Goal: Task Accomplishment & Management: Manage account settings

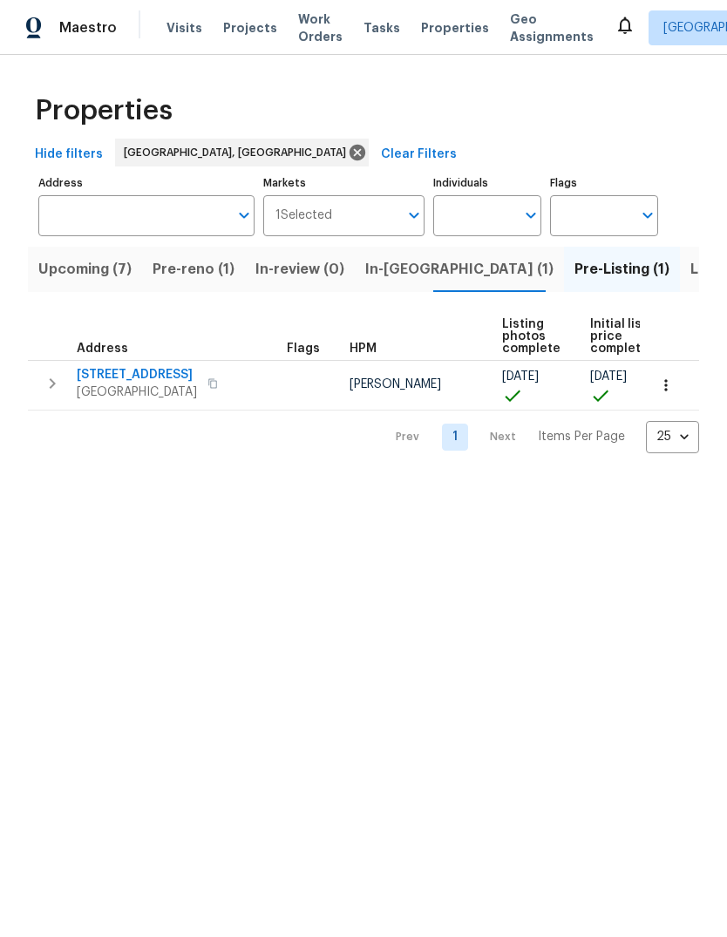
click at [446, 28] on span "Properties" at bounding box center [455, 27] width 68 height 17
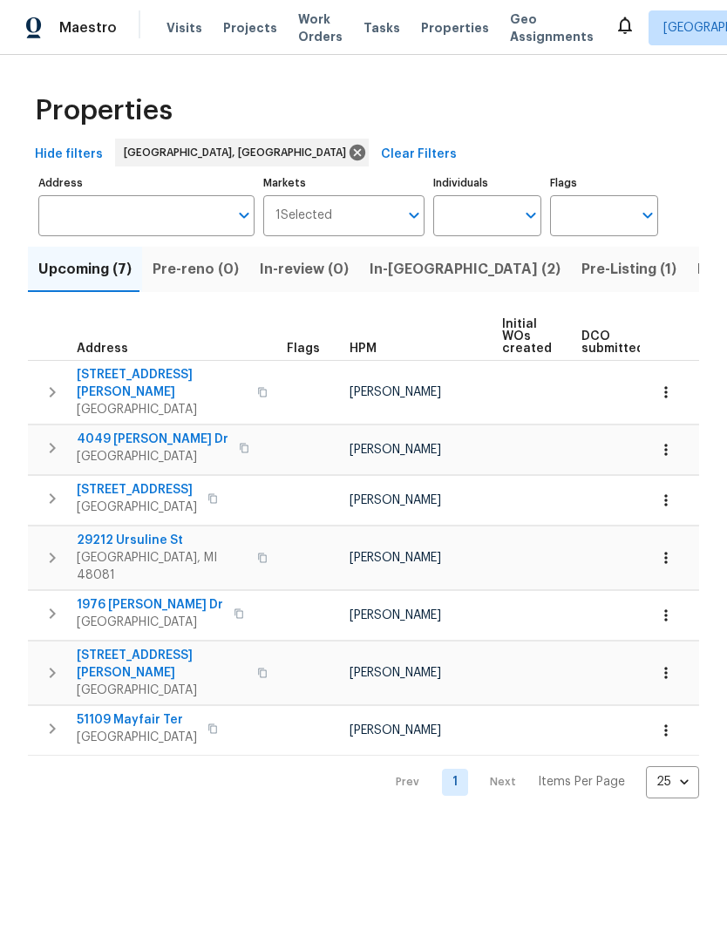
click at [411, 274] on span "In-reno (2)" at bounding box center [464, 269] width 191 height 24
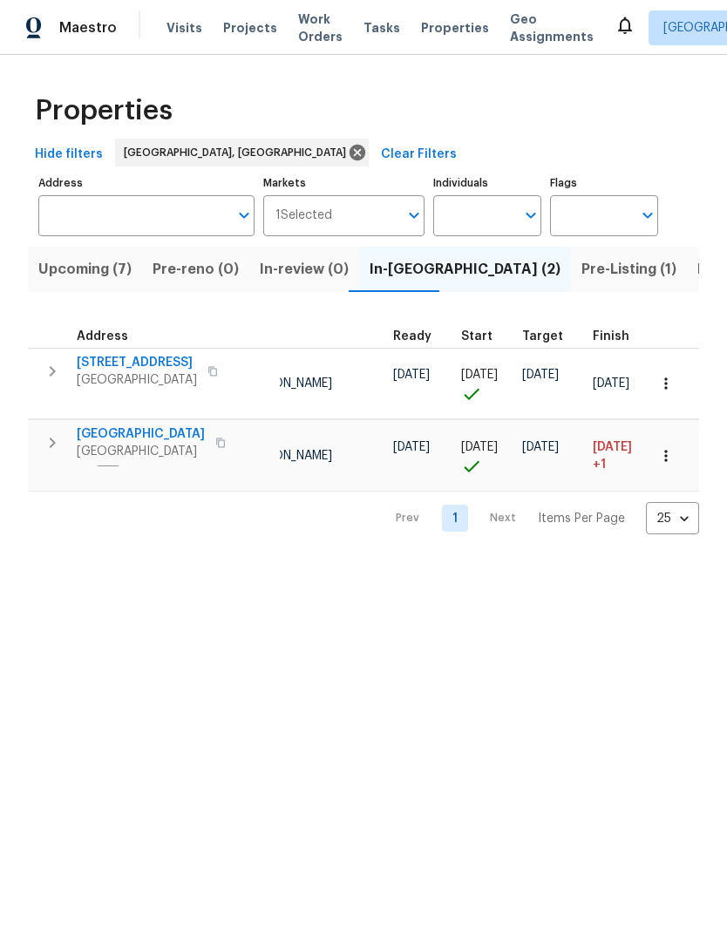
scroll to position [0, 191]
click at [697, 276] on span "Listed (14)" at bounding box center [733, 269] width 73 height 24
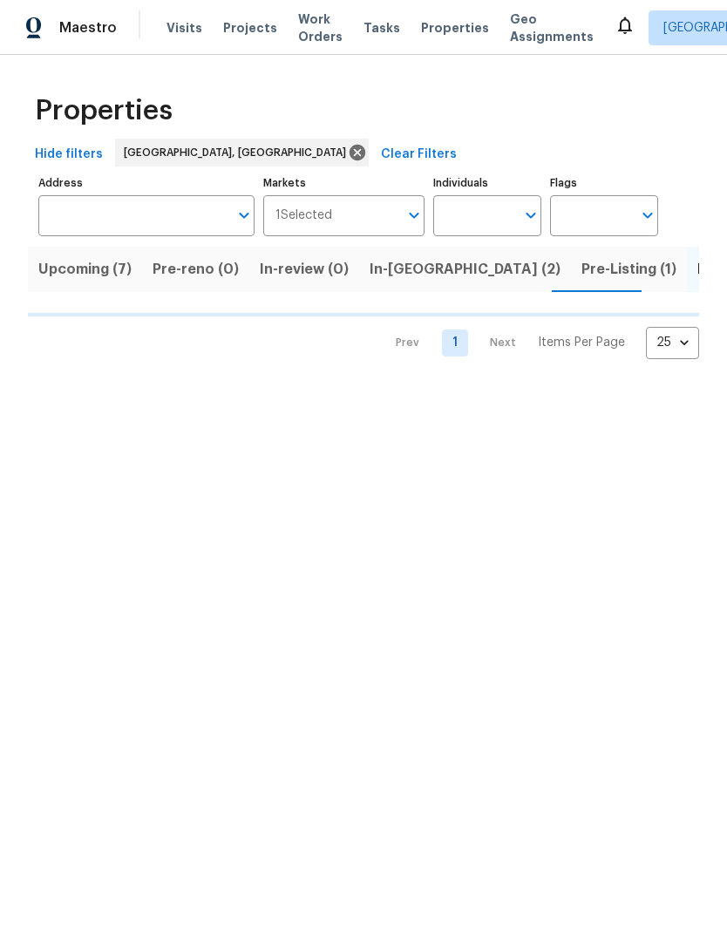
click at [396, 268] on span "In-reno (2)" at bounding box center [464, 269] width 191 height 24
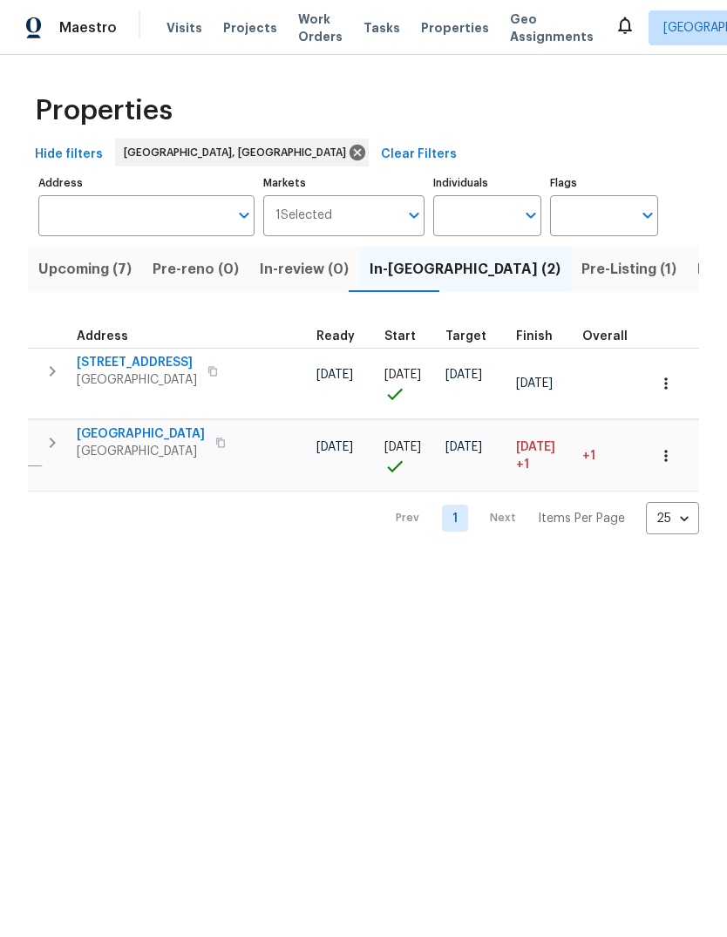
scroll to position [0, 263]
click at [697, 266] on span "Listed (14)" at bounding box center [733, 269] width 73 height 24
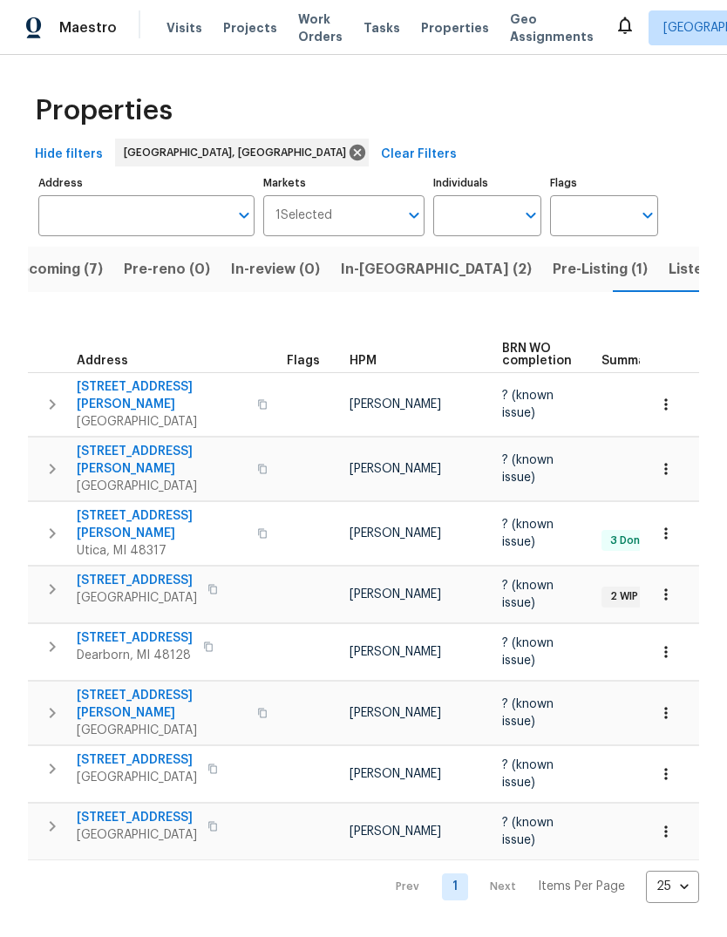
click at [154, 443] on span "[STREET_ADDRESS][PERSON_NAME]" at bounding box center [162, 460] width 170 height 35
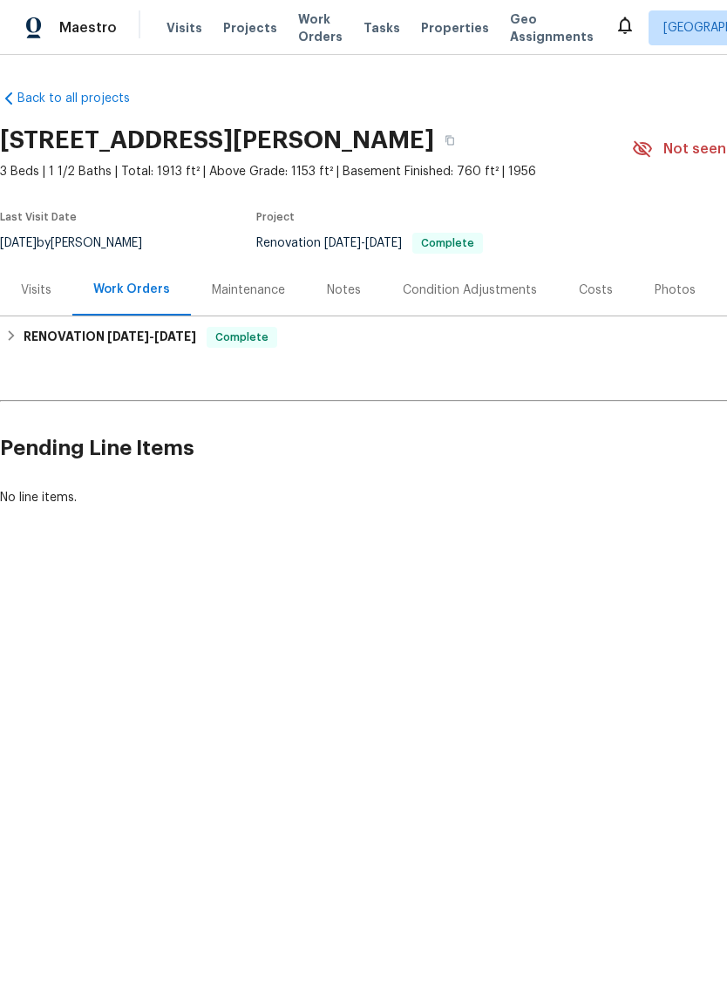
click at [51, 290] on div "Visits" at bounding box center [36, 289] width 72 height 51
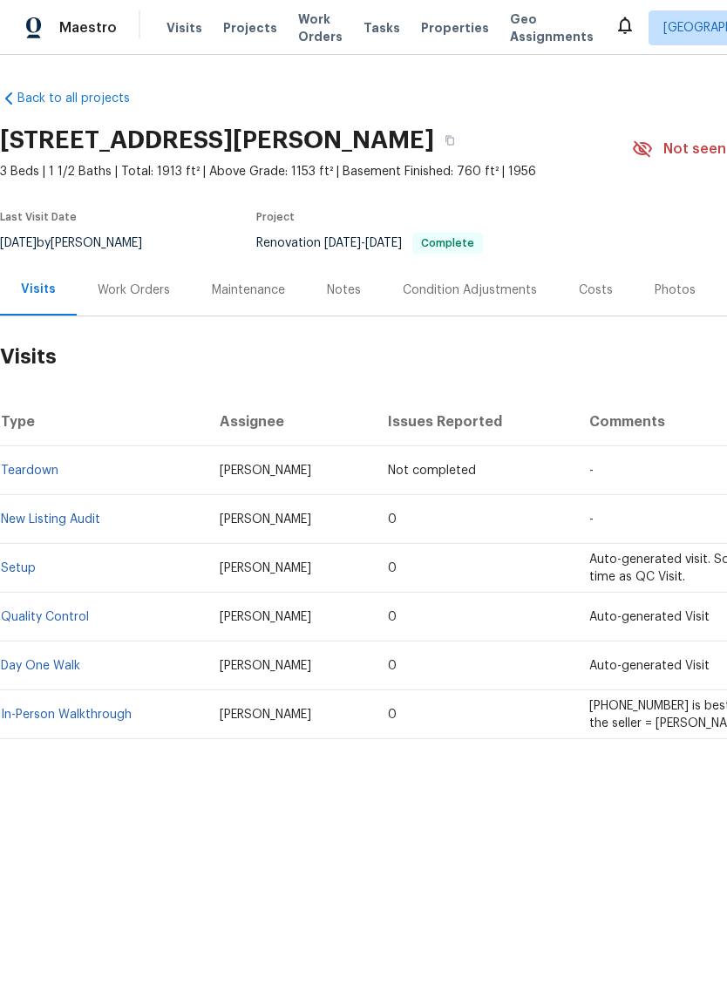
click at [597, 289] on div "Costs" at bounding box center [596, 289] width 34 height 17
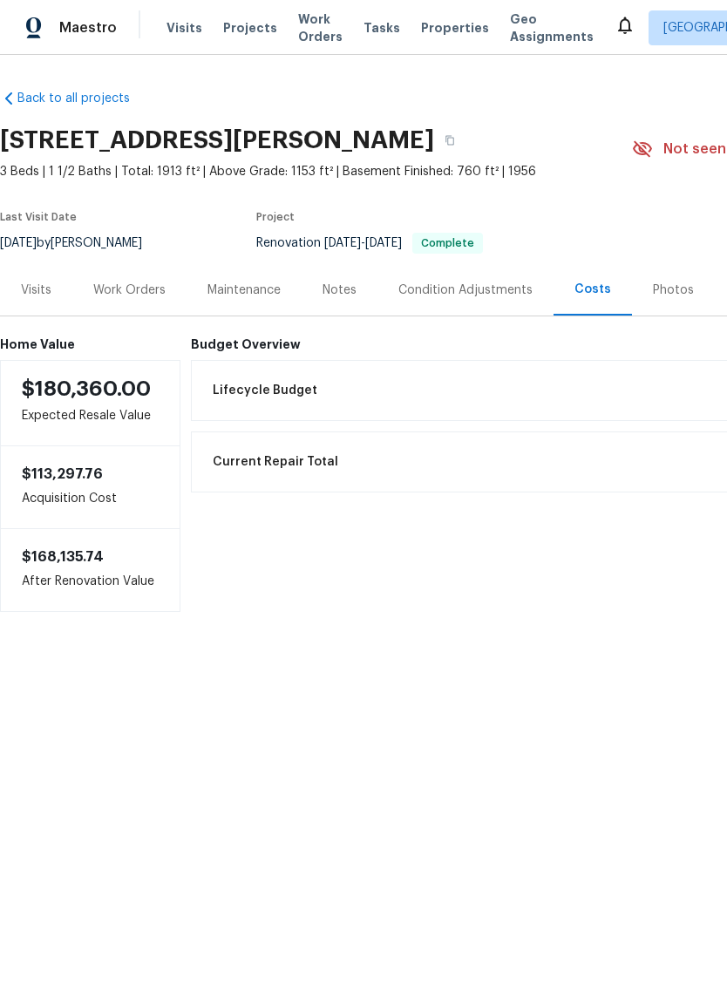
click at [655, 304] on div "Photos" at bounding box center [673, 289] width 83 height 51
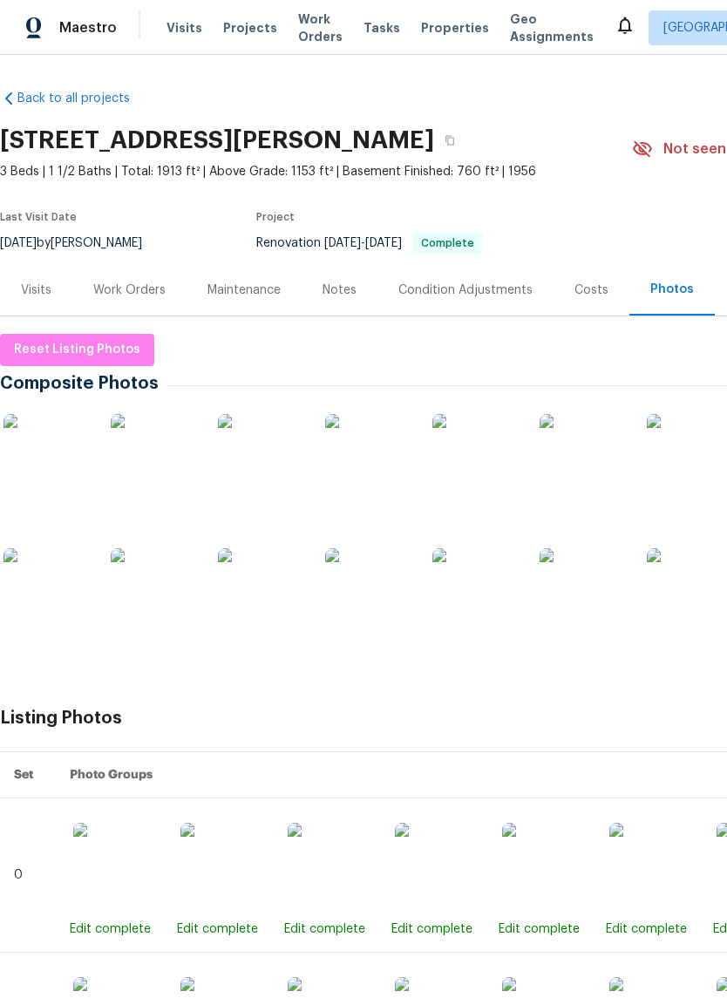
click at [437, 27] on span "Properties" at bounding box center [455, 27] width 68 height 17
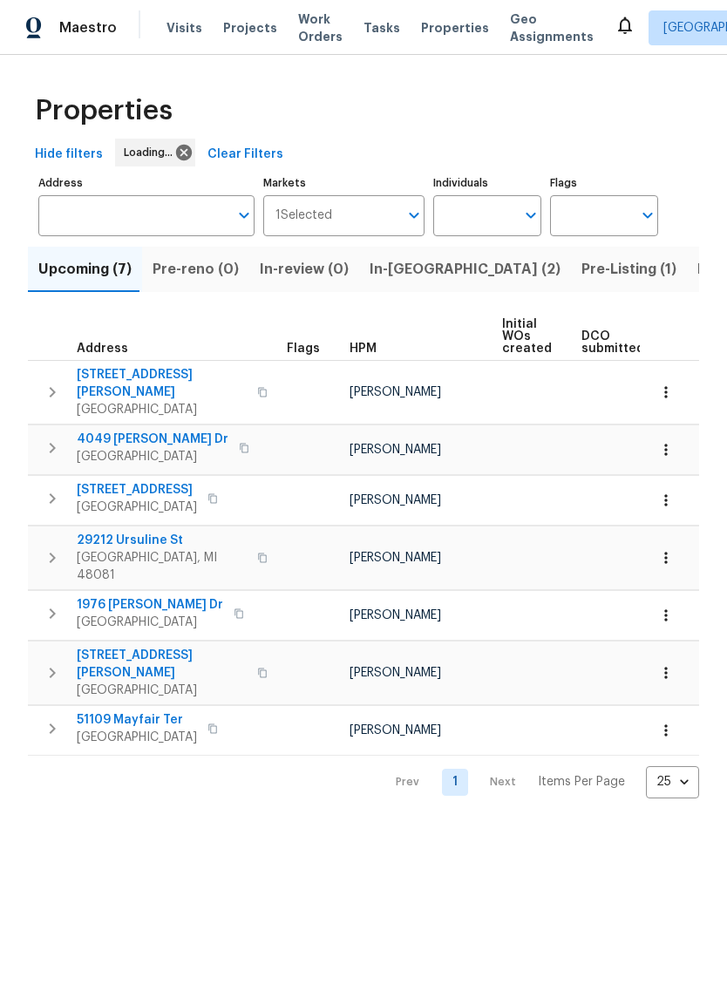
click at [697, 274] on span "Listed (14)" at bounding box center [733, 269] width 73 height 24
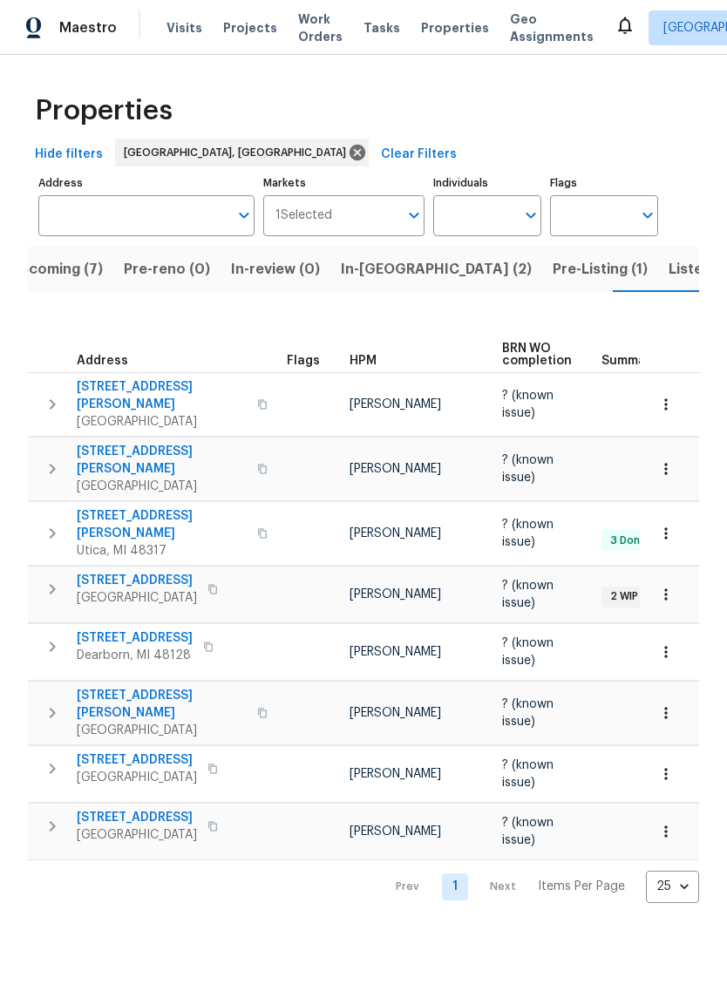
click at [382, 272] on span "In-[GEOGRAPHIC_DATA] (2)" at bounding box center [436, 269] width 191 height 24
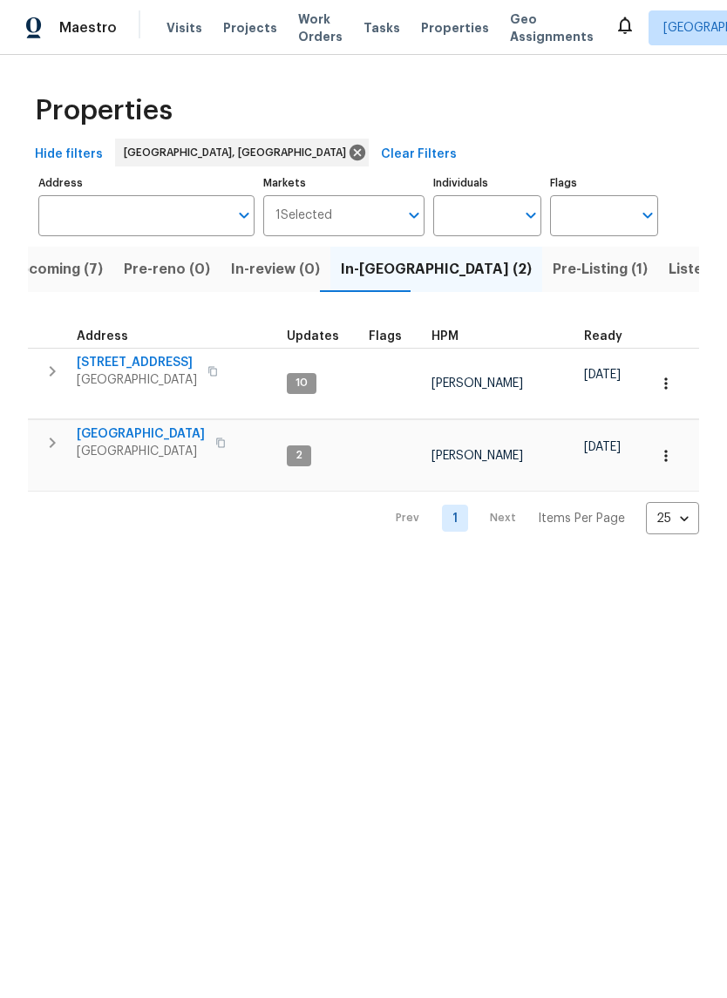
click at [668, 281] on span "Listed (14)" at bounding box center [704, 269] width 73 height 24
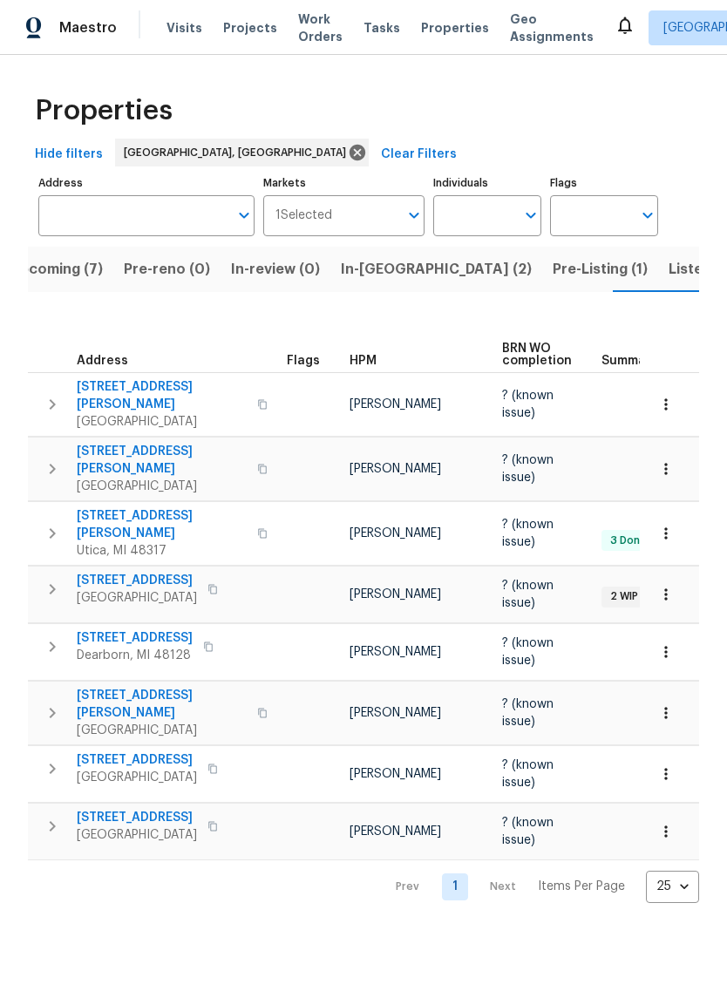
click at [151, 477] on span "[GEOGRAPHIC_DATA]" at bounding box center [162, 485] width 170 height 17
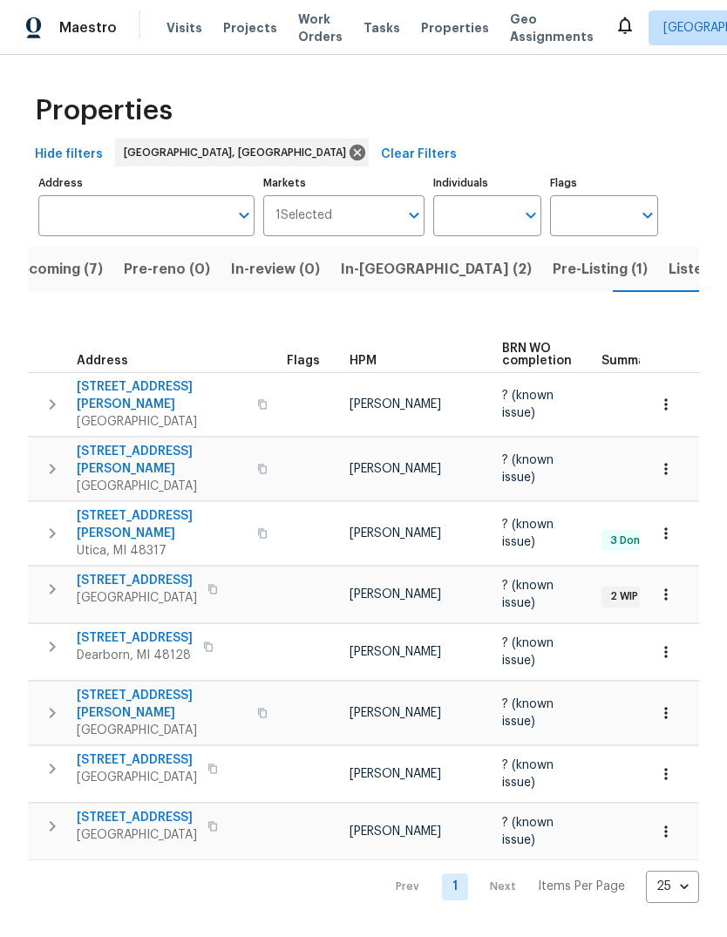
click at [375, 267] on span "In-[GEOGRAPHIC_DATA] (2)" at bounding box center [436, 269] width 191 height 24
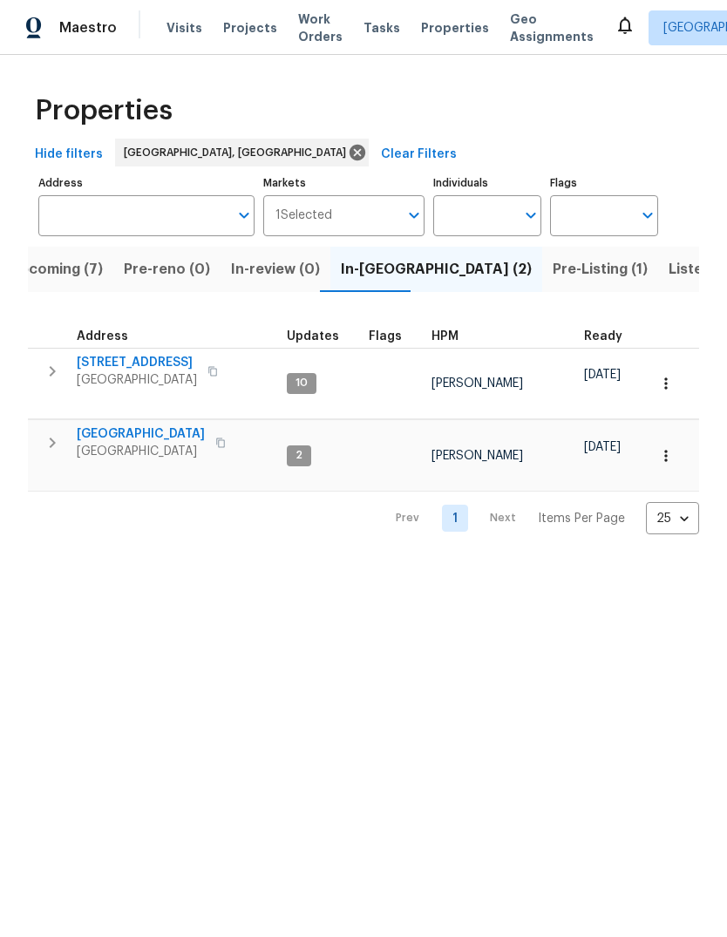
click at [170, 428] on span "26333 Springfield Dr" at bounding box center [141, 433] width 128 height 17
click at [440, 10] on div "Maestro Visits Projects Work Orders Tasks Properties Geo Assignments Detroit, M…" at bounding box center [363, 27] width 727 height 55
click at [439, 23] on span "Properties" at bounding box center [455, 27] width 68 height 17
click at [123, 364] on span "6441 Crest Dr" at bounding box center [137, 362] width 120 height 17
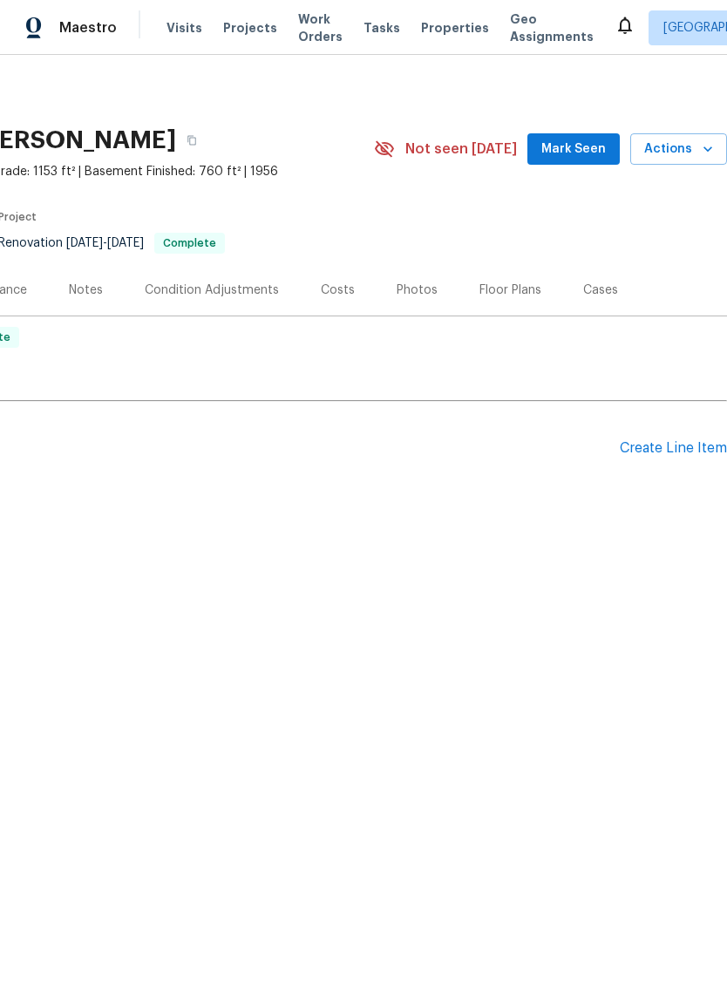
scroll to position [0, 258]
click at [415, 294] on div "Photos" at bounding box center [416, 289] width 41 height 17
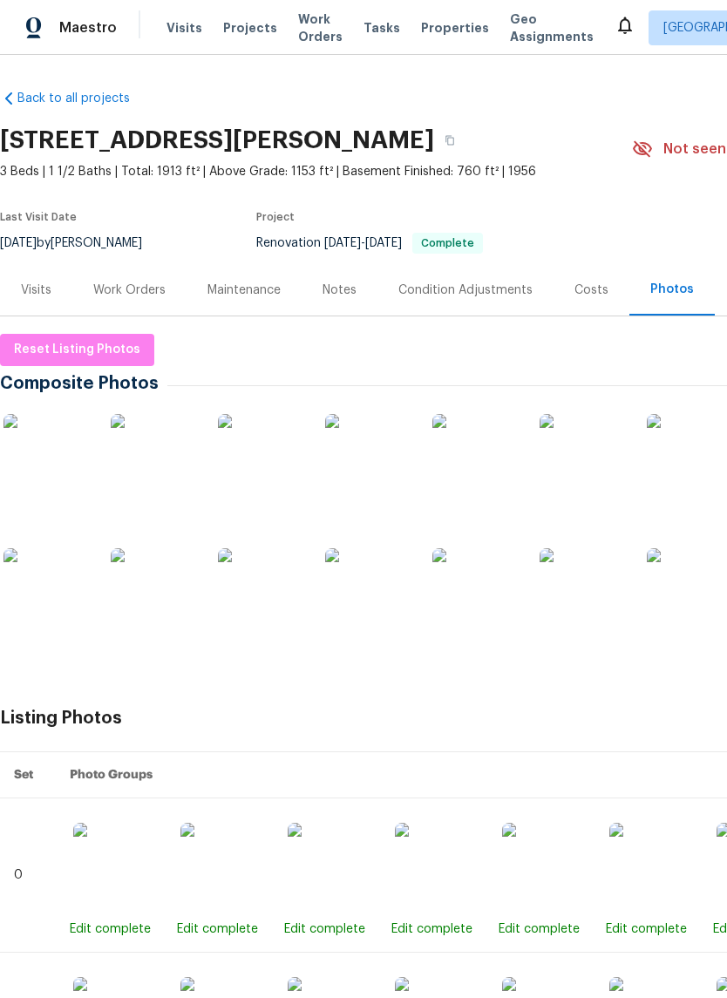
click at [85, 471] on img at bounding box center [46, 457] width 87 height 87
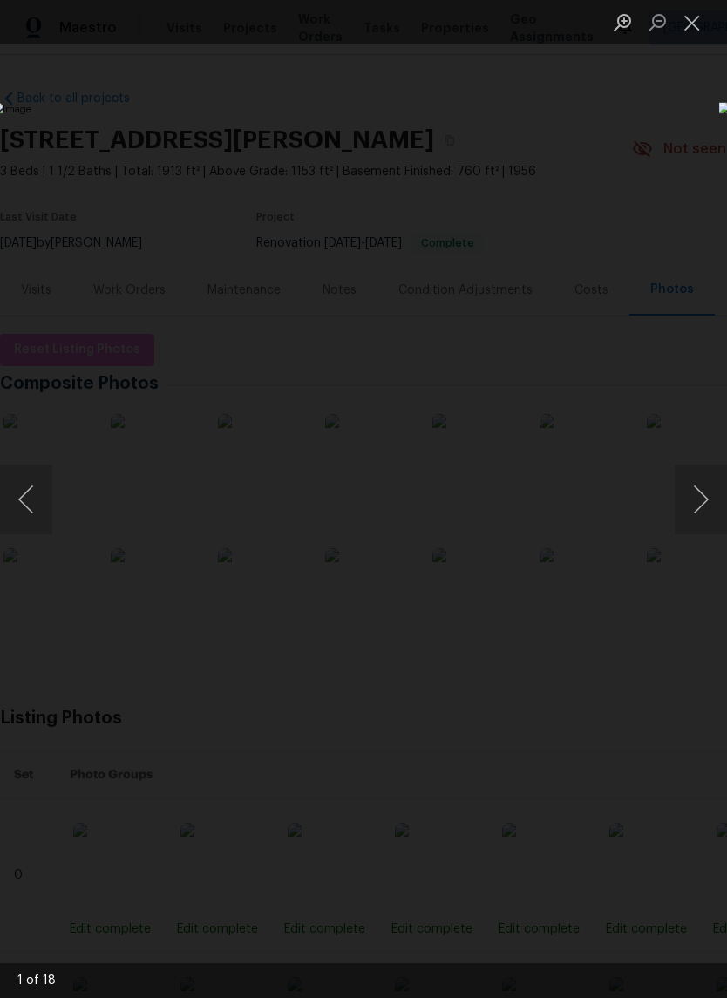
click at [713, 494] on button "Next image" at bounding box center [700, 499] width 52 height 70
click at [707, 494] on button "Next image" at bounding box center [700, 499] width 52 height 70
click at [704, 504] on button "Next image" at bounding box center [700, 499] width 52 height 70
click at [705, 506] on button "Next image" at bounding box center [700, 499] width 52 height 70
click at [706, 511] on button "Next image" at bounding box center [700, 499] width 52 height 70
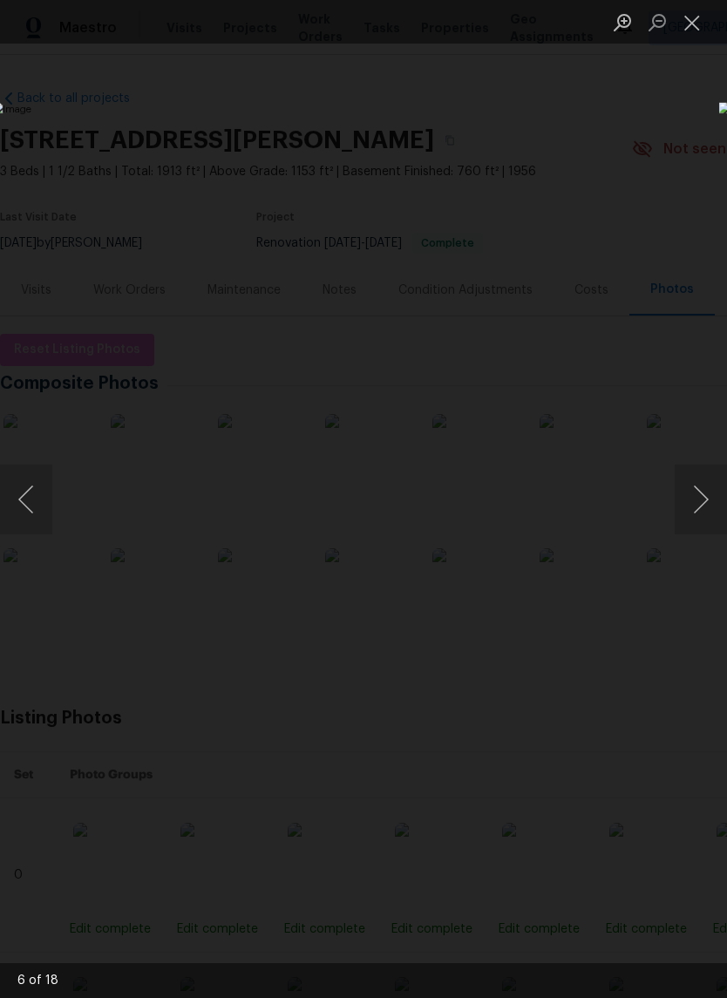
click at [703, 520] on button "Next image" at bounding box center [700, 499] width 52 height 70
click at [704, 518] on button "Next image" at bounding box center [700, 499] width 52 height 70
click at [701, 516] on button "Next image" at bounding box center [700, 499] width 52 height 70
click at [697, 512] on button "Next image" at bounding box center [700, 499] width 52 height 70
click at [696, 511] on button "Next image" at bounding box center [700, 499] width 52 height 70
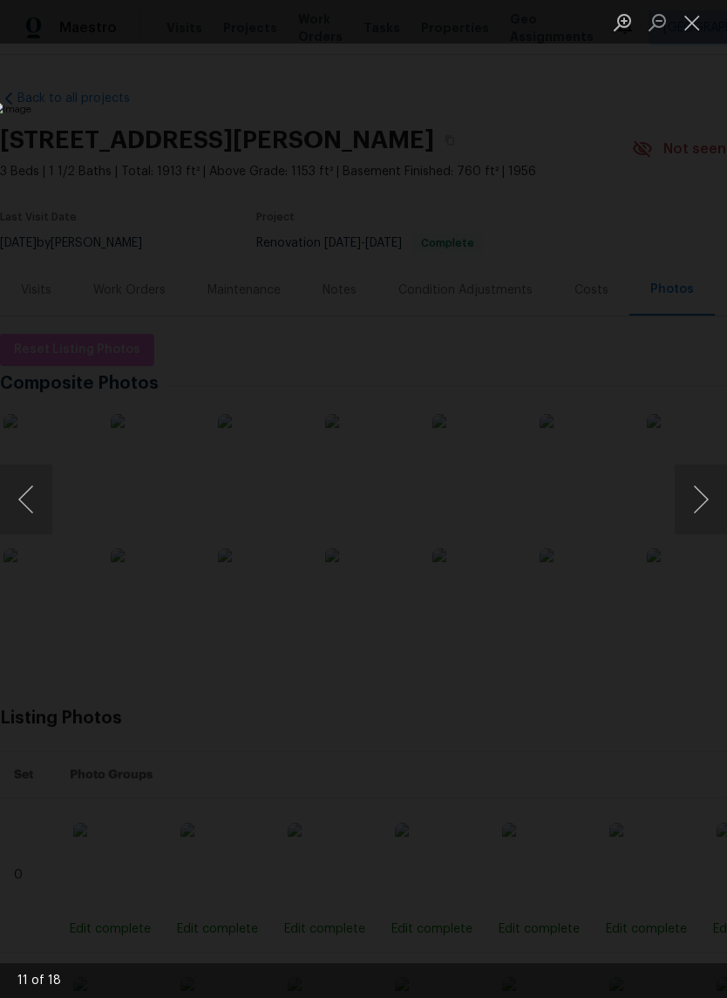
click at [696, 511] on button "Next image" at bounding box center [700, 499] width 52 height 70
click at [694, 511] on button "Next image" at bounding box center [700, 499] width 52 height 70
click at [695, 511] on button "Next image" at bounding box center [700, 499] width 52 height 70
click at [694, 510] on button "Next image" at bounding box center [700, 499] width 52 height 70
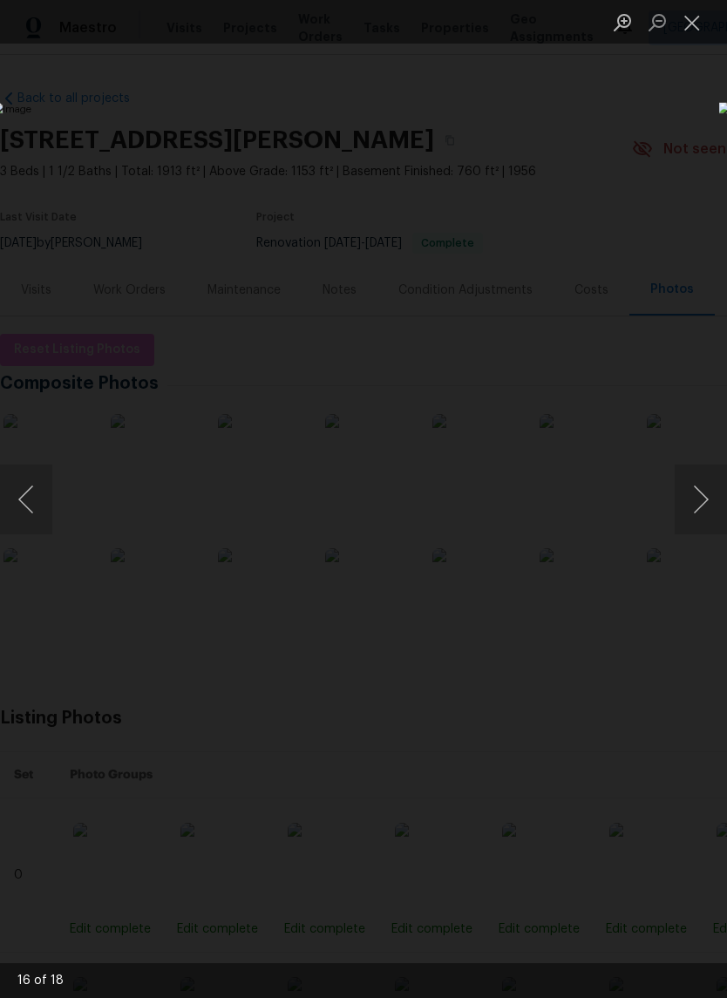
click at [696, 498] on button "Next image" at bounding box center [700, 499] width 52 height 70
click at [709, 48] on div "Lightbox" at bounding box center [363, 499] width 727 height 998
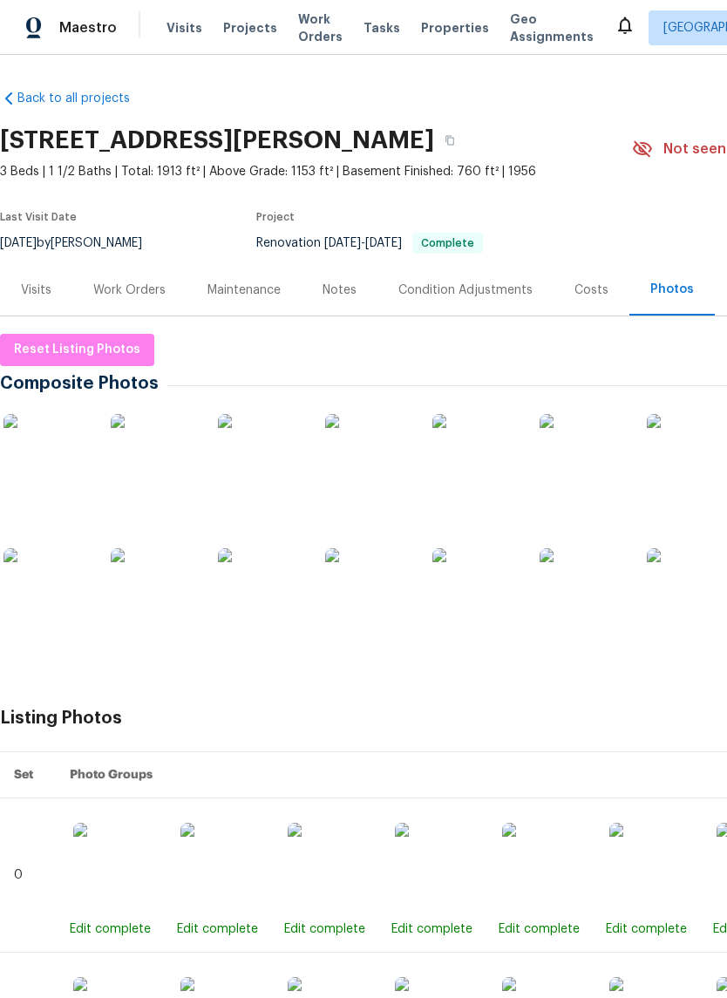
click at [707, 44] on ul "Lightbox" at bounding box center [666, 22] width 122 height 44
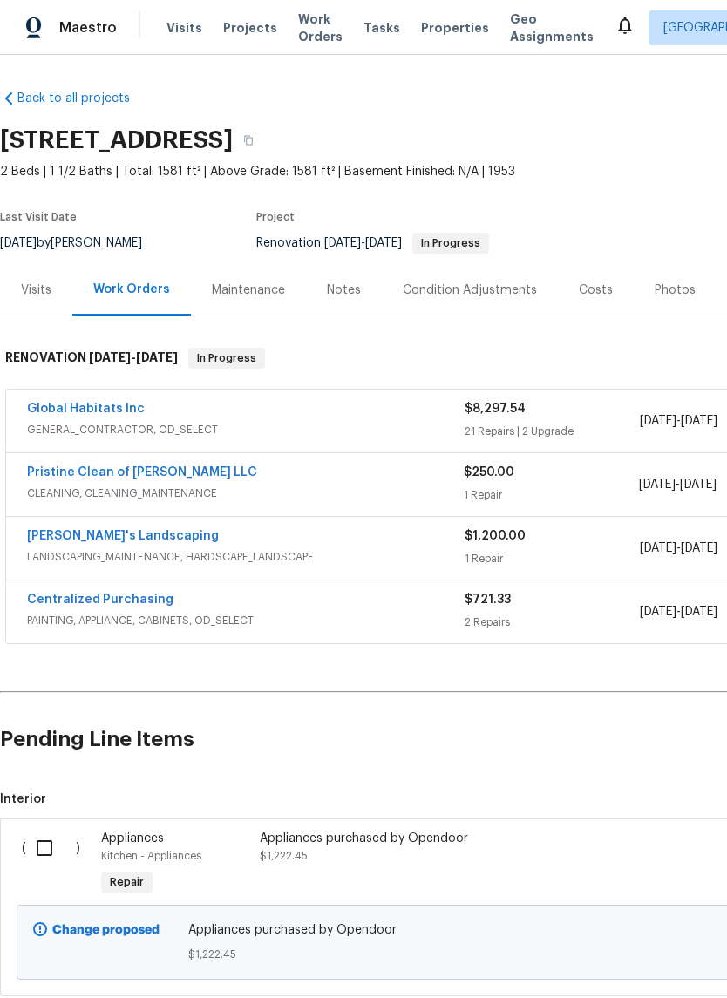
click at [425, 35] on span "Properties" at bounding box center [455, 27] width 68 height 17
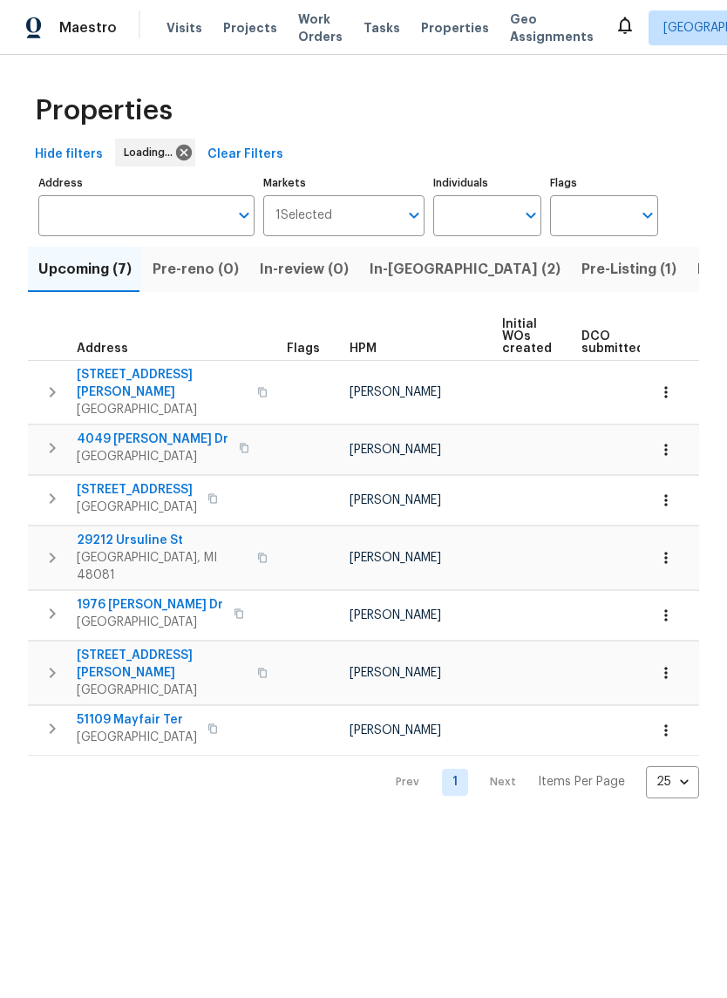
click at [492, 302] on div "Upcoming (7) Pre-reno (0) In-review (0) In-reno (2) Pre-Listing (1) Listed (14)…" at bounding box center [363, 517] width 671 height 562
click at [581, 271] on span "Pre-Listing (1)" at bounding box center [628, 269] width 95 height 24
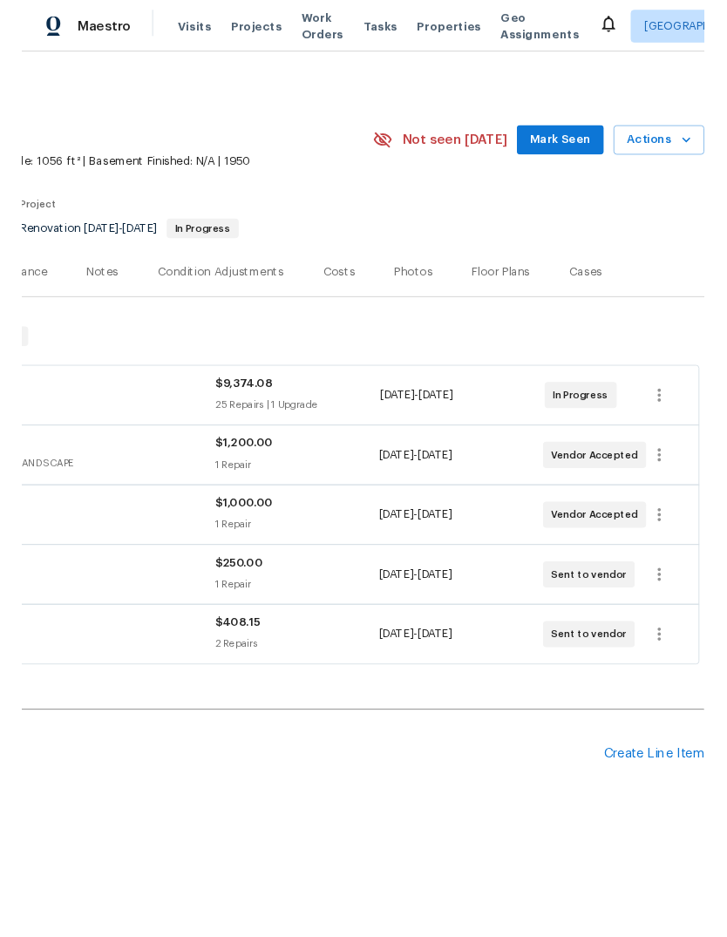
scroll to position [0, 258]
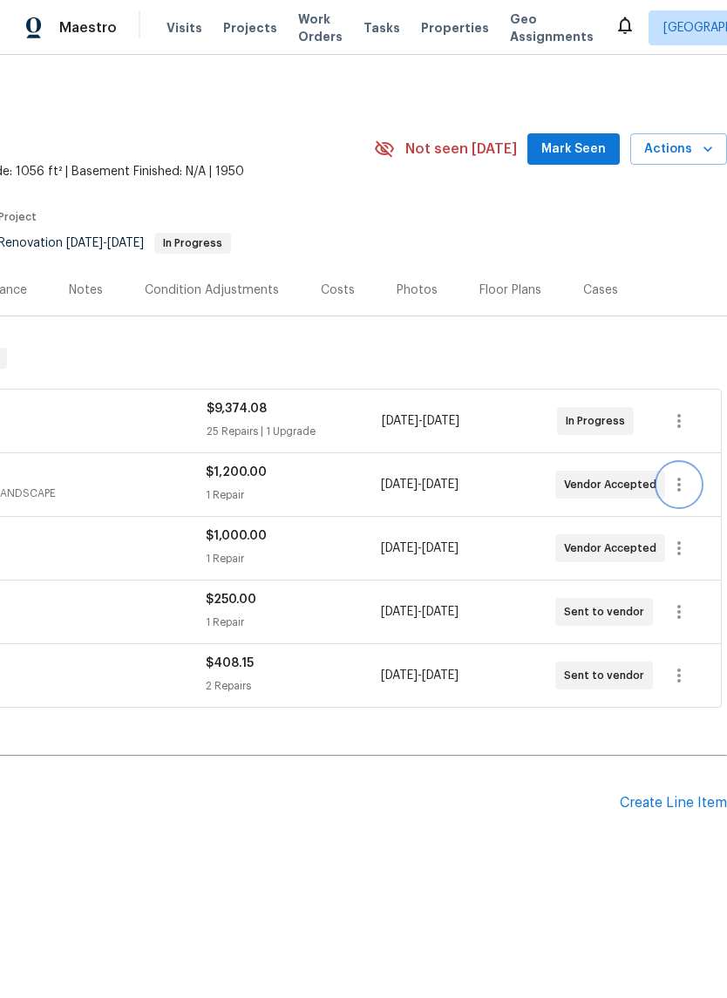
click at [678, 483] on icon "button" at bounding box center [678, 484] width 21 height 21
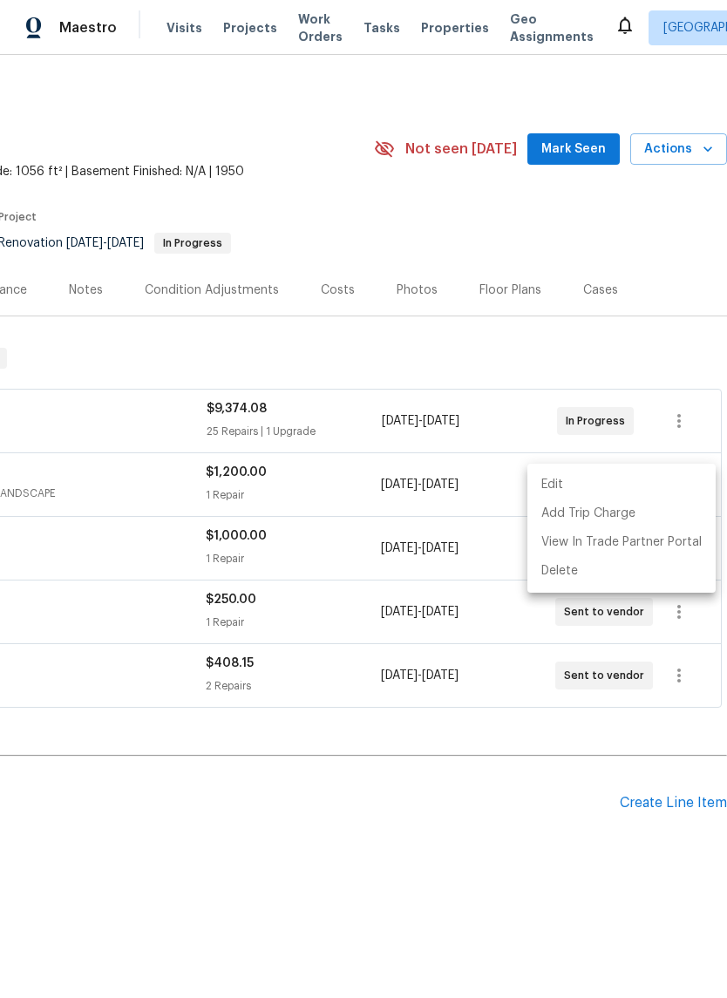
click at [659, 480] on li "Edit" at bounding box center [621, 485] width 188 height 29
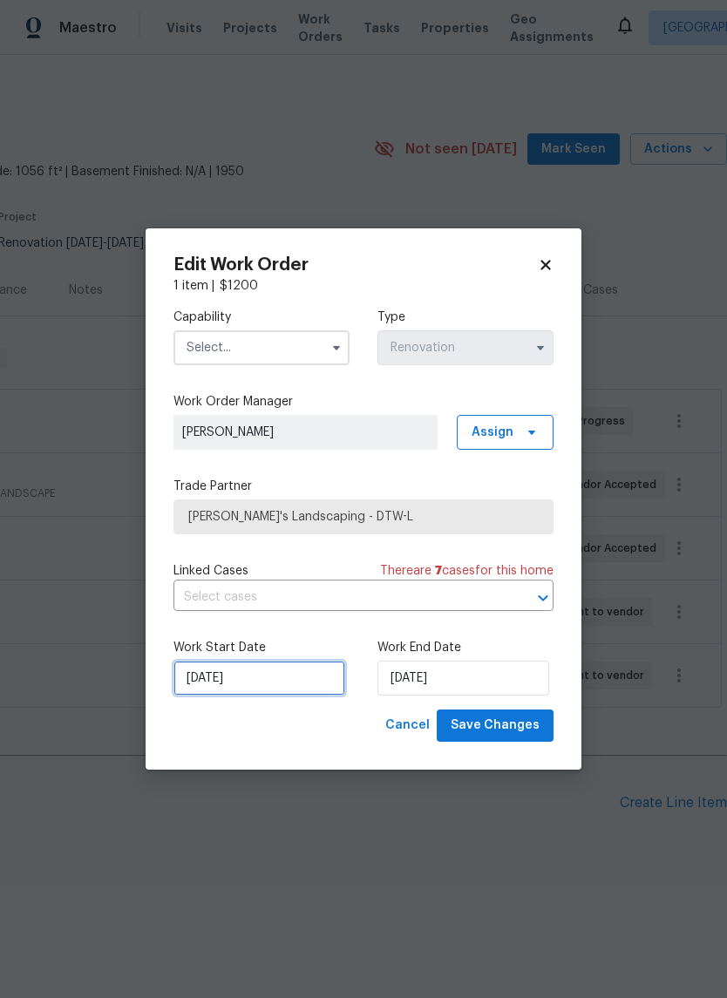
click at [295, 681] on input "[DATE]" at bounding box center [259, 677] width 172 height 35
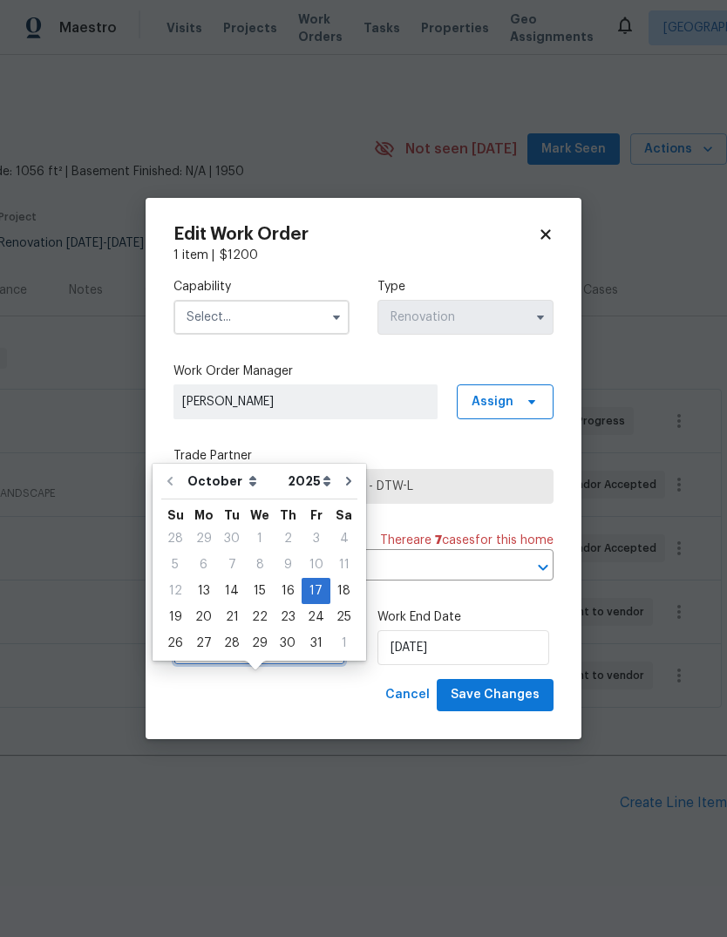
scroll to position [42, 0]
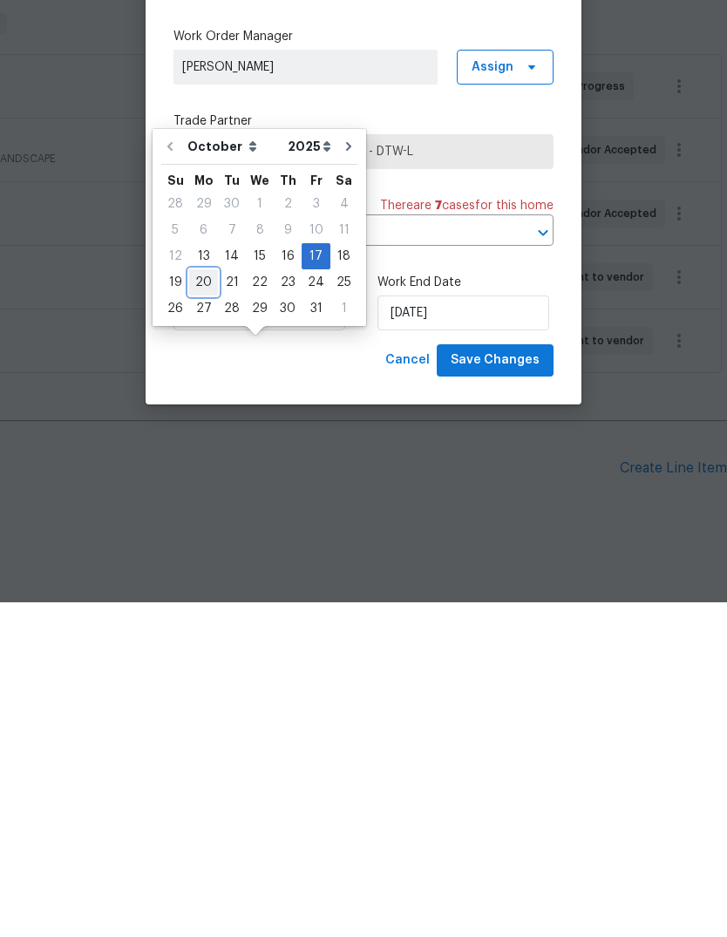
click at [207, 605] on div "20" at bounding box center [203, 617] width 29 height 24
type input "[DATE]"
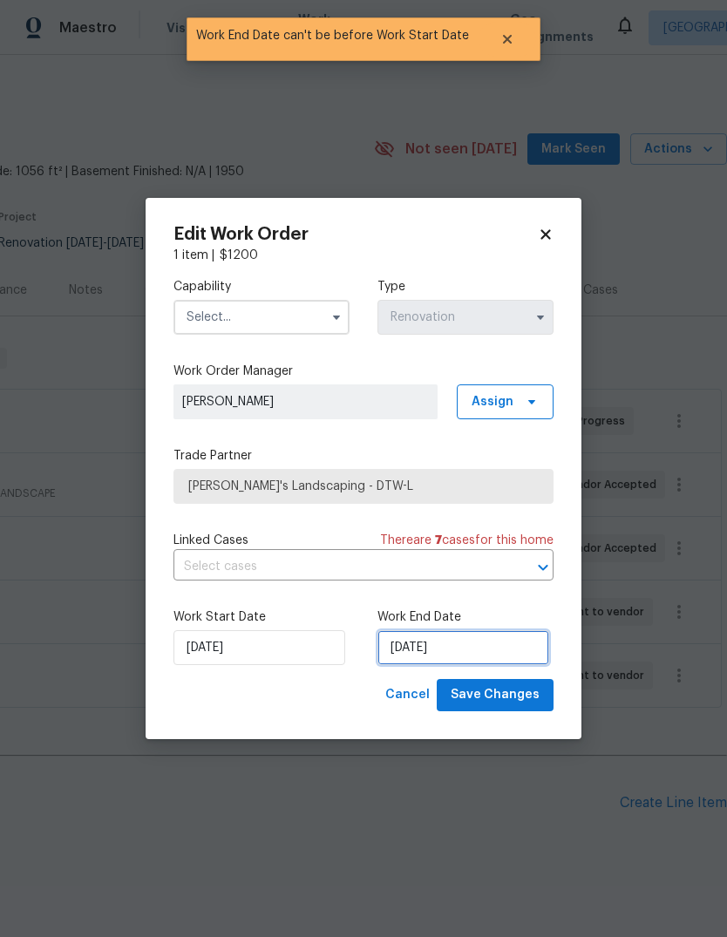
click at [483, 647] on input "[DATE]" at bounding box center [463, 647] width 172 height 35
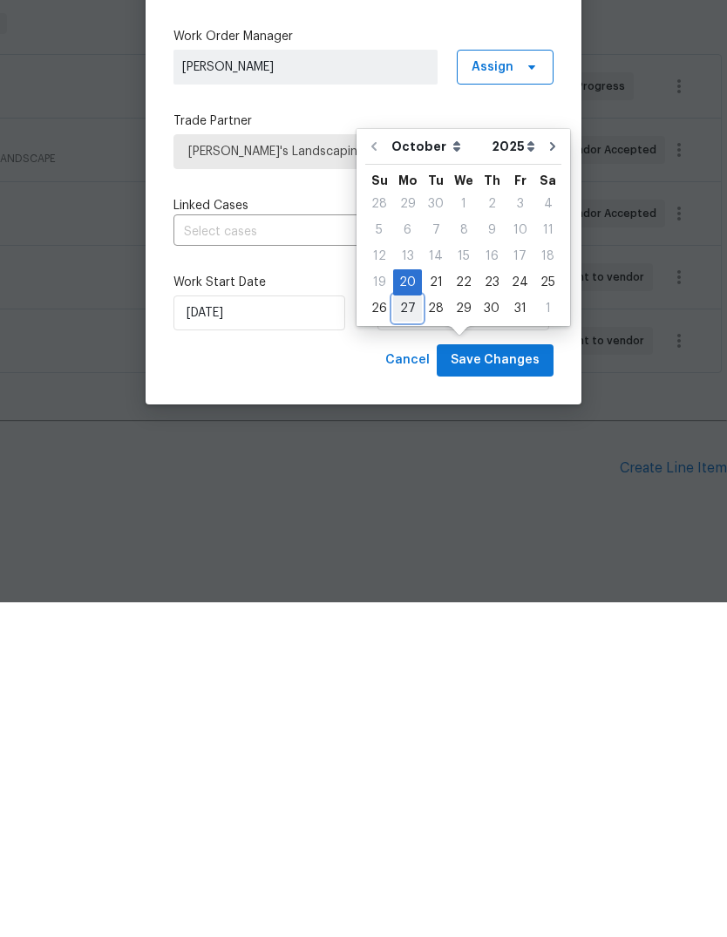
click at [409, 631] on div "27" at bounding box center [407, 643] width 29 height 24
type input "[DATE]"
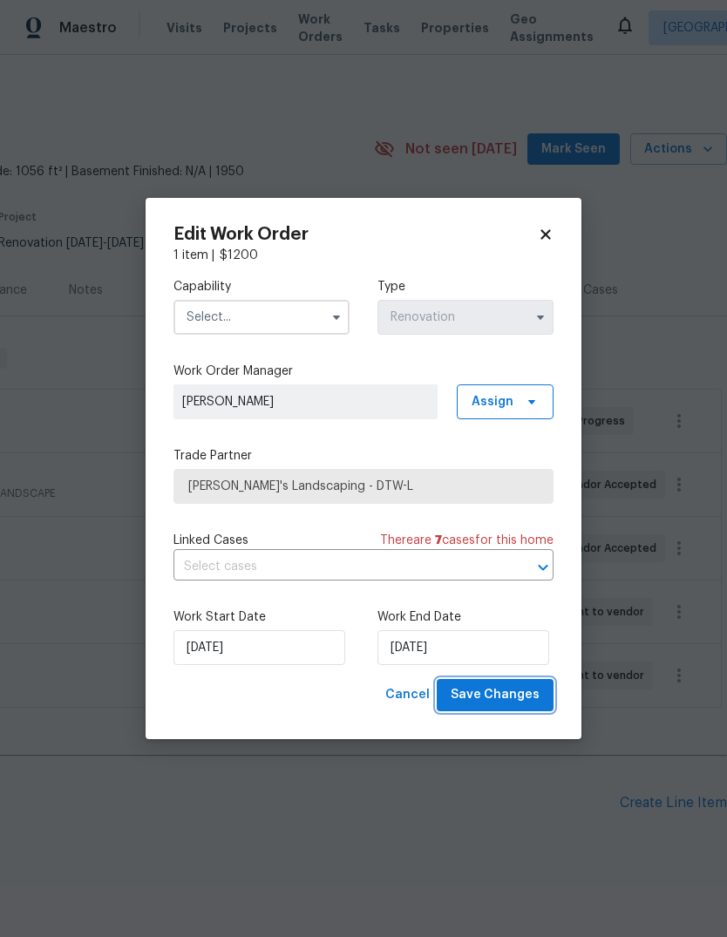
click at [513, 709] on button "Save Changes" at bounding box center [495, 695] width 117 height 32
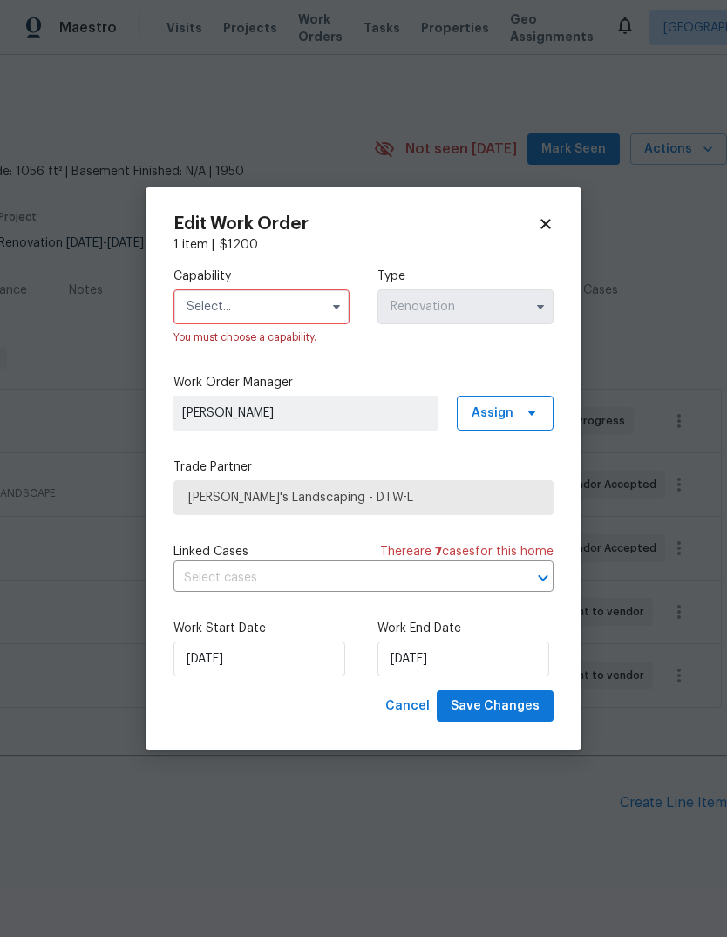
click at [317, 302] on input "text" at bounding box center [261, 306] width 176 height 35
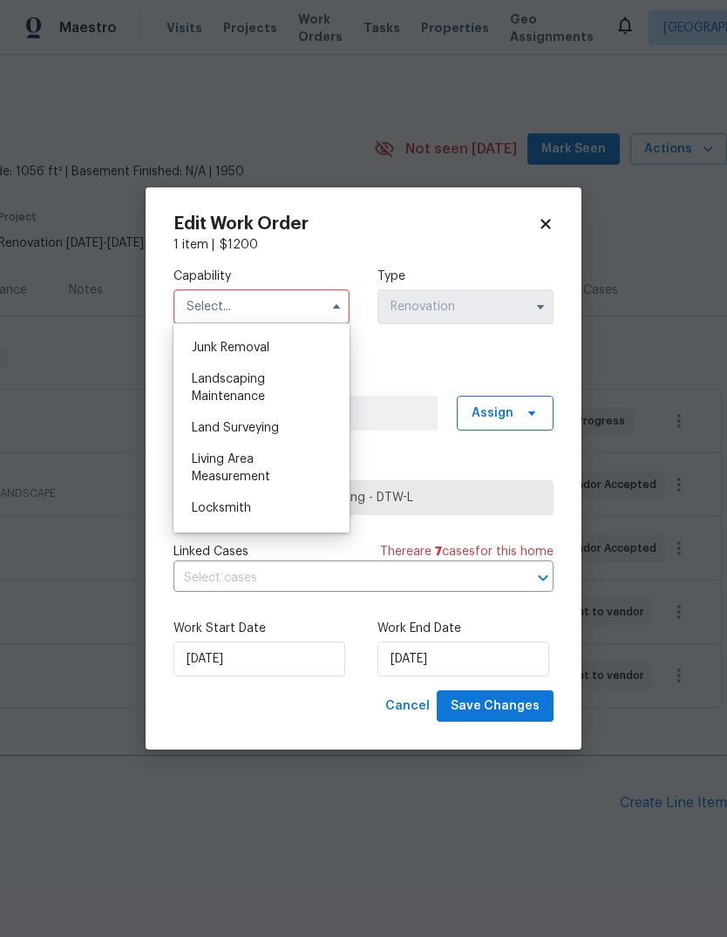
scroll to position [1104, 0]
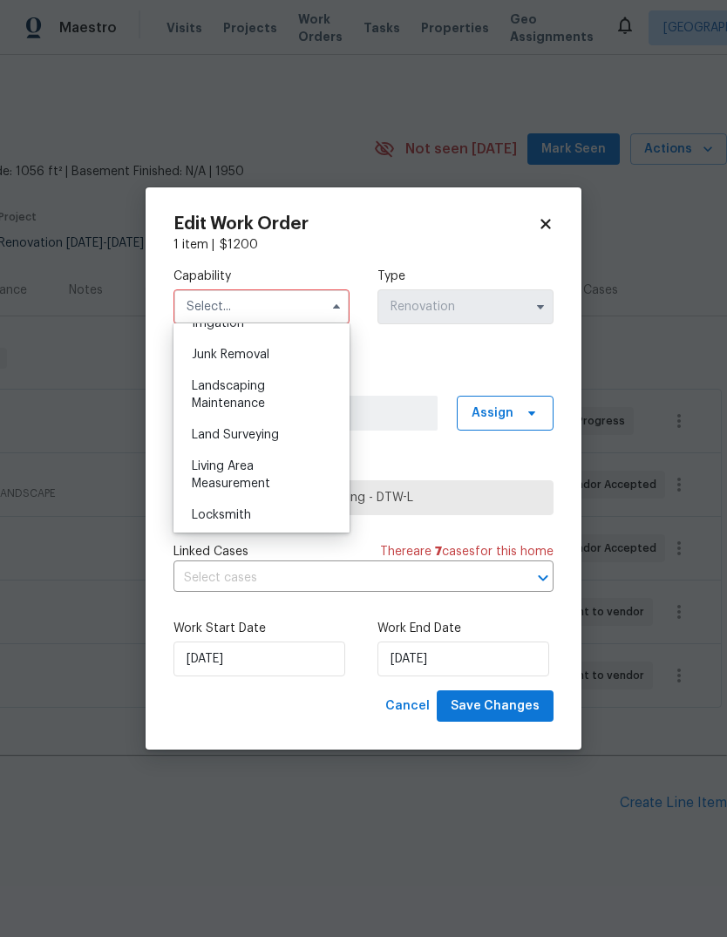
click at [258, 410] on div "Landscaping Maintenance" at bounding box center [261, 394] width 167 height 49
type input "Landscaping Maintenance"
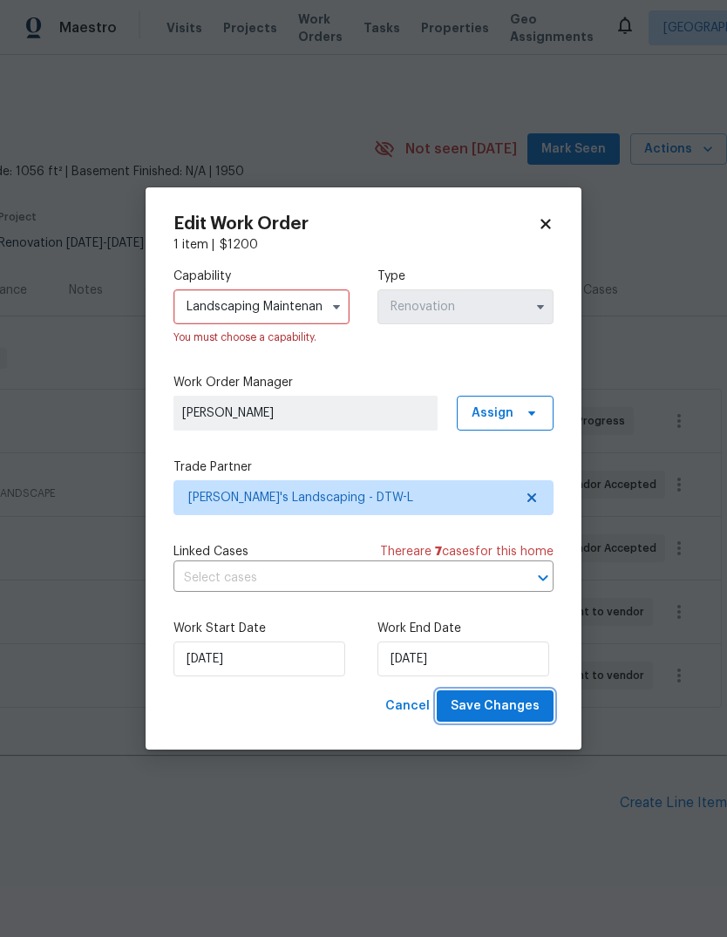
click at [512, 702] on span "Save Changes" at bounding box center [494, 706] width 89 height 22
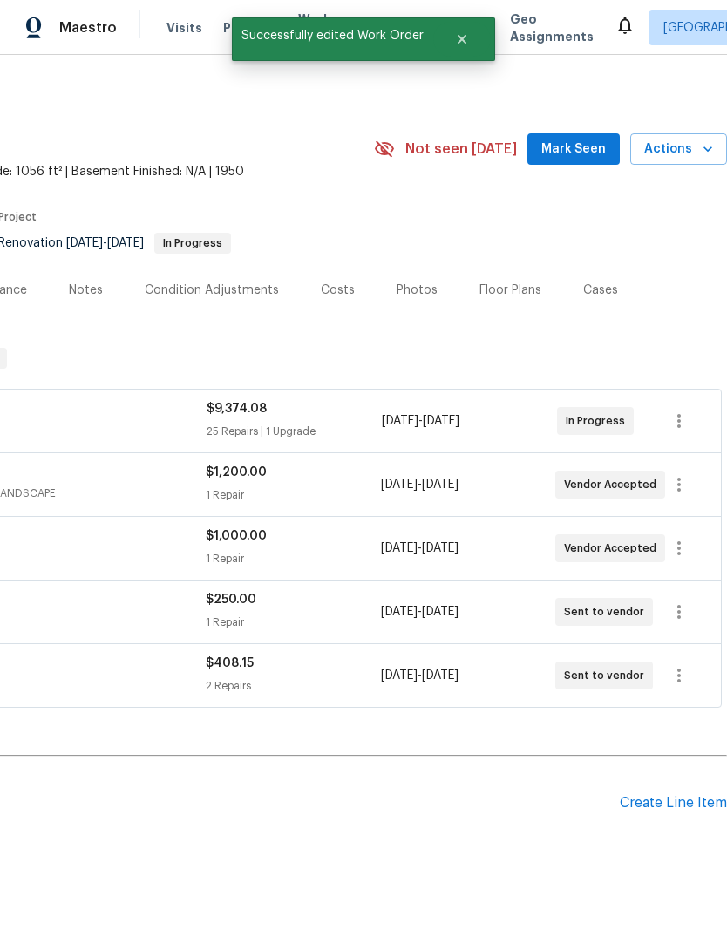
scroll to position [0, 258]
click at [682, 410] on icon "button" at bounding box center [678, 420] width 21 height 21
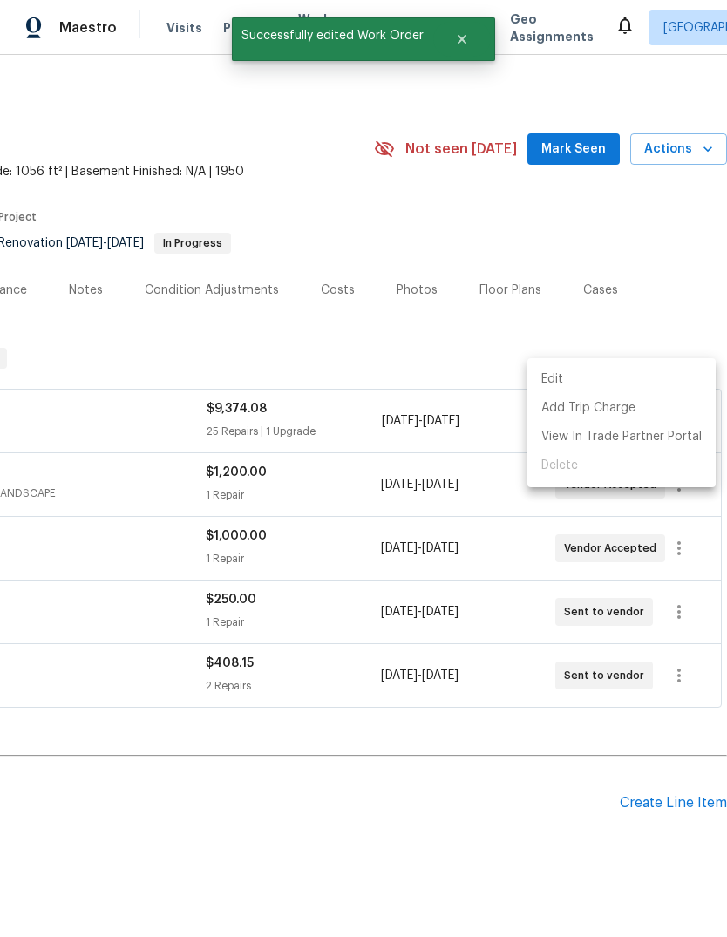
click at [632, 388] on li "Edit" at bounding box center [621, 379] width 188 height 29
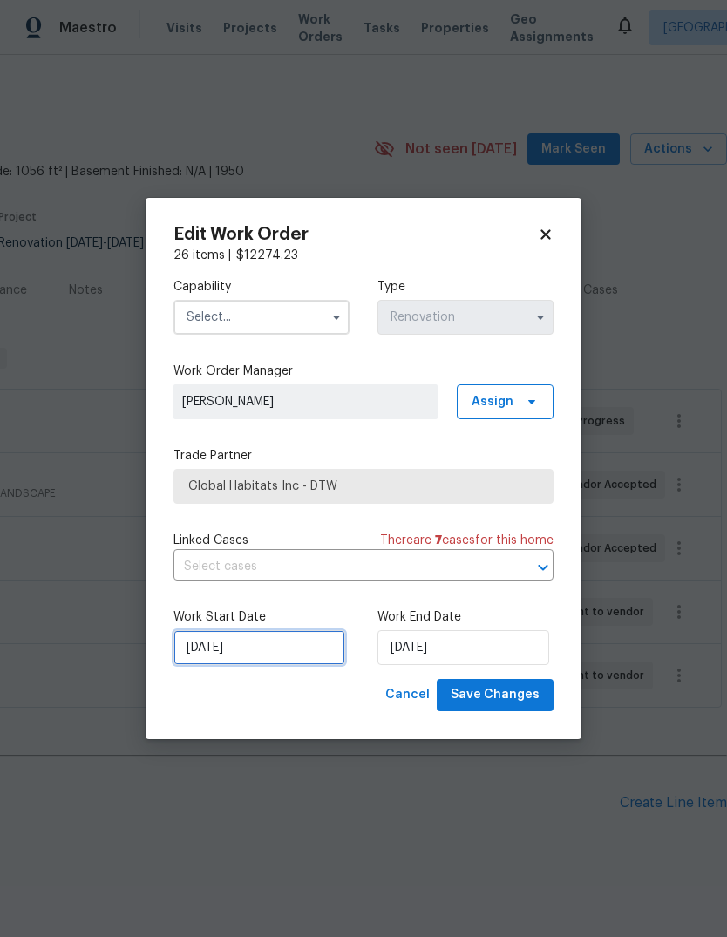
click at [304, 644] on input "[DATE]" at bounding box center [259, 647] width 172 height 35
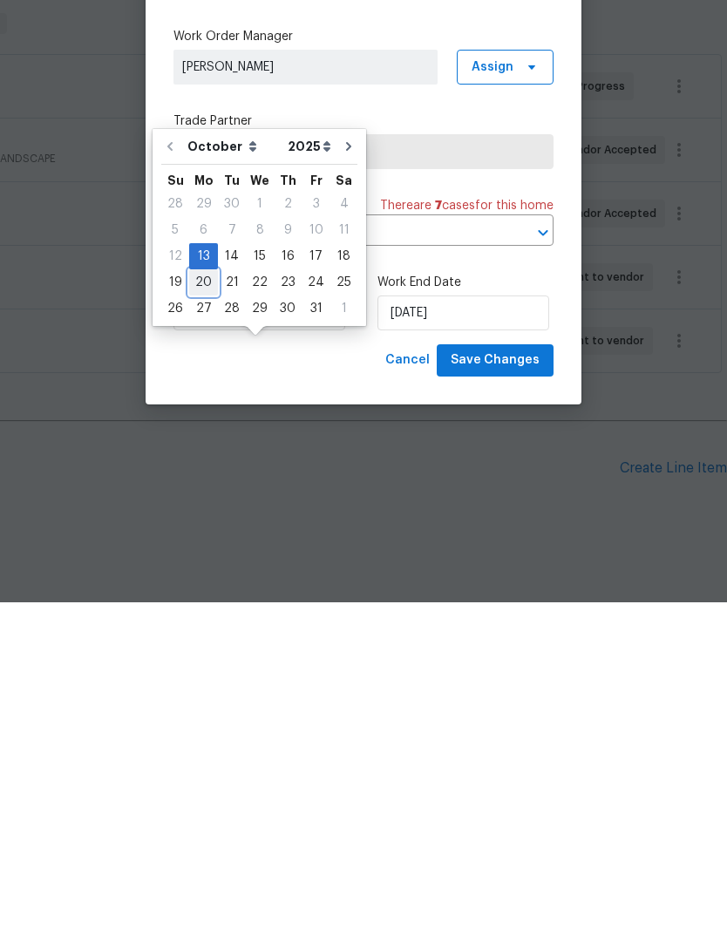
click at [195, 605] on div "20" at bounding box center [203, 617] width 29 height 24
type input "10/20/2025"
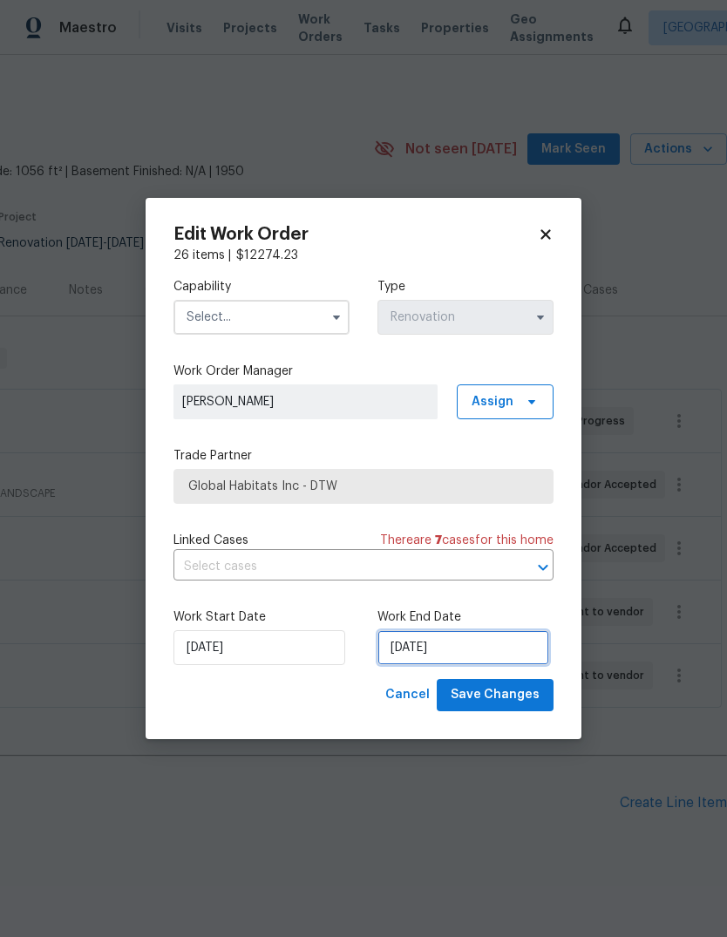
click at [480, 640] on input "10/20/2025" at bounding box center [463, 647] width 172 height 35
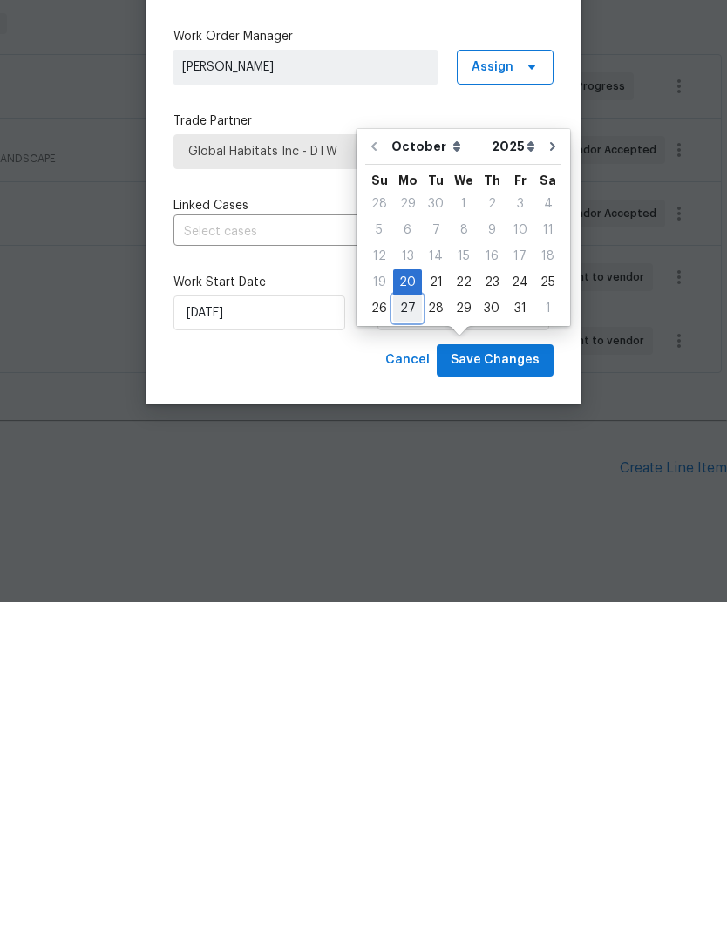
click at [400, 631] on div "27" at bounding box center [407, 643] width 29 height 24
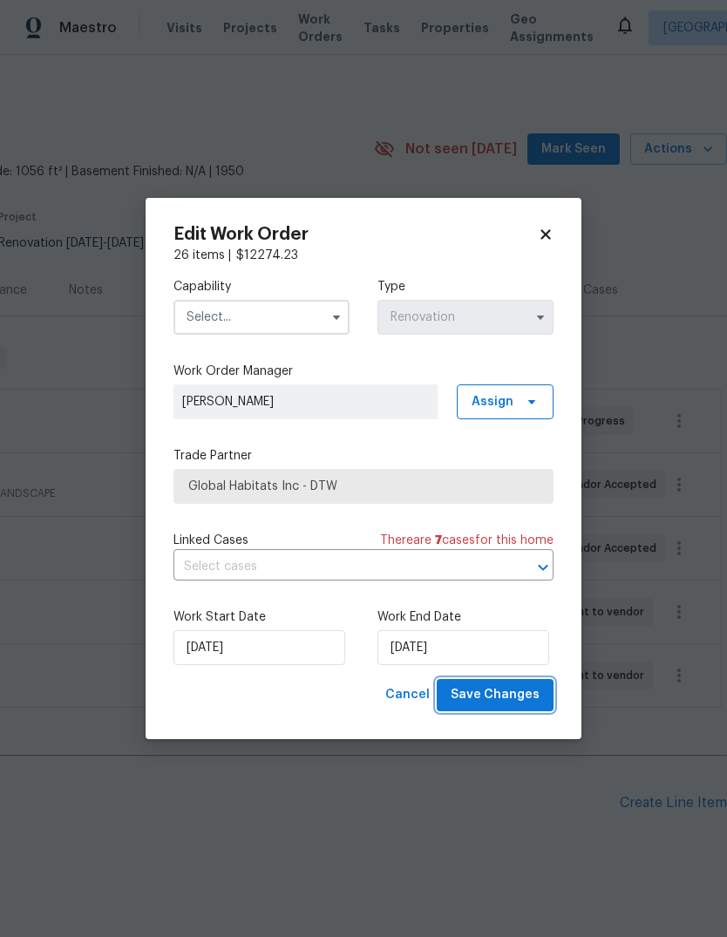
click at [511, 708] on button "Save Changes" at bounding box center [495, 695] width 117 height 32
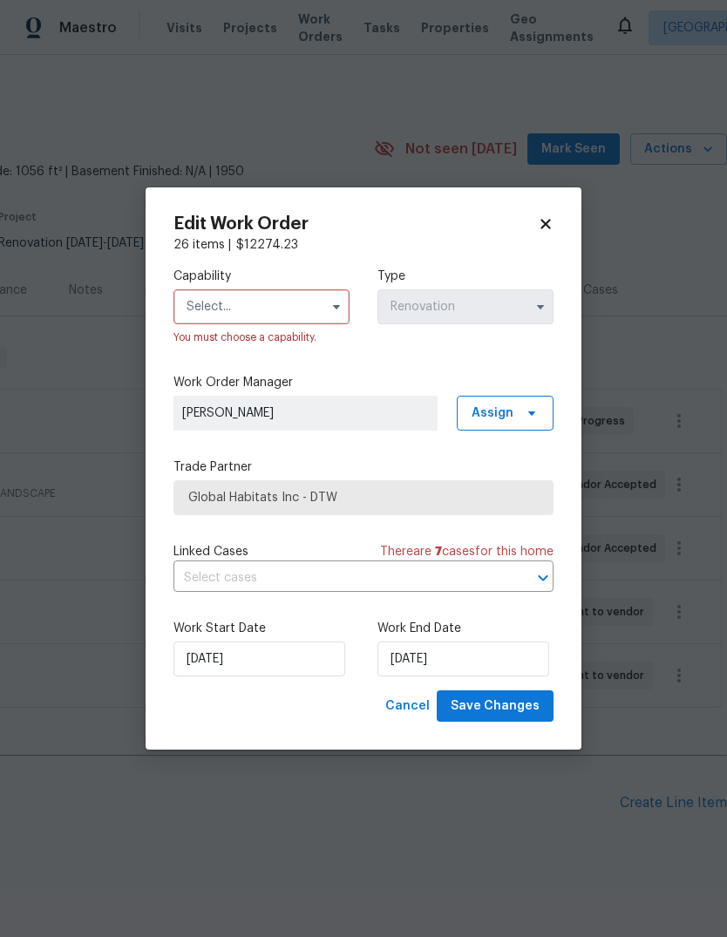
click at [296, 298] on input "text" at bounding box center [261, 306] width 176 height 35
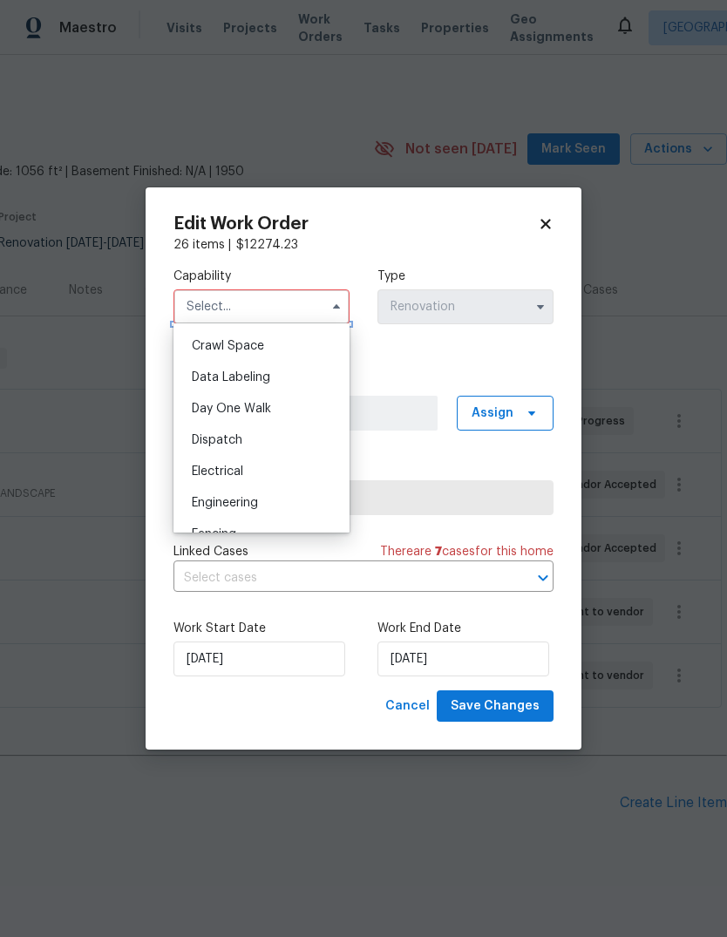
scroll to position [442, 0]
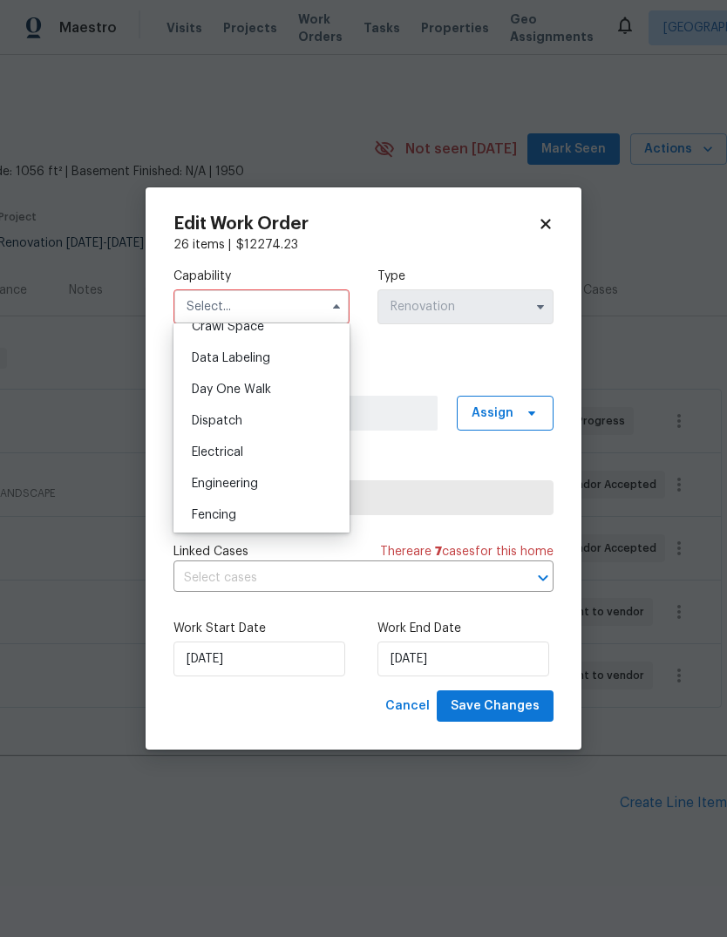
click at [464, 631] on label "Work End Date" at bounding box center [465, 628] width 176 height 17
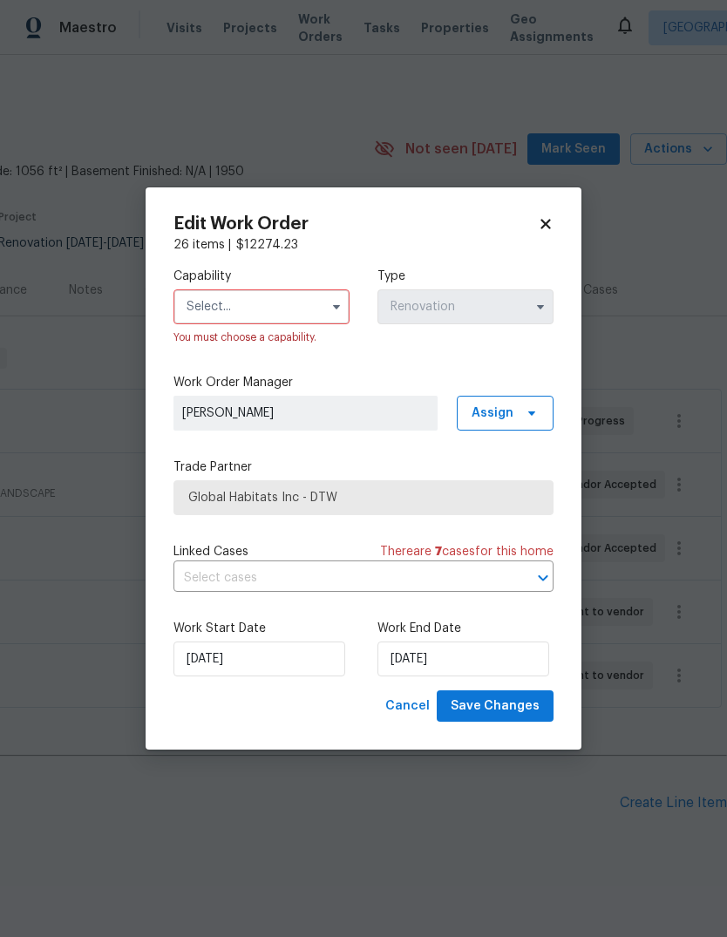
click at [463, 631] on label "Work End Date" at bounding box center [465, 628] width 176 height 17
click at [461, 653] on input "10/27/2025" at bounding box center [463, 658] width 172 height 35
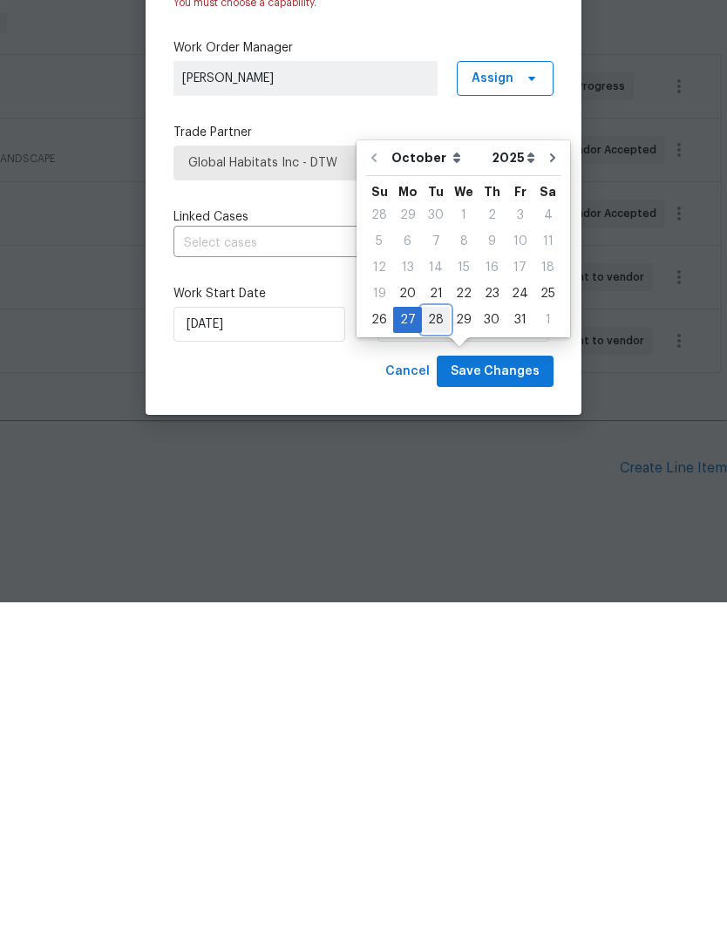
click at [432, 642] on div "28" at bounding box center [436, 654] width 28 height 24
type input "10/28/2025"
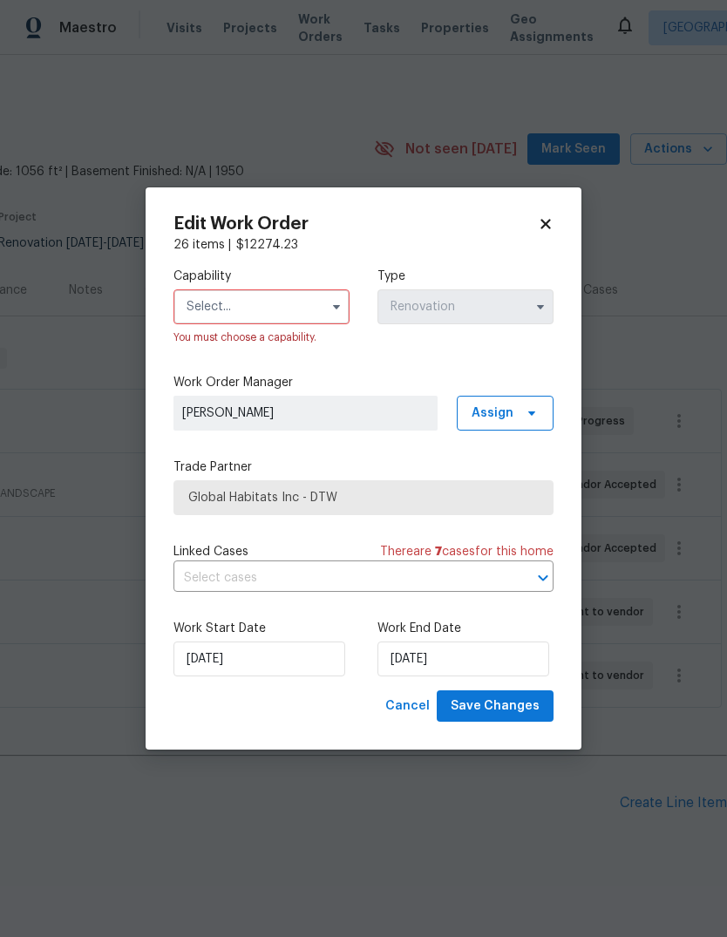
click at [289, 300] on input "text" at bounding box center [261, 306] width 176 height 35
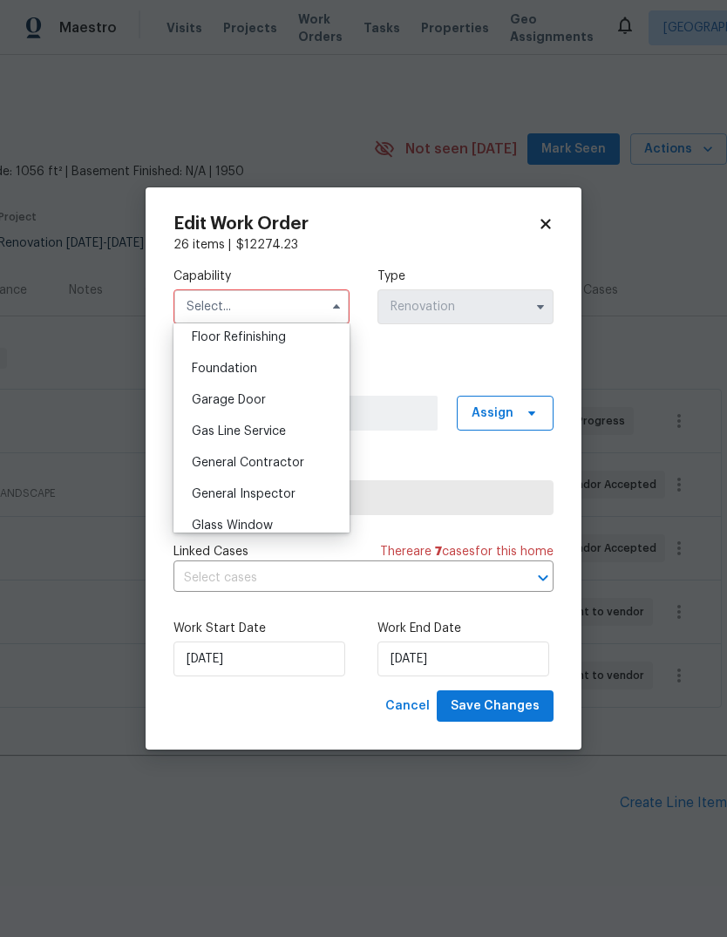
scroll to position [738, 0]
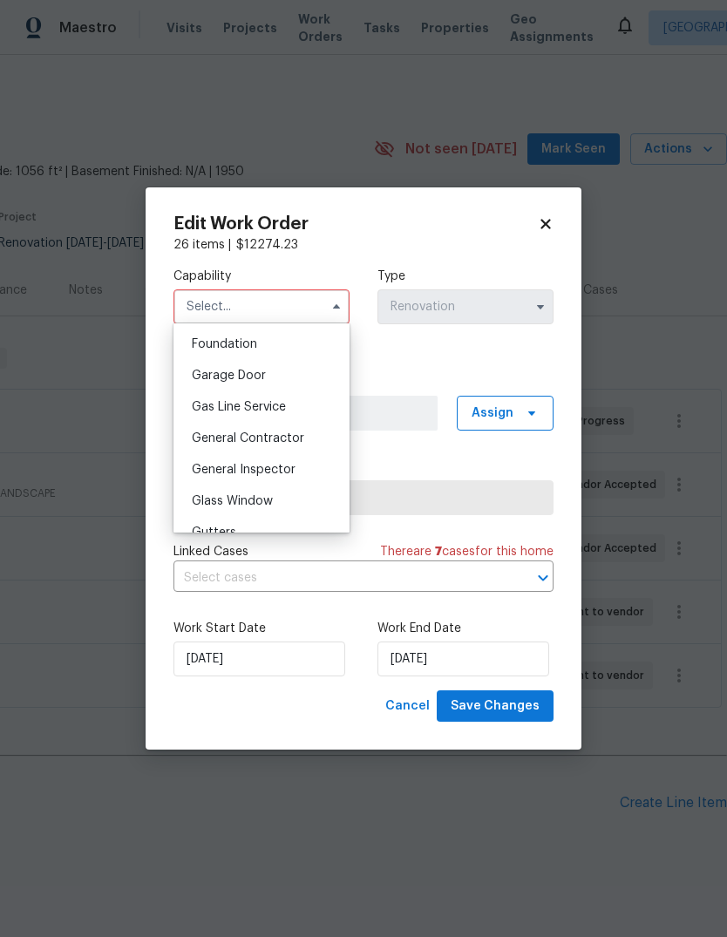
click at [298, 439] on span "General Contractor" at bounding box center [248, 438] width 112 height 12
type input "General Contractor"
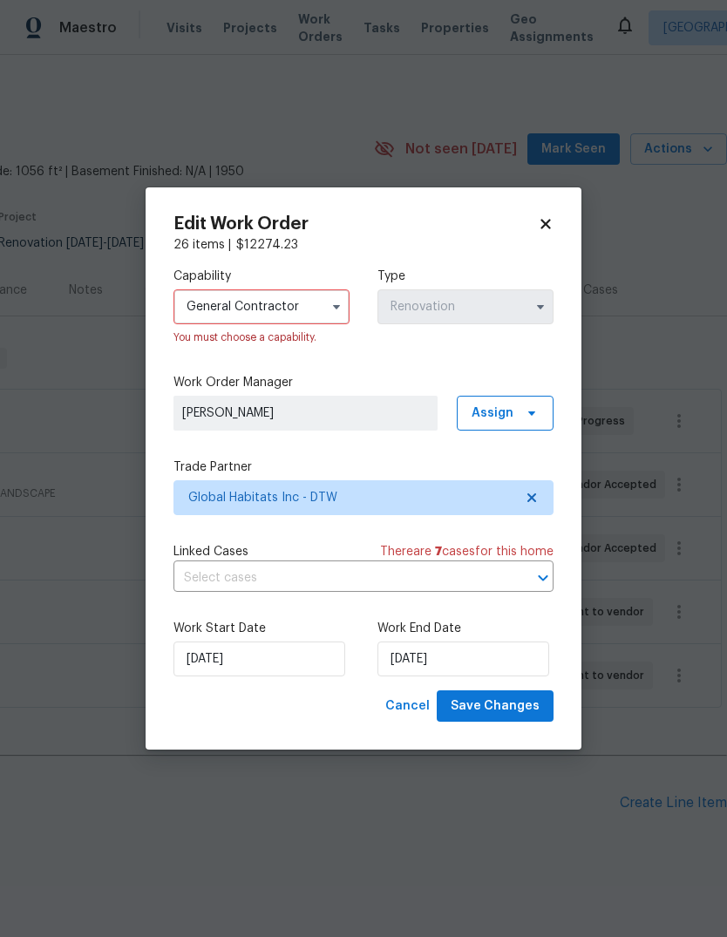
click at [518, 734] on div "Edit Work Order 26 items | $ 12274.23 Capability General Contractor You must ch…" at bounding box center [364, 468] width 436 height 563
click at [518, 733] on div "Edit Work Order 26 items | $ 12274.23 Capability General Contractor You must ch…" at bounding box center [364, 468] width 436 height 563
click at [522, 693] on button "Save Changes" at bounding box center [495, 706] width 117 height 32
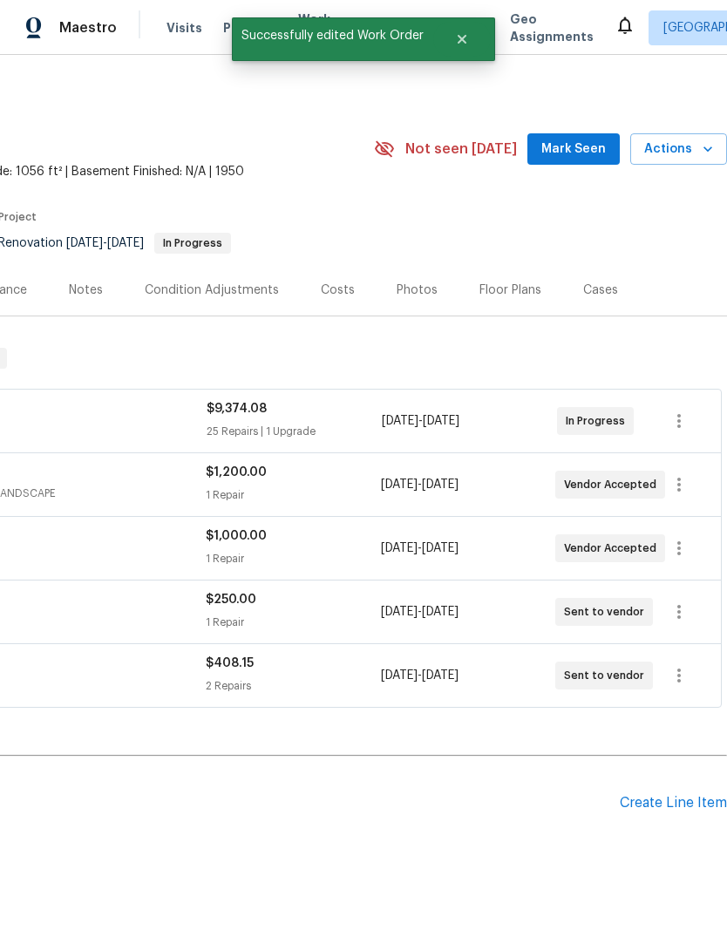
scroll to position [0, 258]
click at [685, 538] on icon "button" at bounding box center [678, 548] width 21 height 21
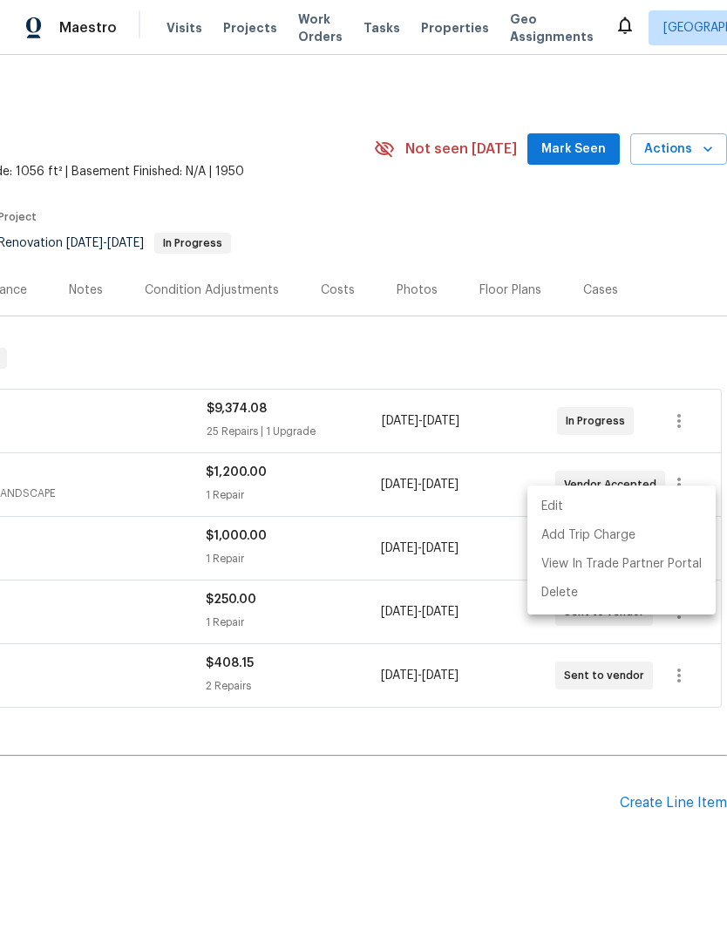
click at [514, 689] on div at bounding box center [363, 468] width 727 height 937
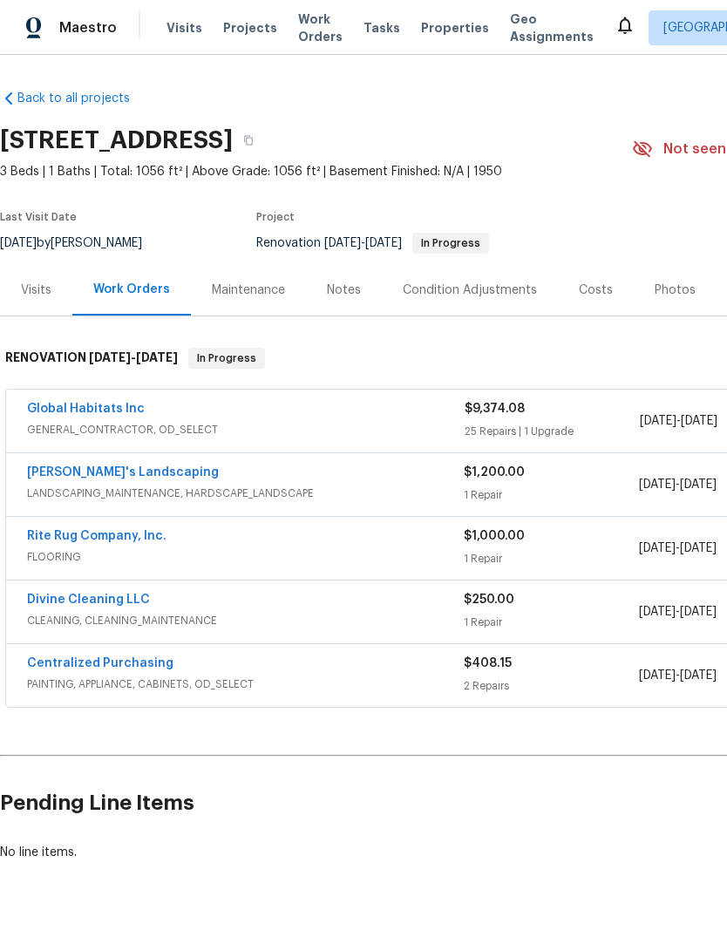
scroll to position [0, 0]
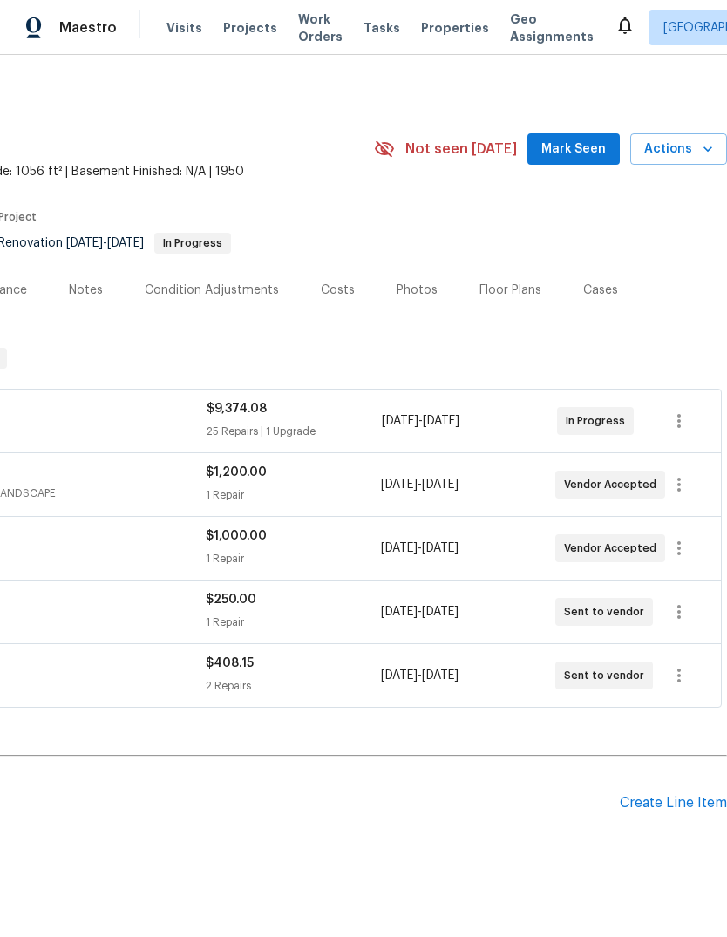
scroll to position [0, 258]
click at [678, 556] on icon "button" at bounding box center [678, 548] width 21 height 21
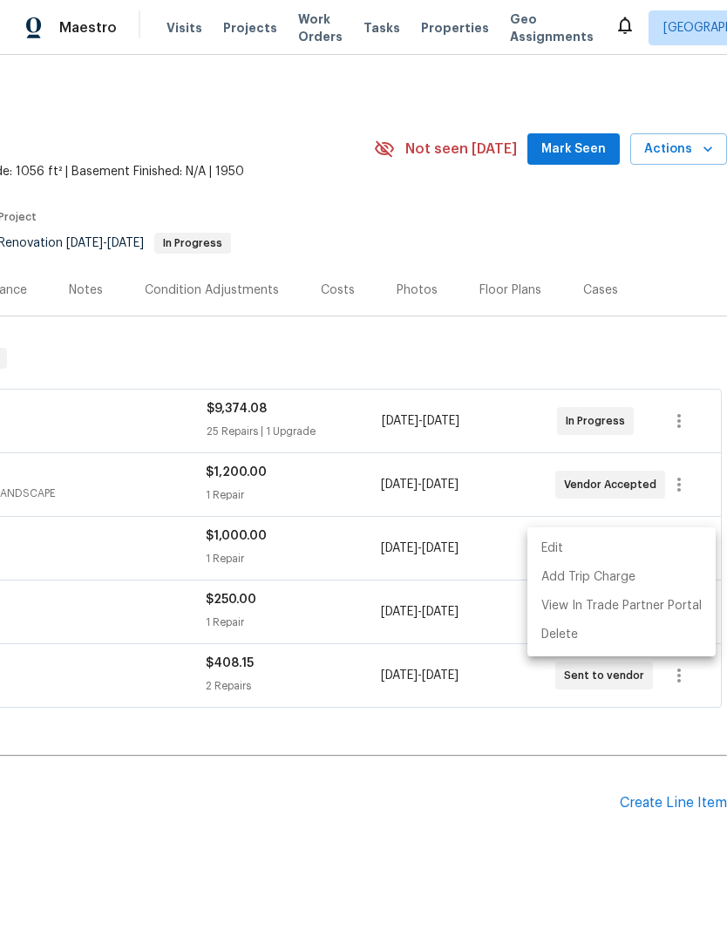
click at [672, 550] on li "Edit" at bounding box center [621, 548] width 188 height 29
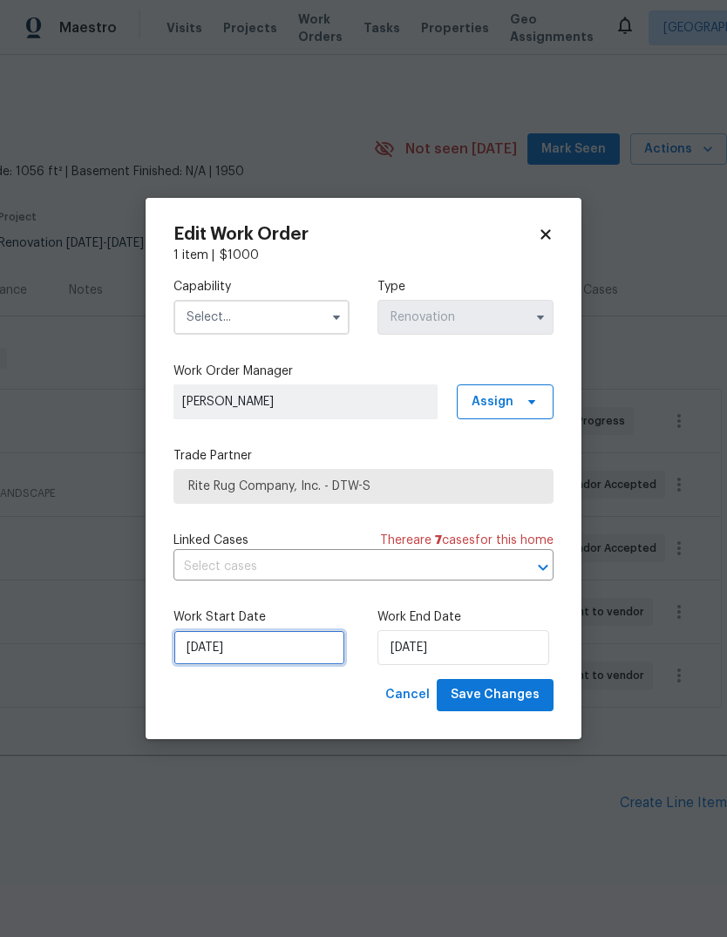
click at [274, 665] on input "10/21/2025" at bounding box center [259, 647] width 172 height 35
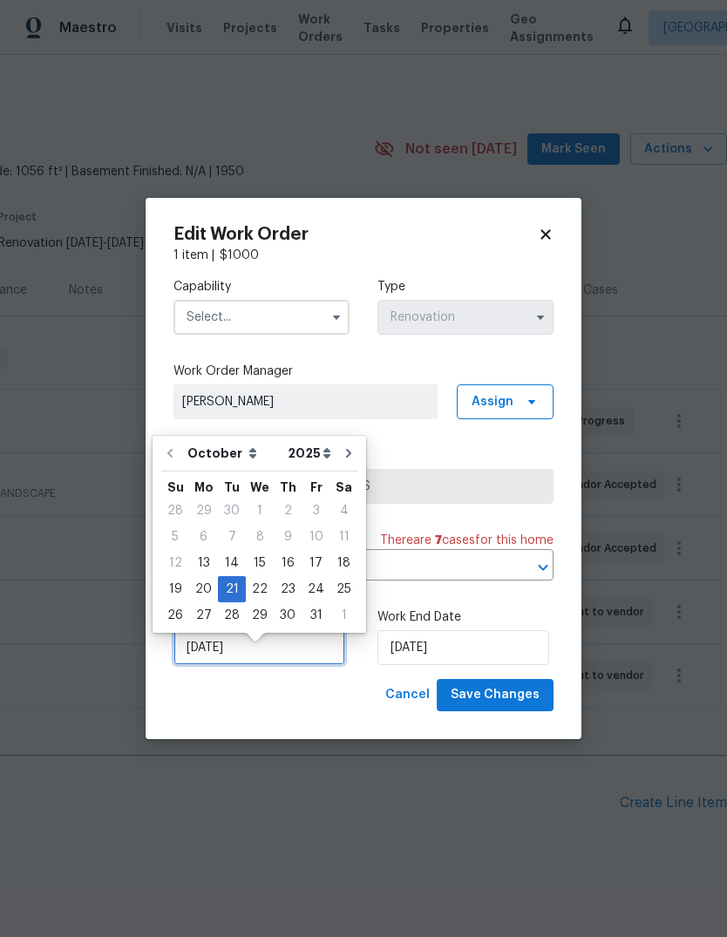
scroll to position [13, 0]
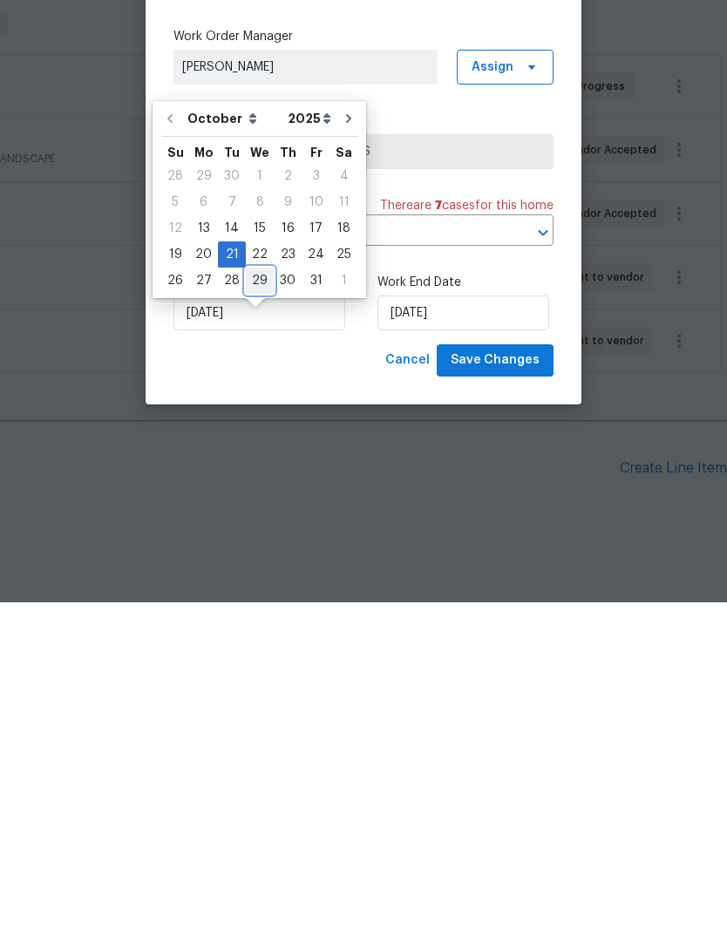
click at [258, 603] on div "29" at bounding box center [260, 615] width 28 height 24
type input "10/29/2025"
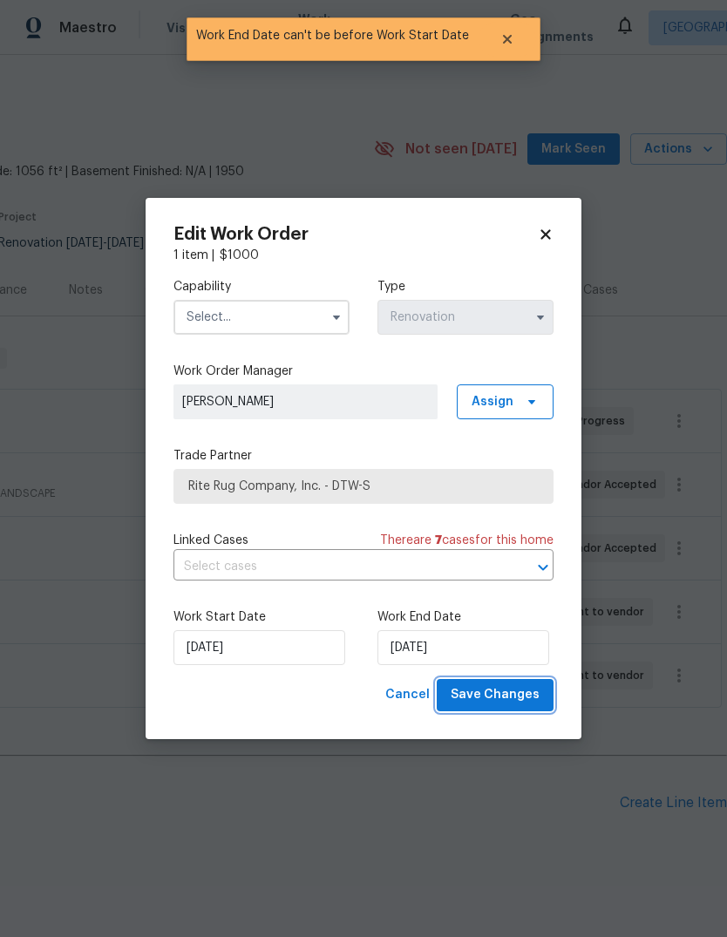
click at [532, 694] on span "Save Changes" at bounding box center [494, 695] width 89 height 22
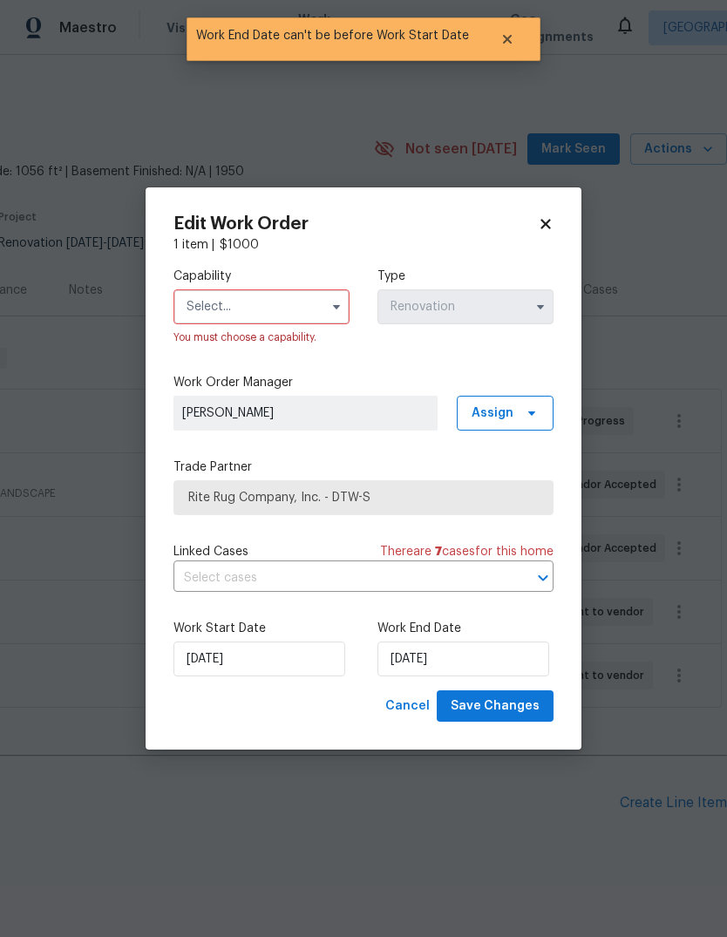
click at [301, 307] on input "text" at bounding box center [261, 306] width 176 height 35
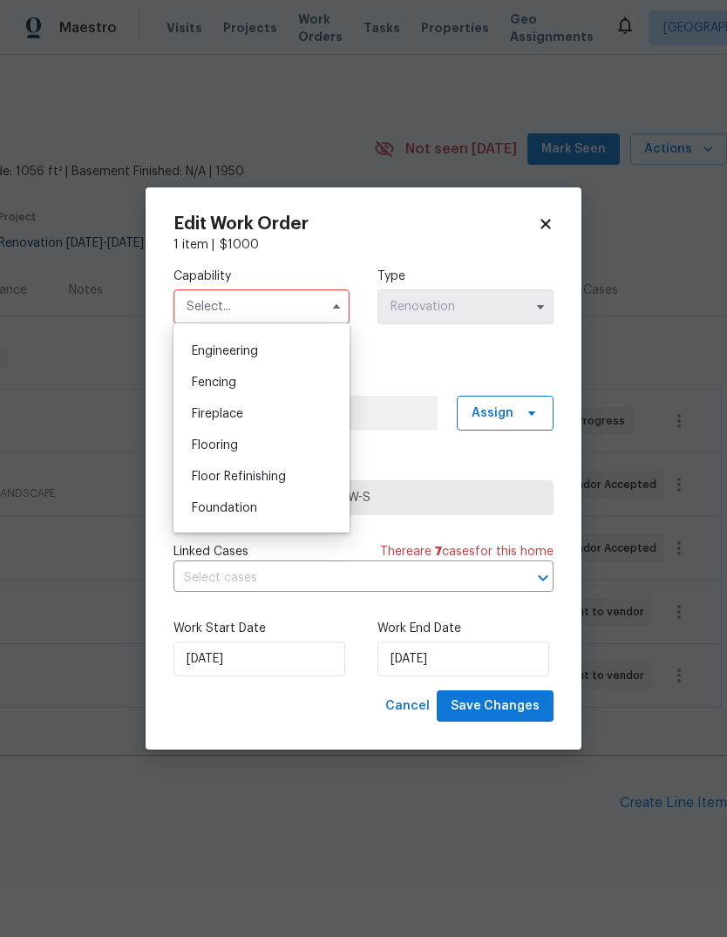
scroll to position [599, 0]
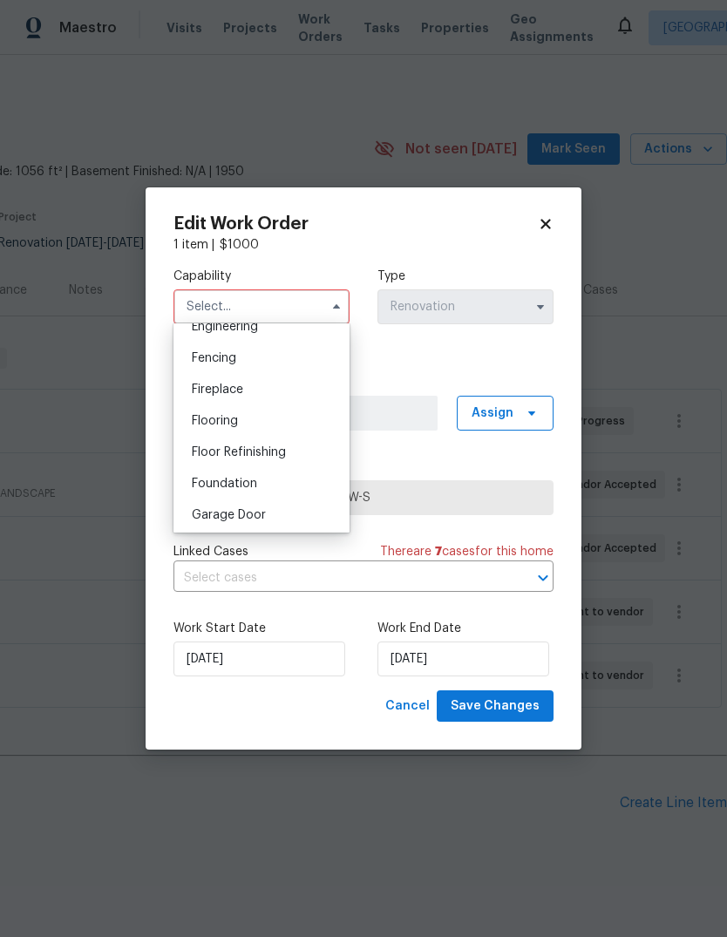
click at [279, 423] on div "Flooring" at bounding box center [261, 420] width 167 height 31
type input "Flooring"
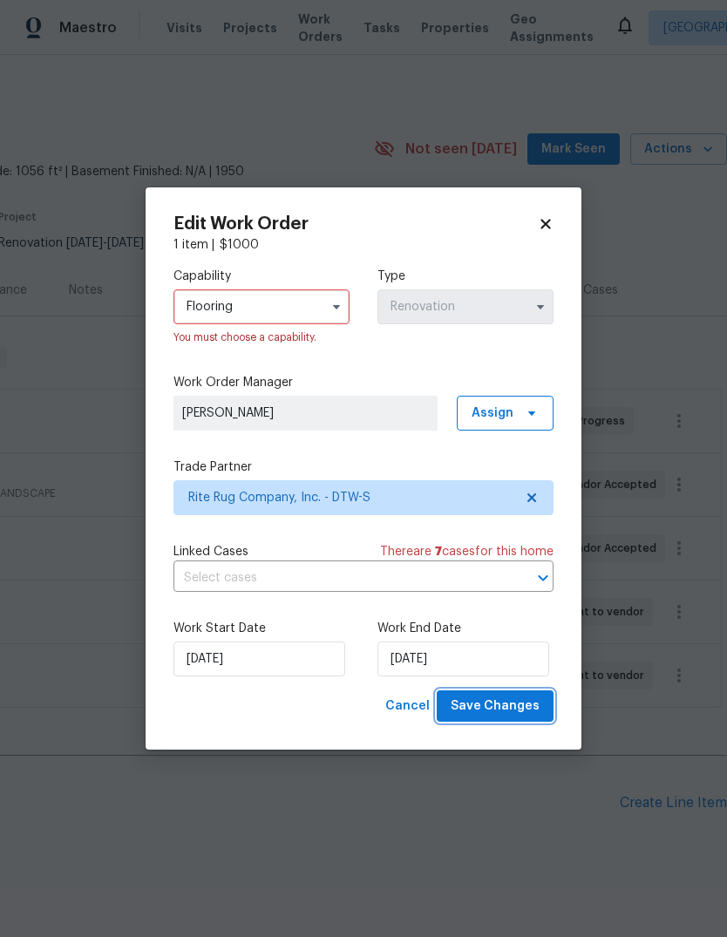
click at [476, 696] on span "Save Changes" at bounding box center [494, 706] width 89 height 22
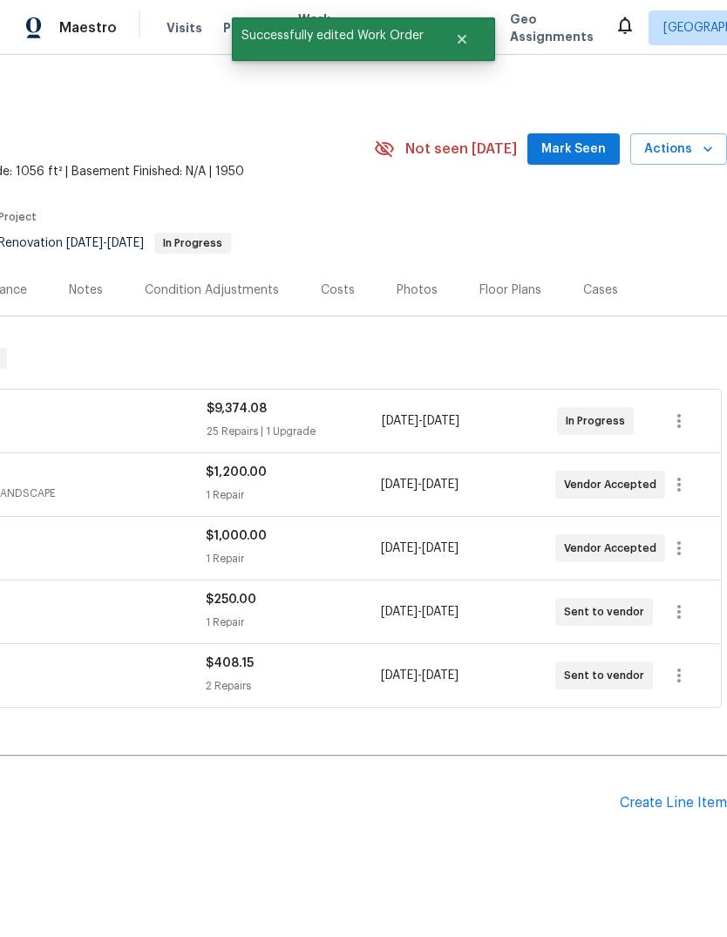
scroll to position [0, 258]
click at [683, 601] on icon "button" at bounding box center [678, 611] width 21 height 21
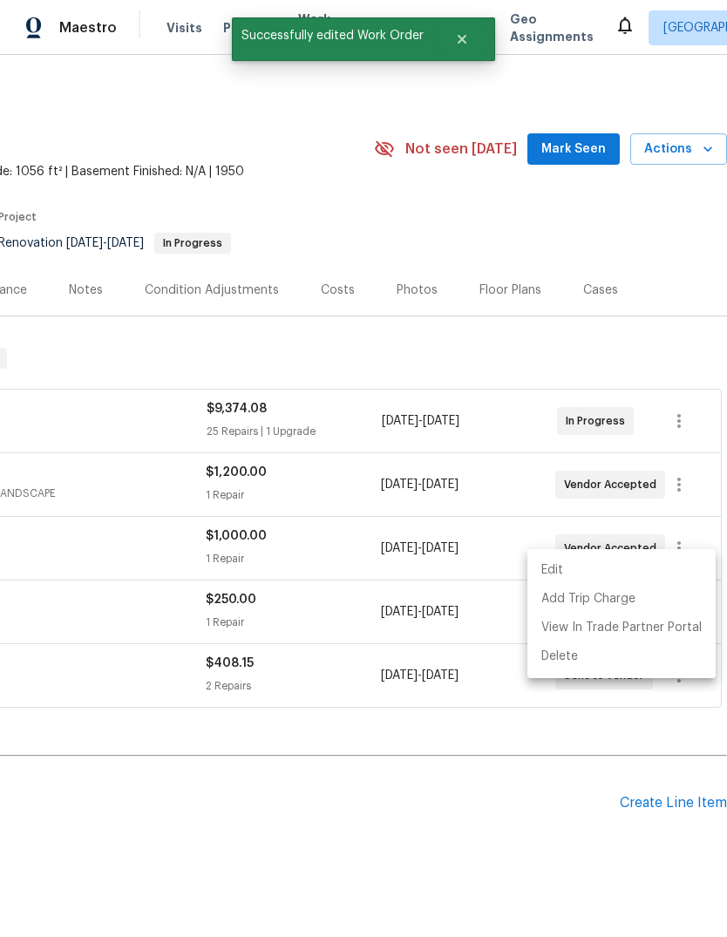
click at [645, 565] on li "Edit" at bounding box center [621, 570] width 188 height 29
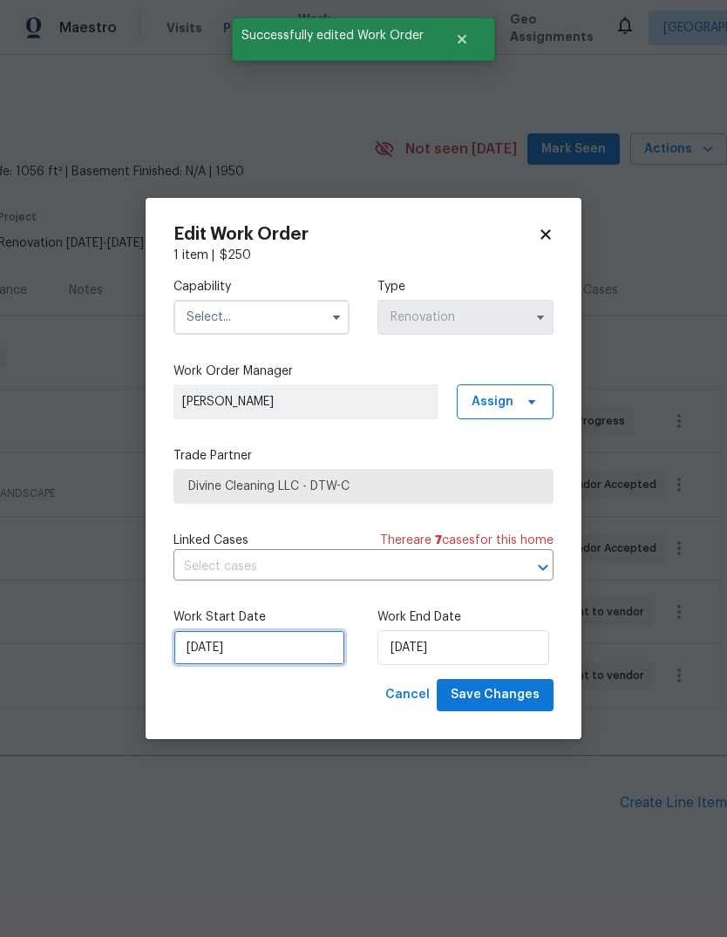
click at [271, 647] on input "10/22/2025" at bounding box center [259, 647] width 172 height 35
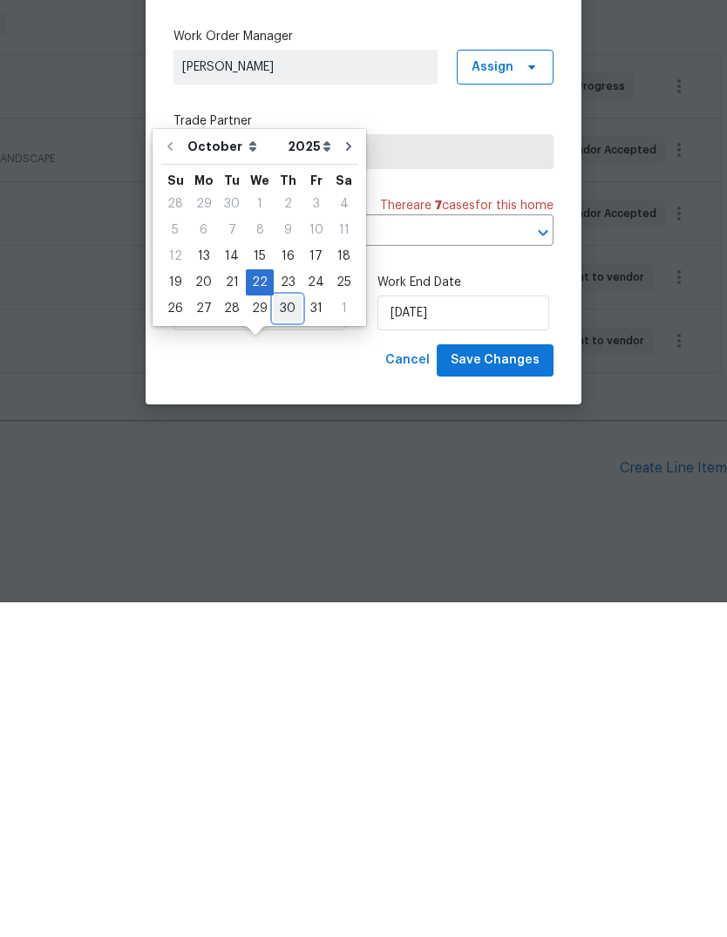
click at [291, 631] on div "30" at bounding box center [288, 643] width 28 height 24
type input "10/30/2025"
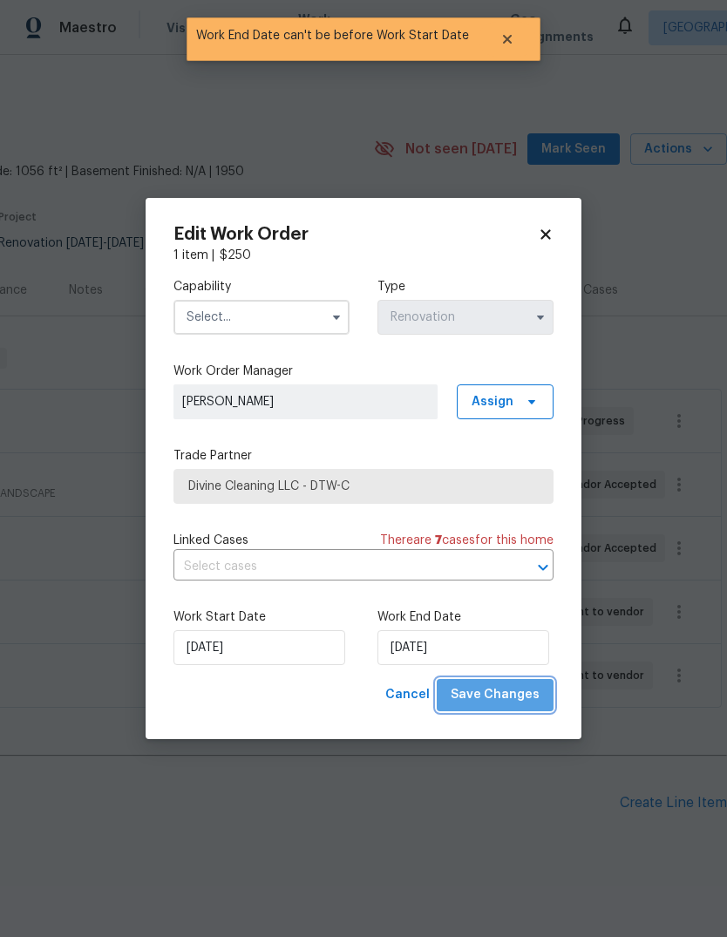
click at [507, 694] on span "Save Changes" at bounding box center [494, 695] width 89 height 22
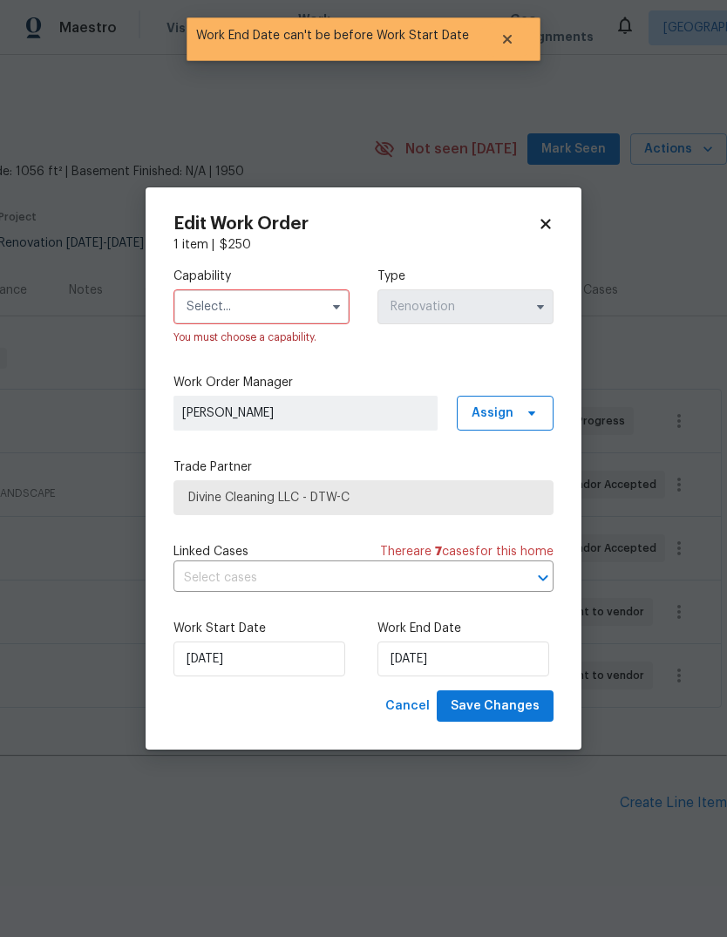
click at [286, 322] on input "text" at bounding box center [261, 306] width 176 height 35
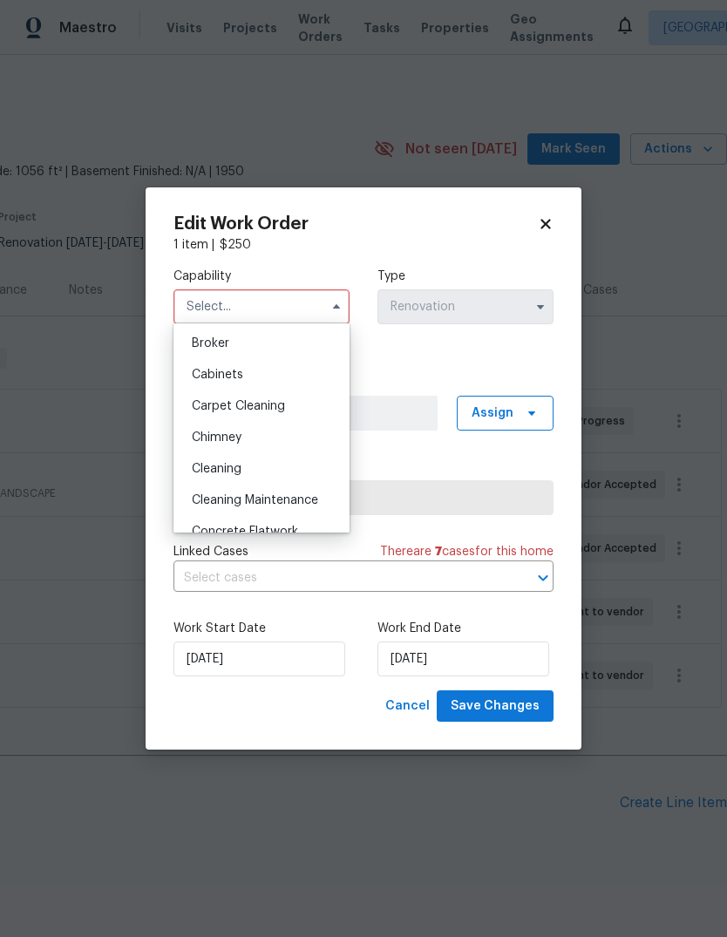
scroll to position [136, 0]
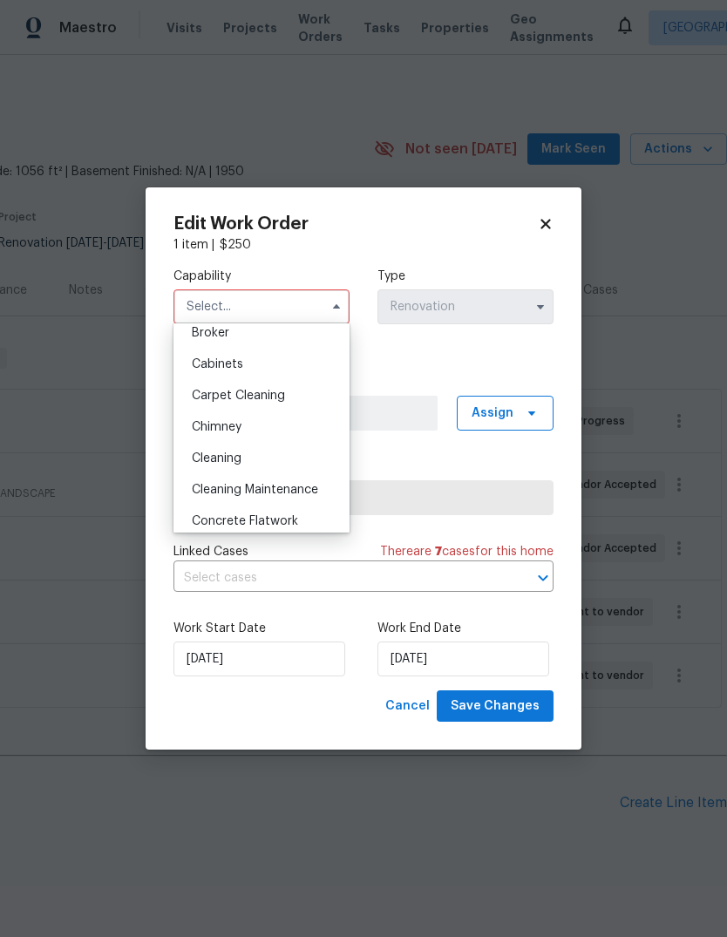
click at [267, 465] on div "Cleaning" at bounding box center [261, 458] width 167 height 31
type input "Cleaning"
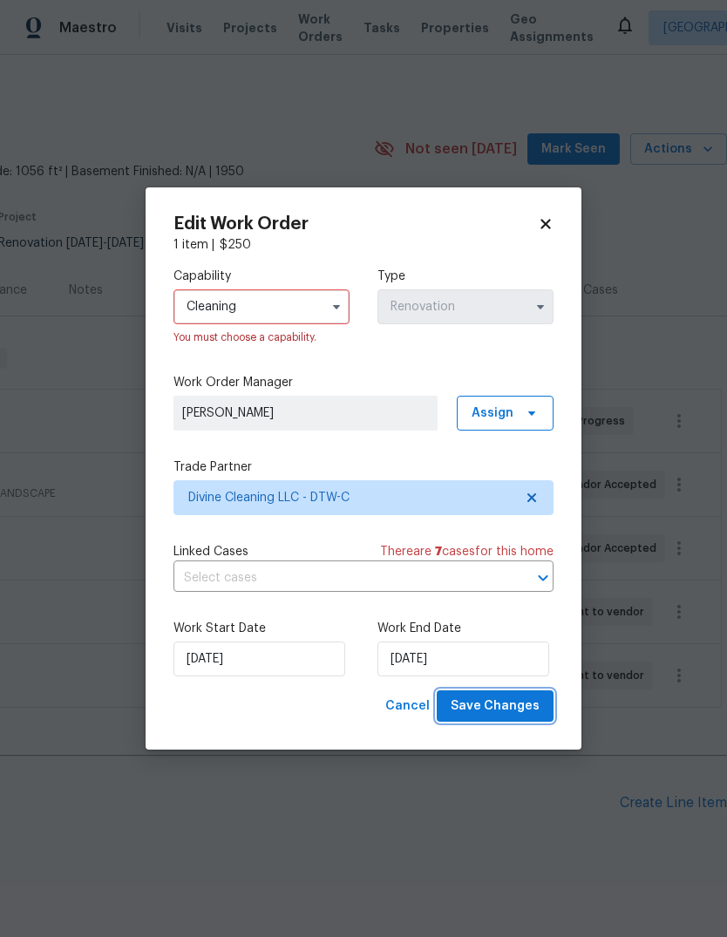
click at [518, 692] on button "Save Changes" at bounding box center [495, 706] width 117 height 32
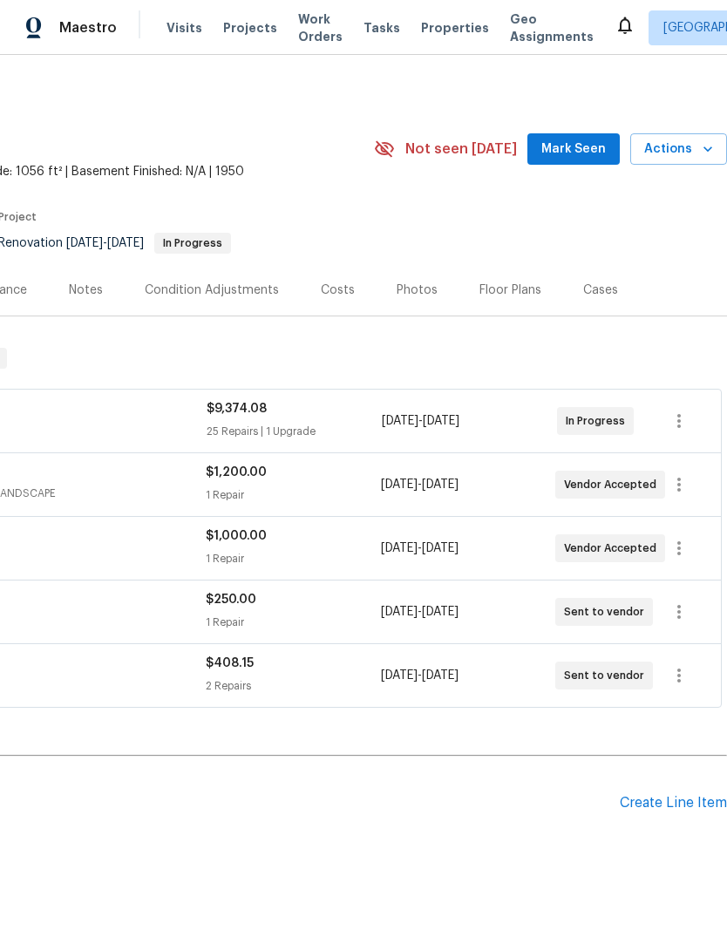
scroll to position [0, 258]
click at [685, 464] on button "button" at bounding box center [679, 485] width 42 height 42
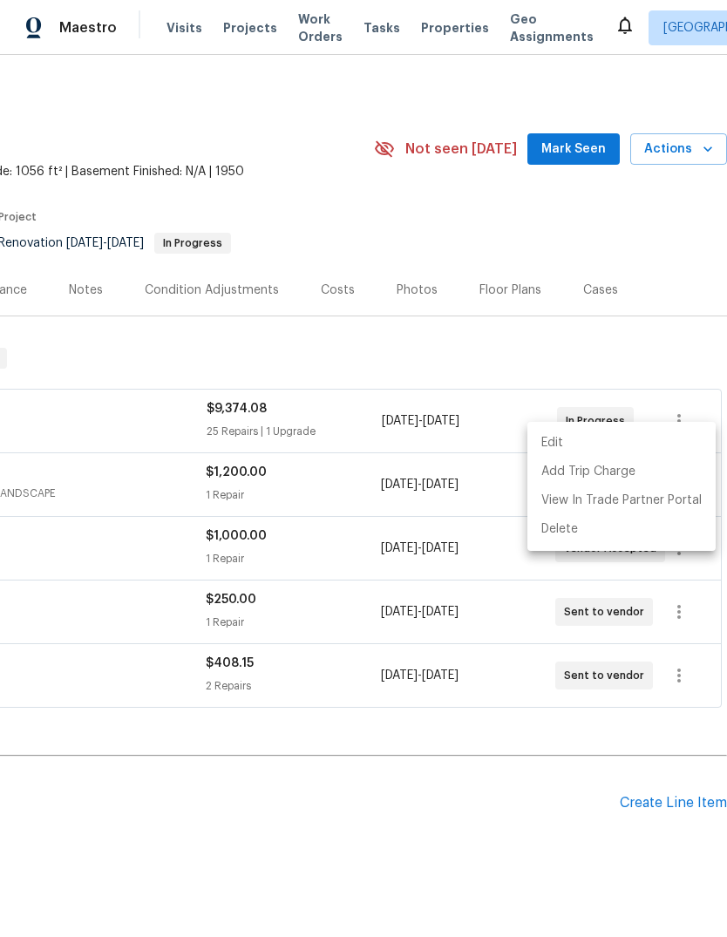
click at [651, 441] on li "Edit" at bounding box center [621, 443] width 188 height 29
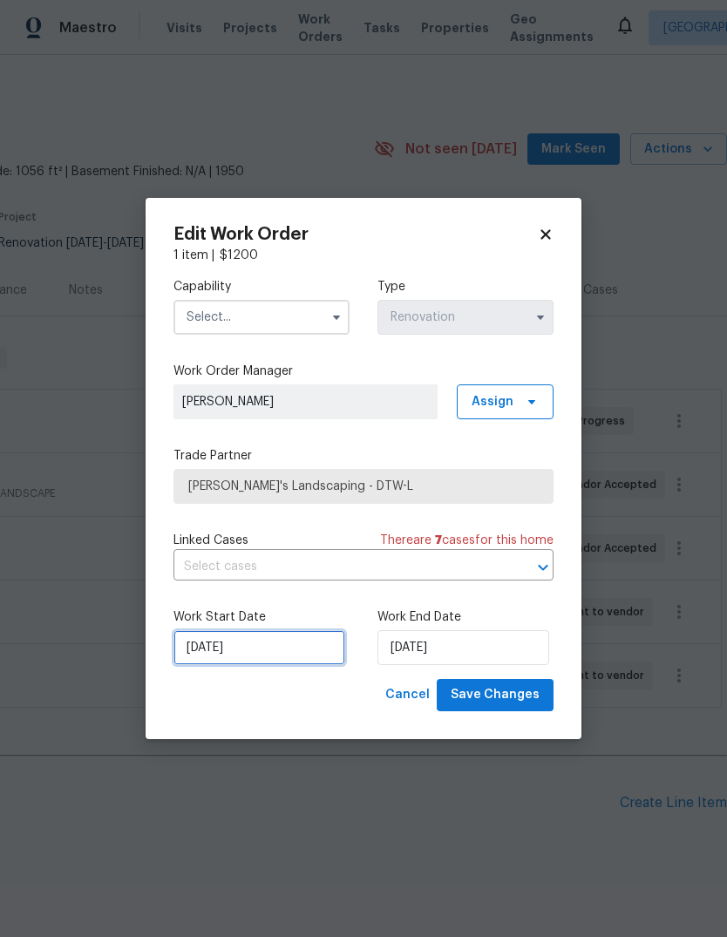
click at [288, 655] on input "10/20/2025" at bounding box center [259, 647] width 172 height 35
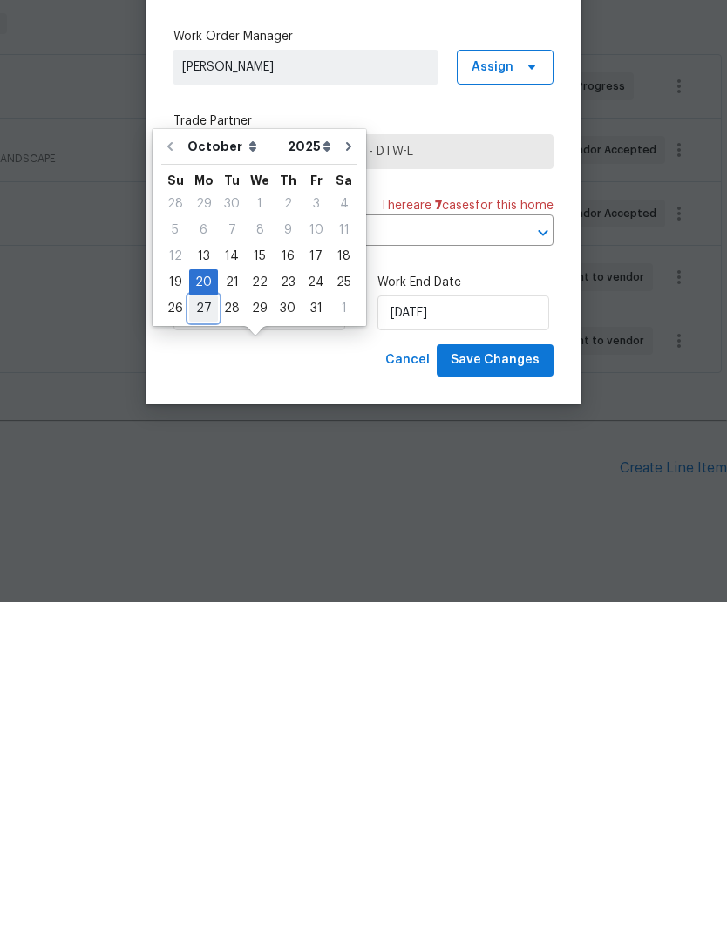
click at [201, 631] on div "27" at bounding box center [203, 643] width 29 height 24
type input "10/27/2025"
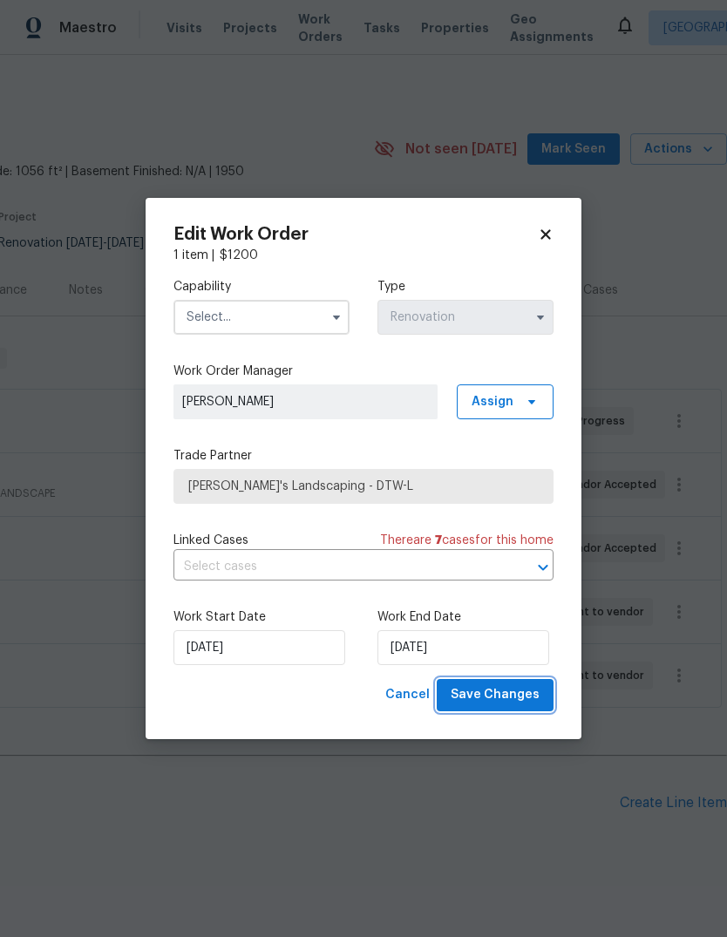
click at [510, 690] on span "Save Changes" at bounding box center [494, 695] width 89 height 22
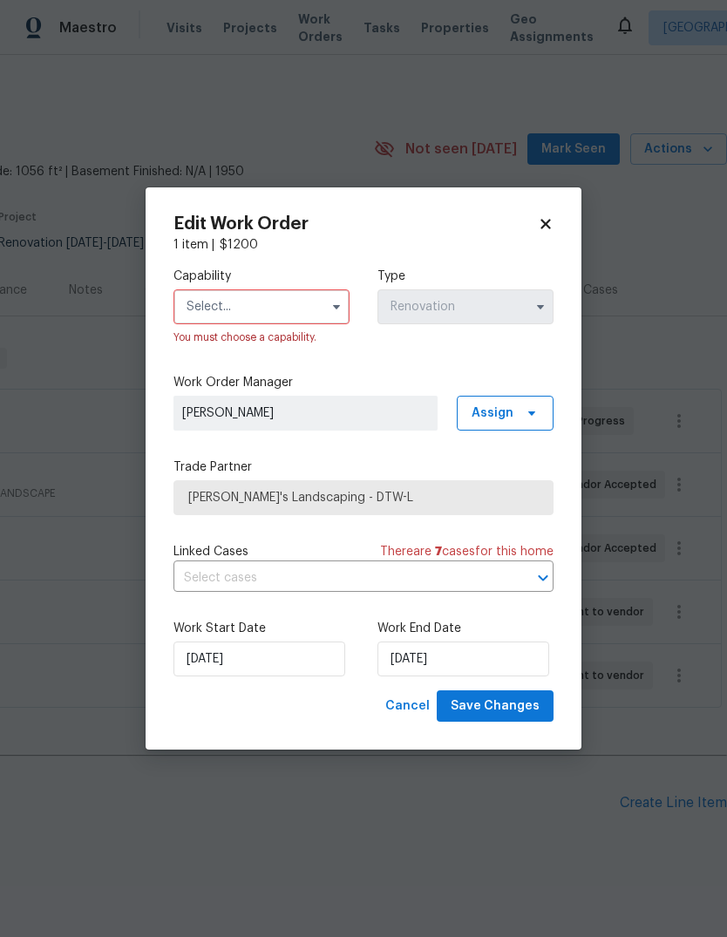
click at [295, 309] on input "text" at bounding box center [261, 306] width 176 height 35
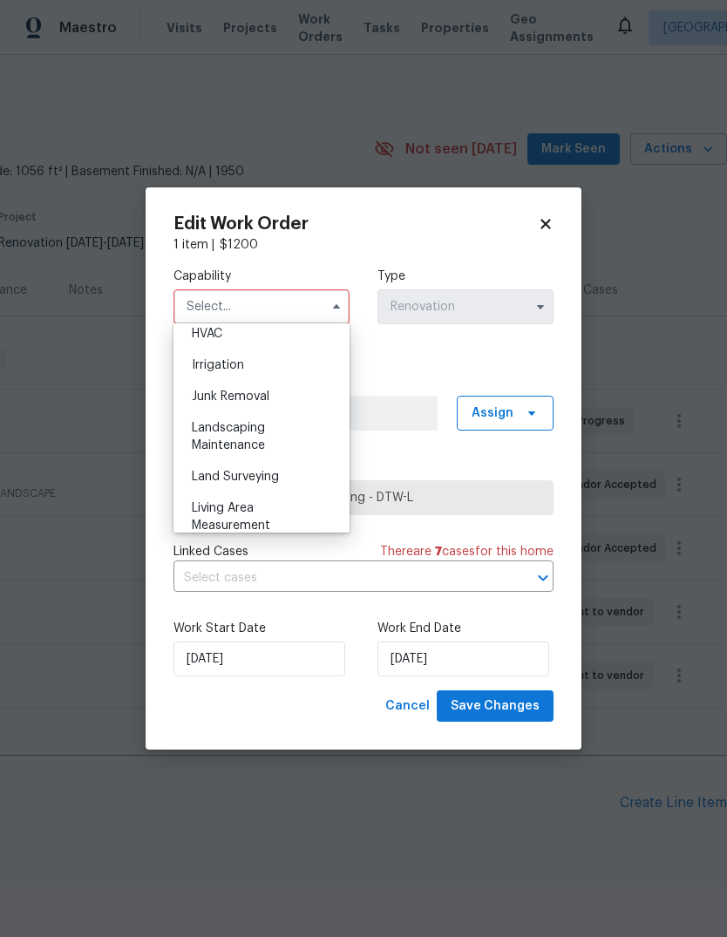
scroll to position [1077, 0]
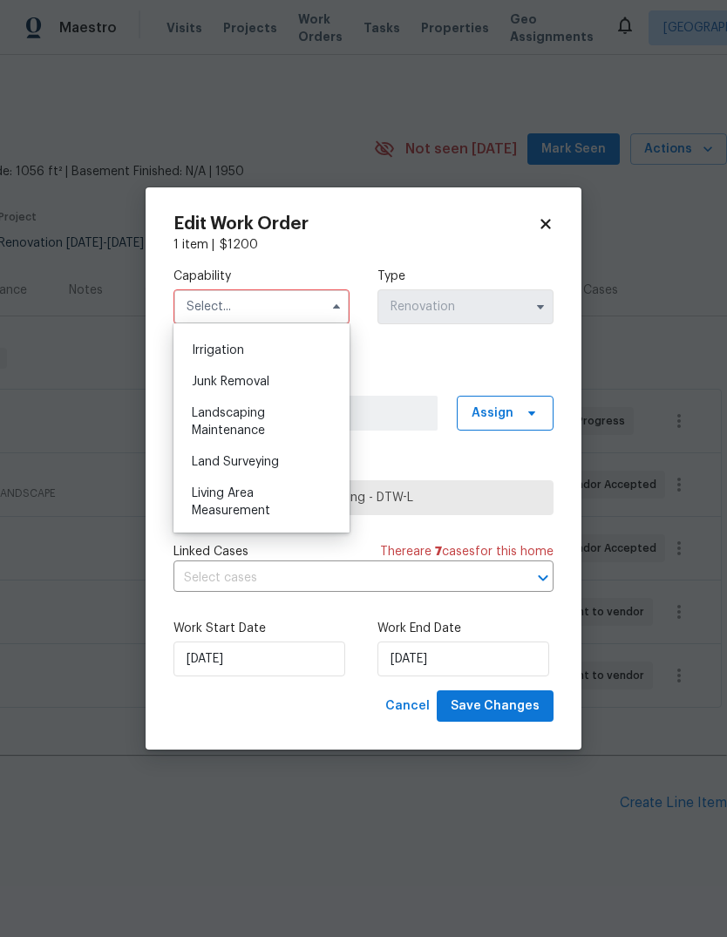
click at [276, 417] on div "Landscaping Maintenance" at bounding box center [261, 421] width 167 height 49
type input "Landscaping Maintenance"
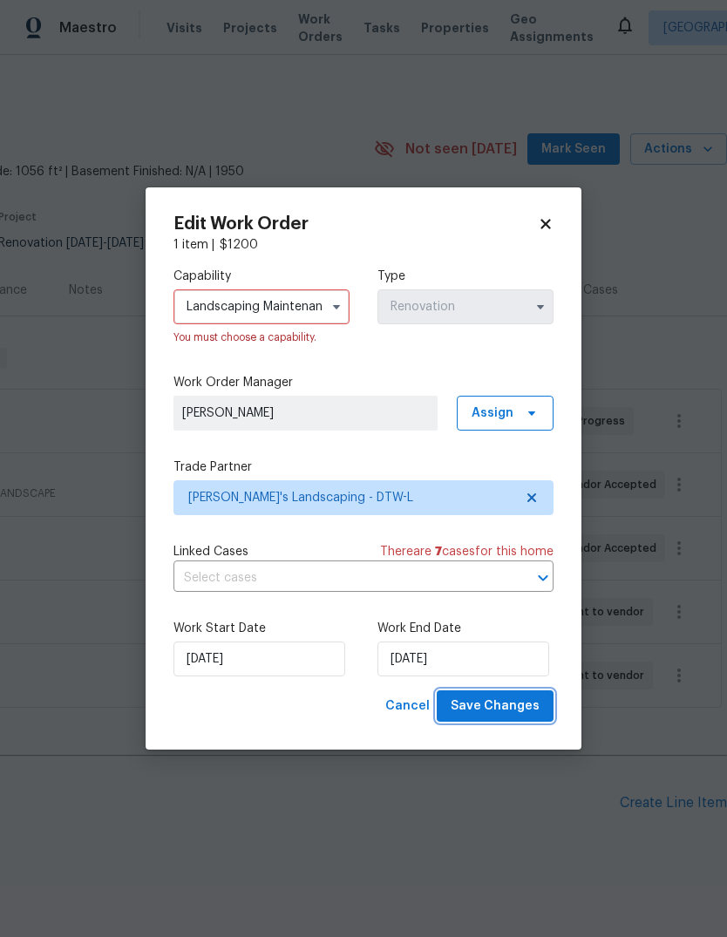
click at [486, 701] on span "Save Changes" at bounding box center [494, 706] width 89 height 22
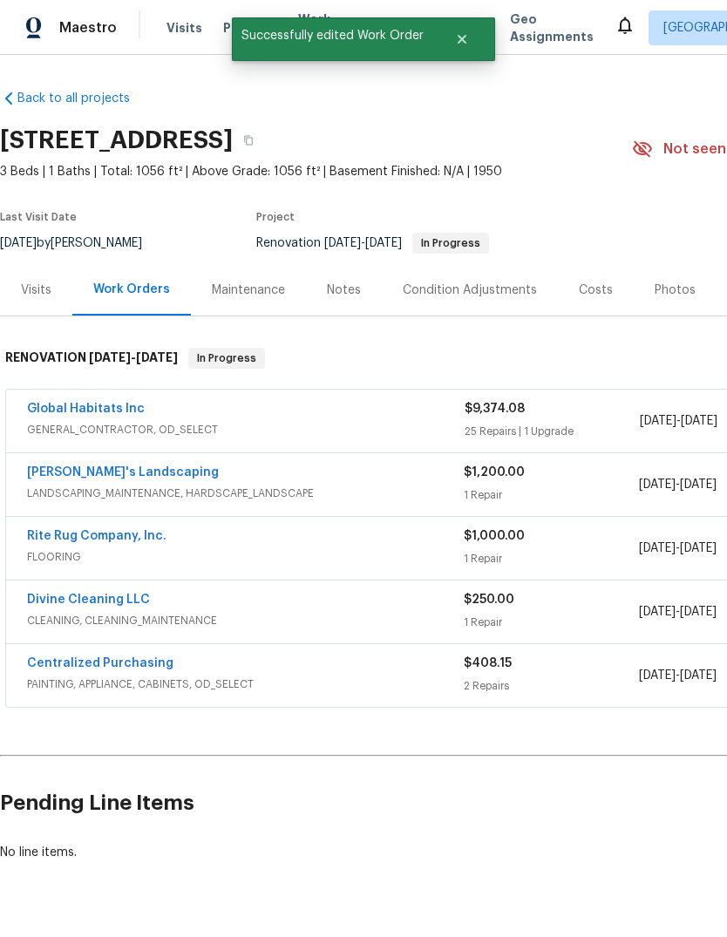
scroll to position [0, 0]
click at [101, 403] on link "Global Habitats Inc" at bounding box center [86, 409] width 118 height 12
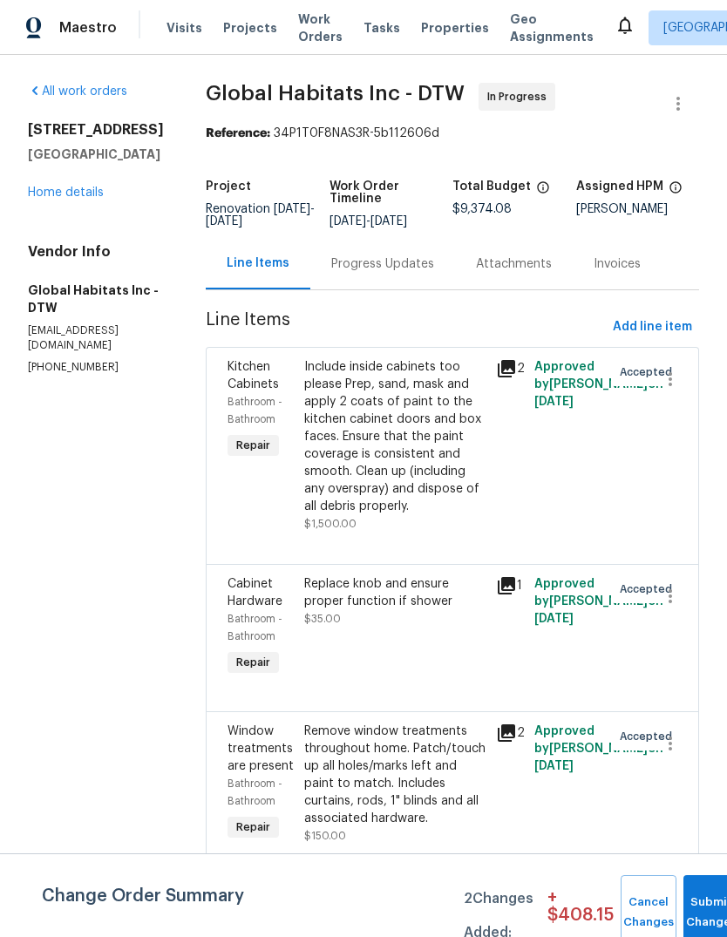
click at [408, 326] on span "Line Items" at bounding box center [406, 327] width 400 height 32
click at [390, 273] on div "Progress Updates" at bounding box center [382, 263] width 103 height 17
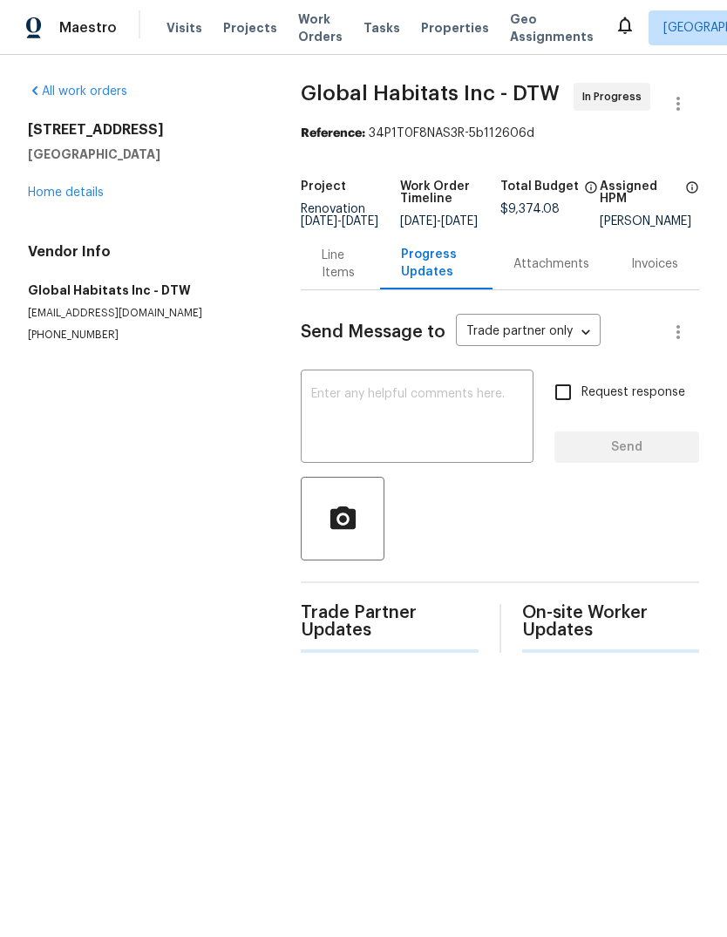
click at [377, 408] on textarea at bounding box center [417, 418] width 212 height 61
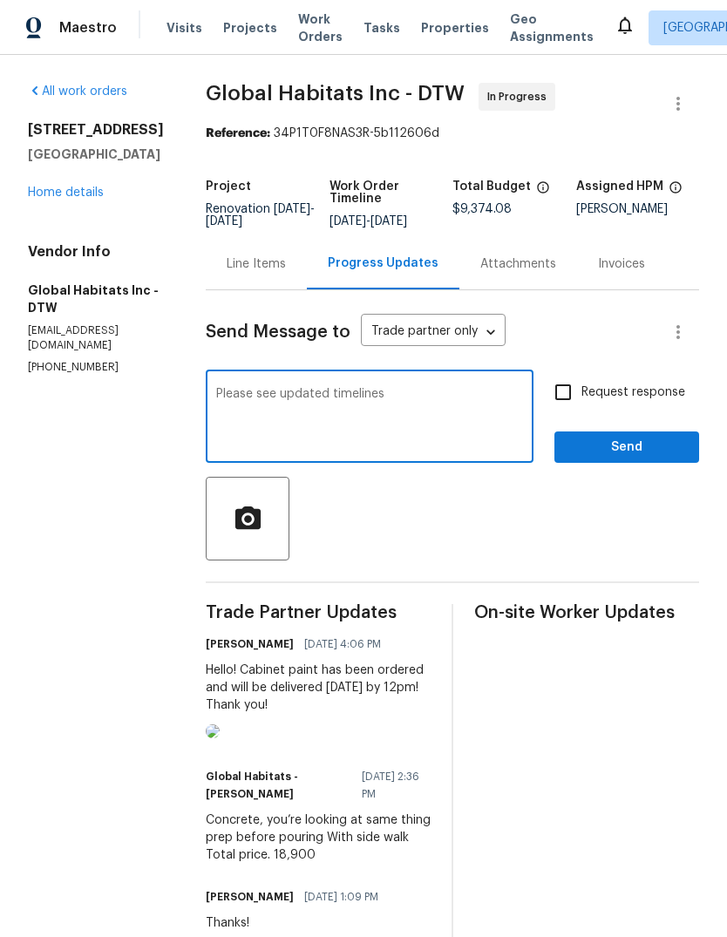
click at [216, 404] on textarea "Please see updated timelines" at bounding box center [369, 418] width 307 height 61
click at [424, 437] on textarea "Please see updated timelines" at bounding box center [369, 418] width 307 height 61
click at [216, 403] on textarea "Please see updated timelines thanks." at bounding box center [369, 418] width 307 height 61
type textarea "Please see updated timelines thanks."
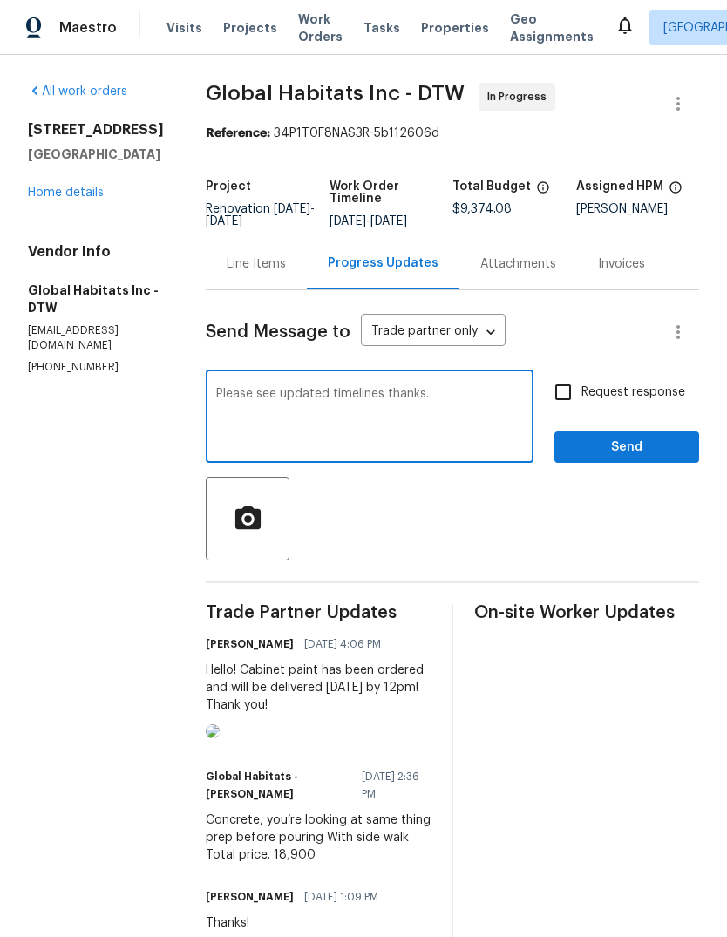
click at [210, 400] on div "Please see updated timelines thanks. x ​" at bounding box center [370, 418] width 328 height 89
click at [676, 458] on span "Send" at bounding box center [626, 448] width 117 height 22
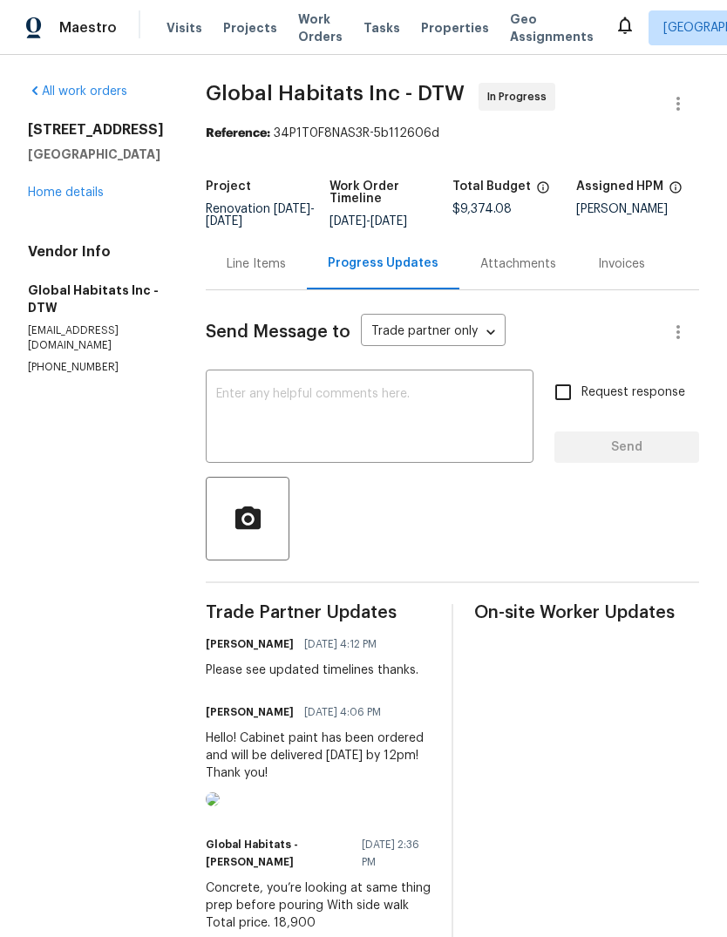
click at [78, 199] on link "Home details" at bounding box center [66, 192] width 76 height 12
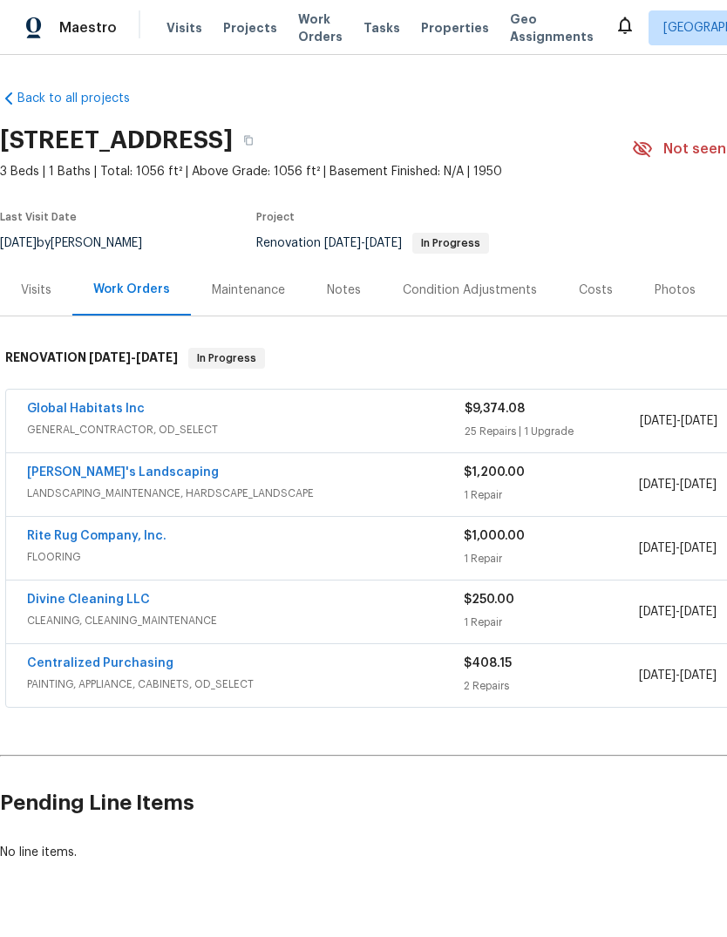
click at [119, 476] on link "Baraiac's Landscaping" at bounding box center [123, 472] width 192 height 12
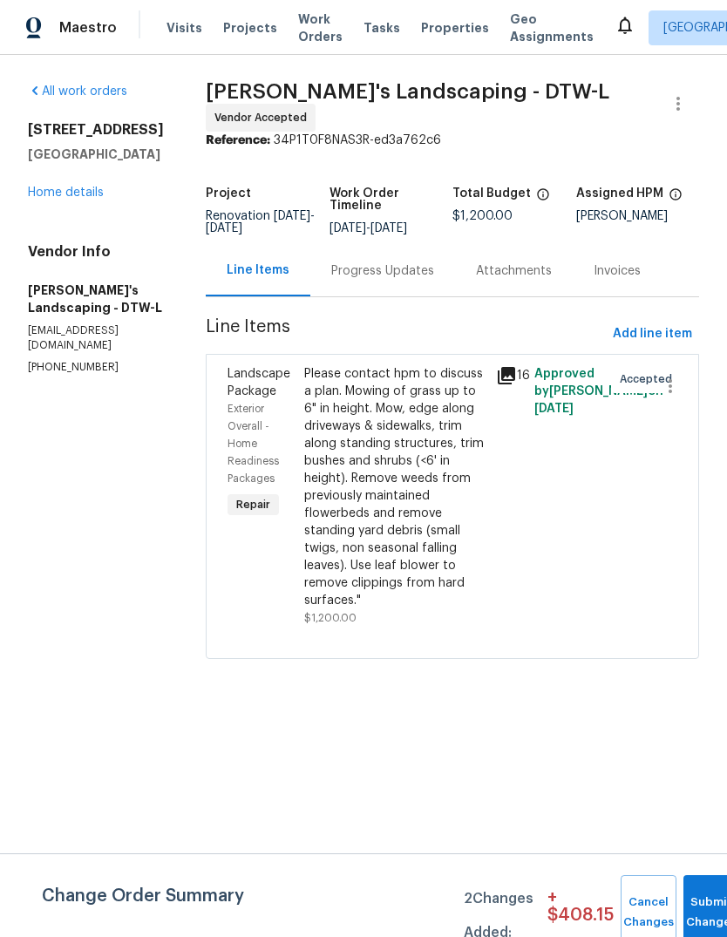
click at [398, 279] on div "Progress Updates" at bounding box center [382, 270] width 103 height 17
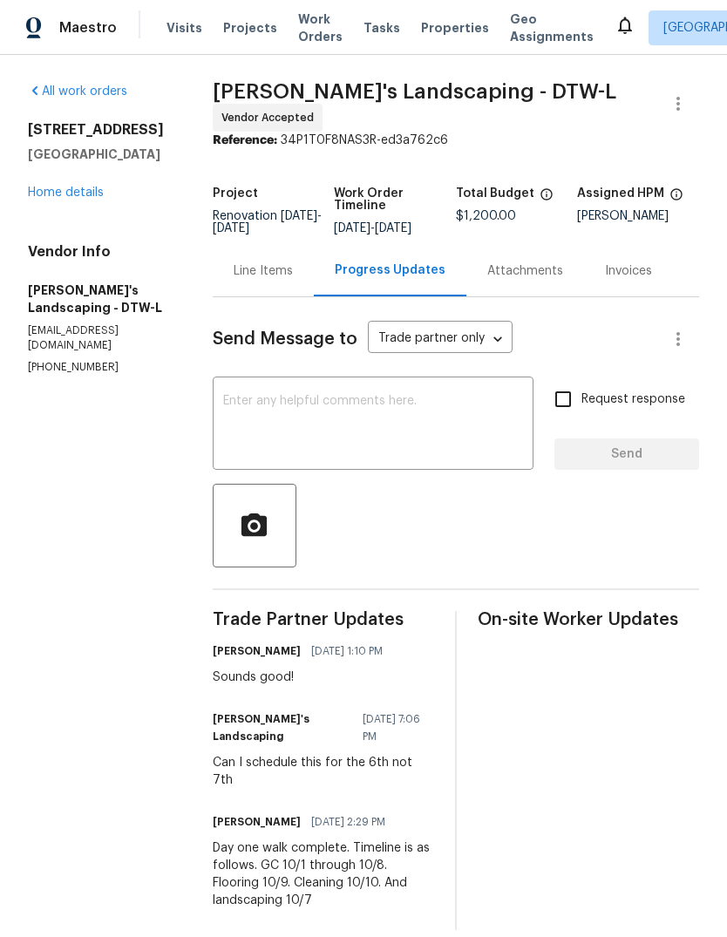
click at [356, 444] on textarea at bounding box center [373, 425] width 300 height 61
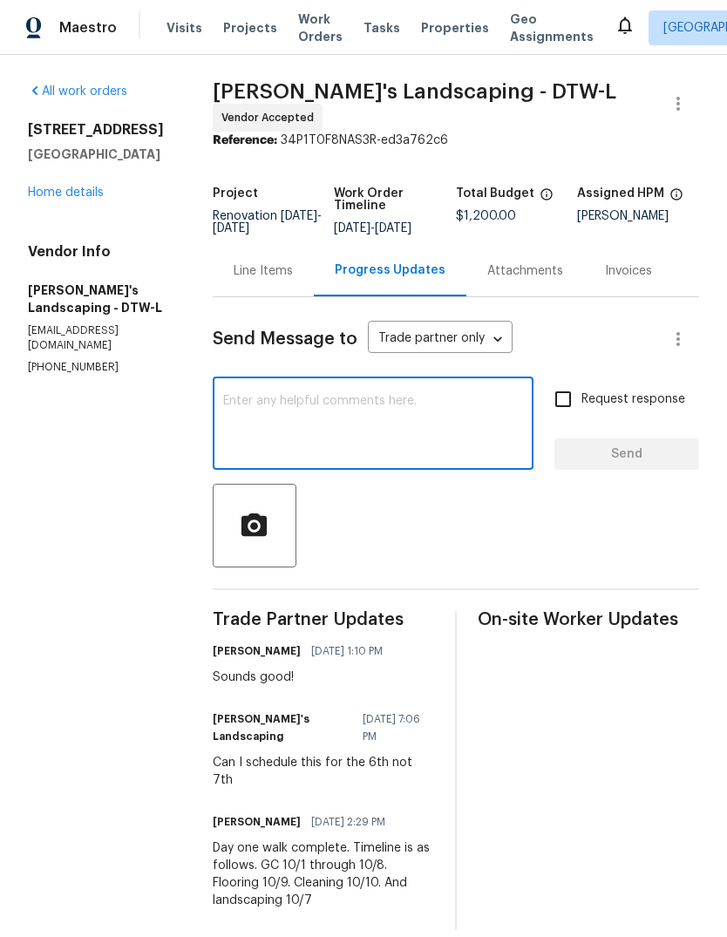
click at [293, 409] on textarea at bounding box center [373, 425] width 300 height 61
paste textarea "Please see updated timelines thanks."
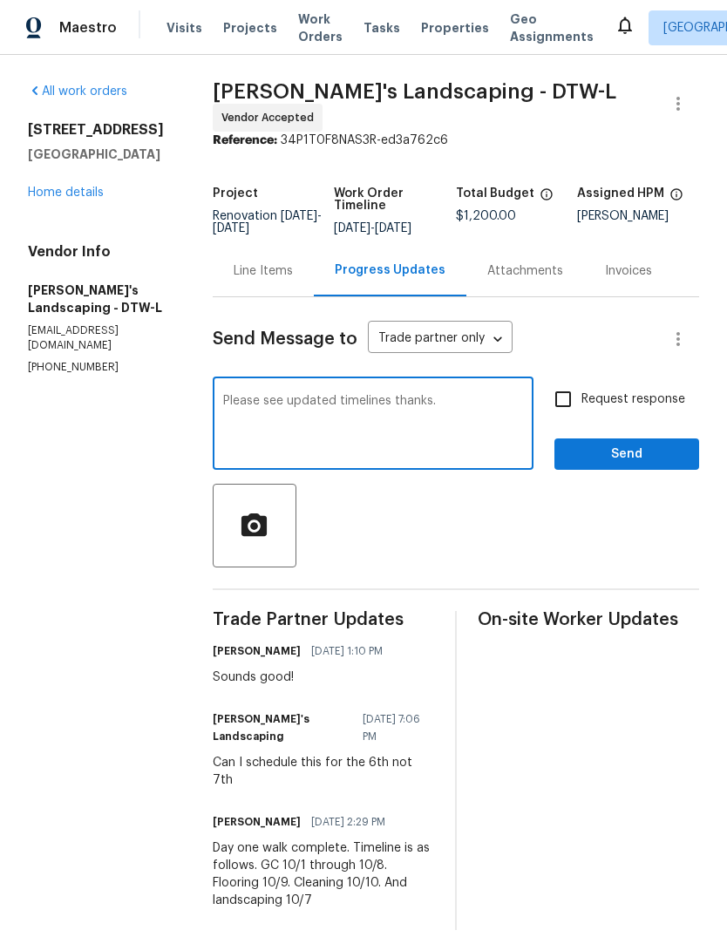
type textarea "Please see updated timelines thanks."
click at [620, 451] on span "Send" at bounding box center [626, 455] width 117 height 22
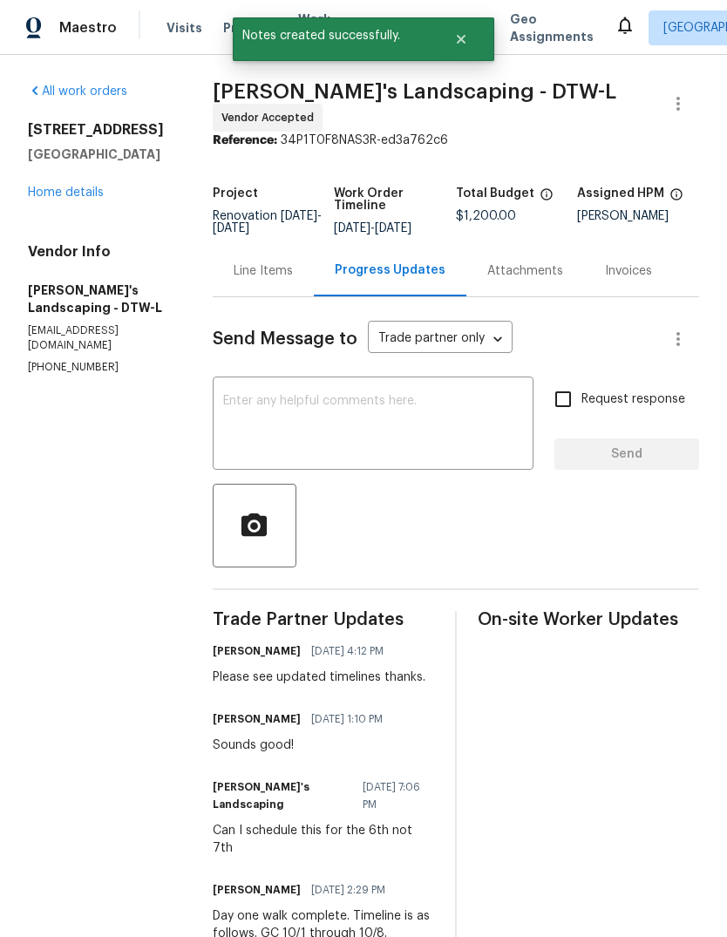
click at [90, 196] on link "Home details" at bounding box center [66, 192] width 76 height 12
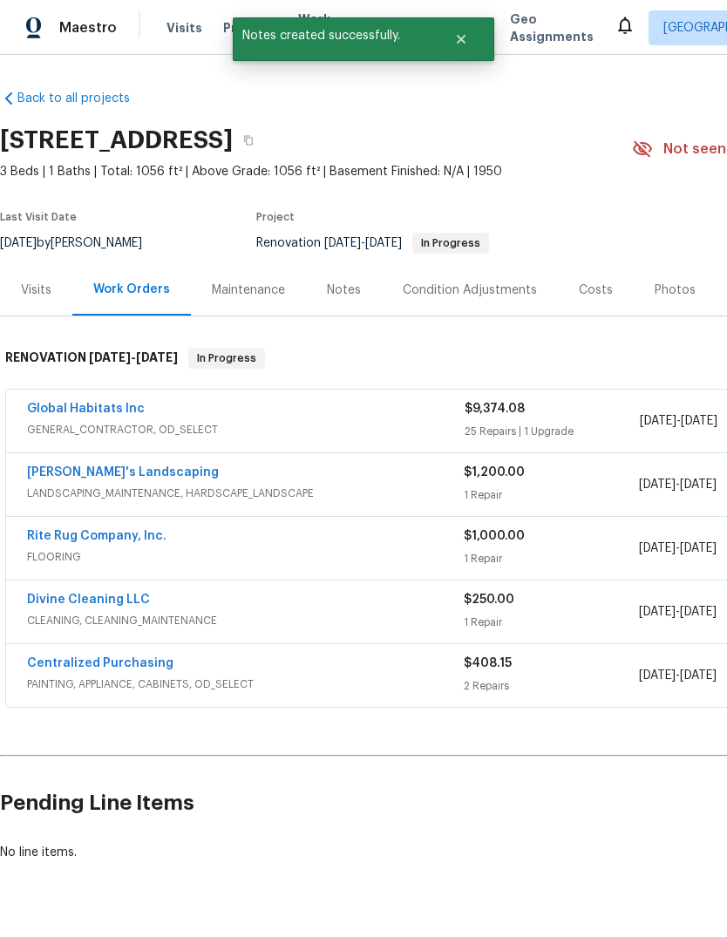
click at [119, 533] on link "Rite Rug Company, Inc." at bounding box center [96, 536] width 139 height 12
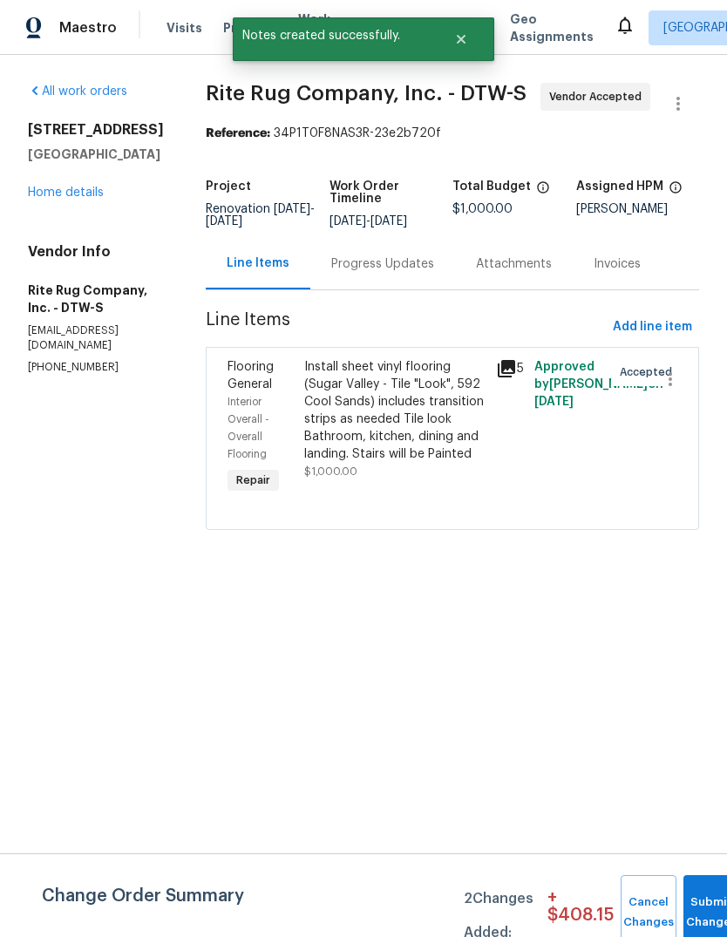
click at [389, 267] on div "Progress Updates" at bounding box center [382, 263] width 145 height 51
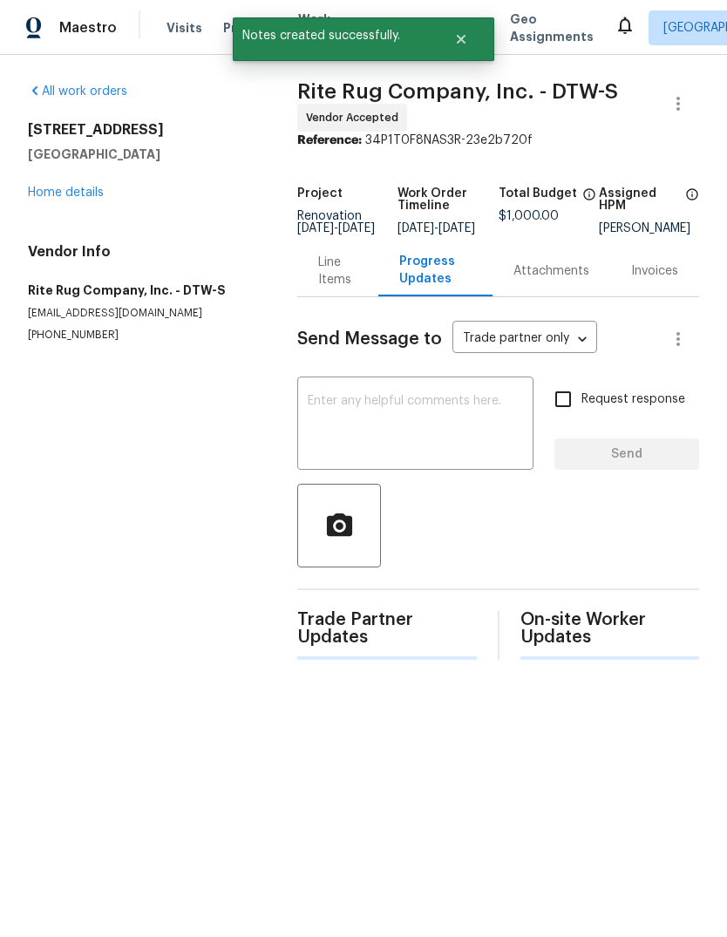
click at [362, 456] on textarea at bounding box center [415, 425] width 215 height 61
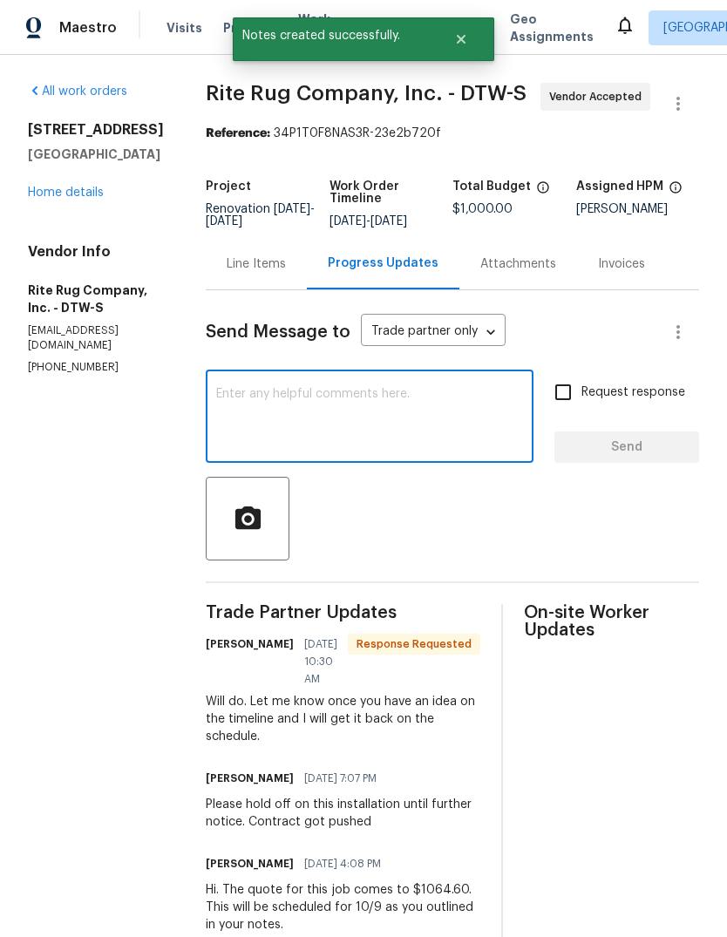
click at [271, 389] on div "x ​" at bounding box center [370, 418] width 328 height 89
click at [248, 419] on textarea at bounding box center [369, 418] width 307 height 61
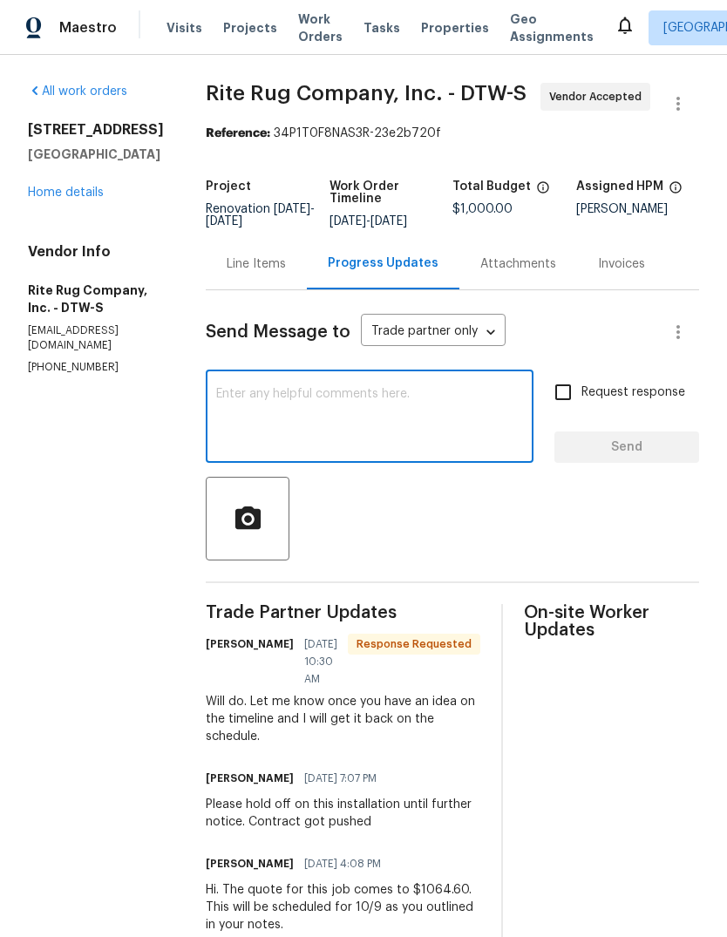
paste textarea "Please see updated timelines thanks."
type textarea "Please see updated timelines thanks."
click at [616, 436] on div "Request response Send" at bounding box center [626, 418] width 145 height 89
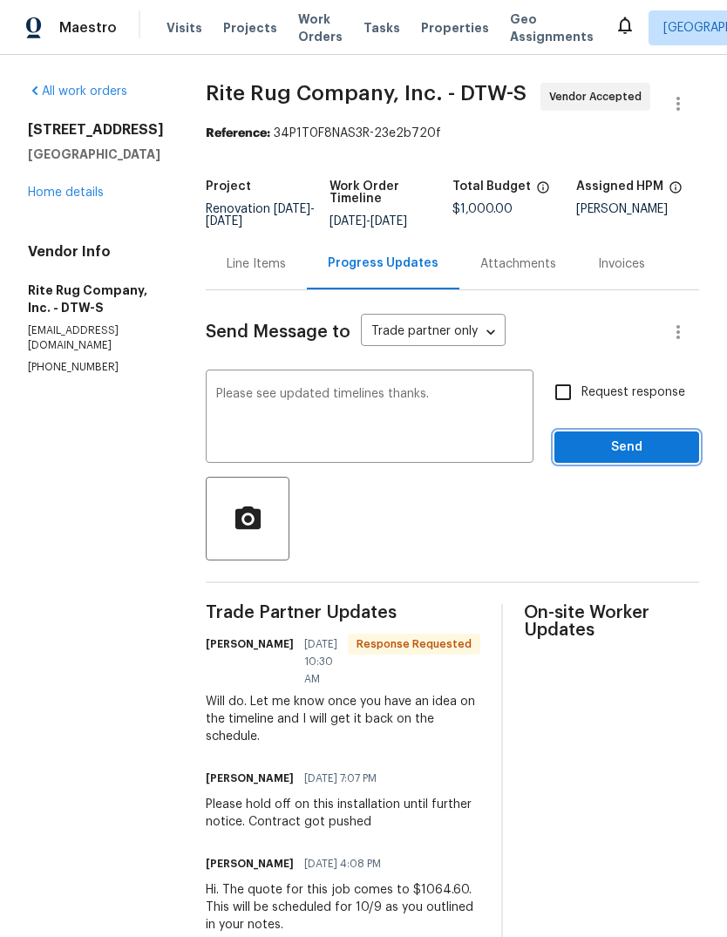
click at [612, 458] on span "Send" at bounding box center [626, 448] width 117 height 22
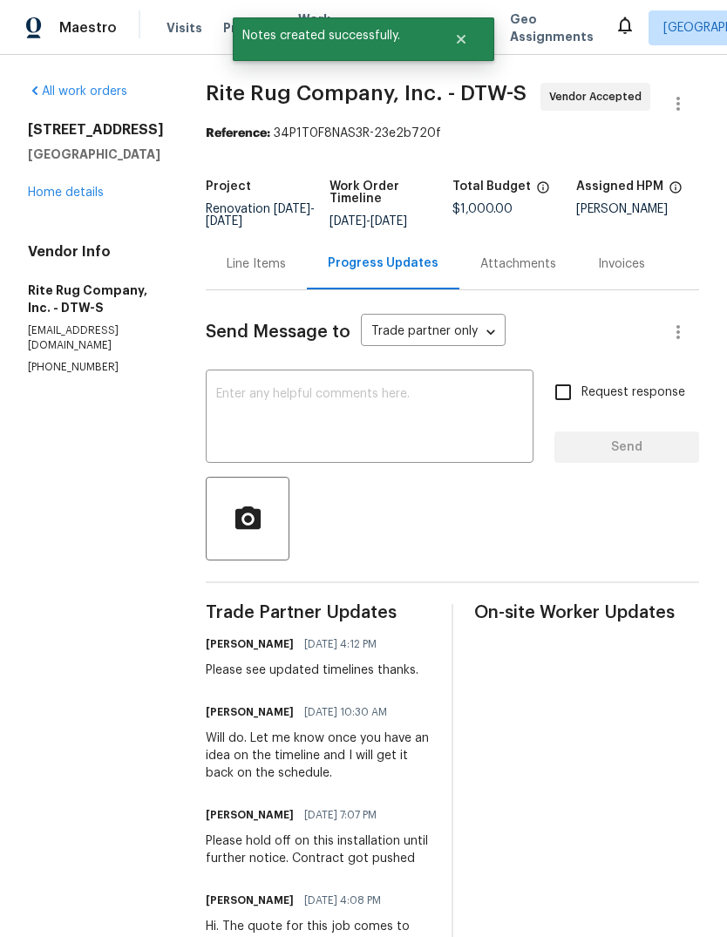
click at [71, 195] on link "Home details" at bounding box center [66, 192] width 76 height 12
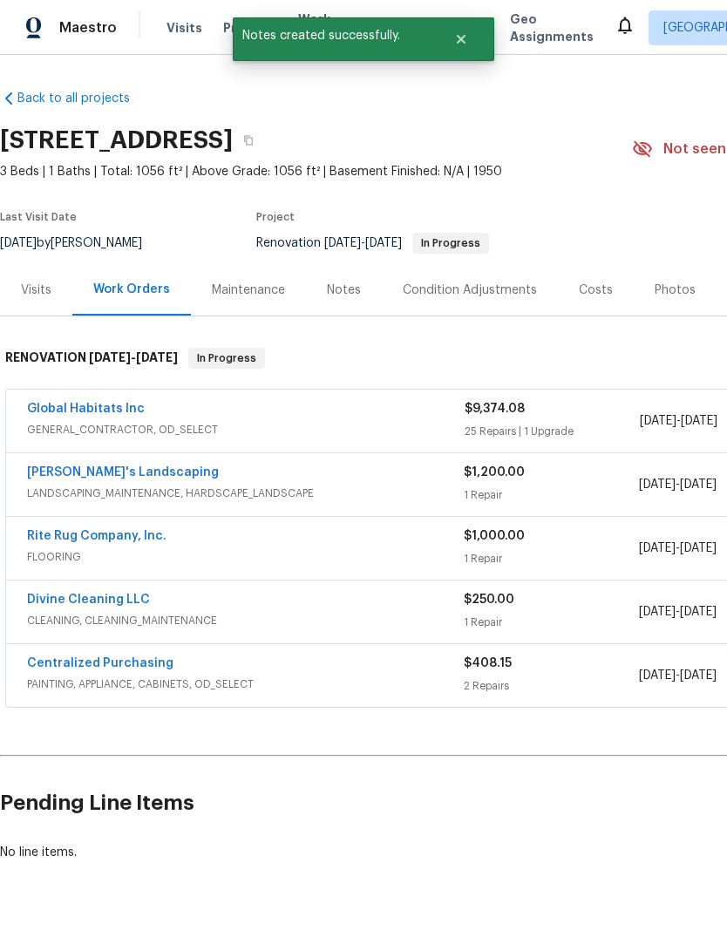
click at [125, 604] on link "Divine Cleaning LLC" at bounding box center [88, 599] width 123 height 12
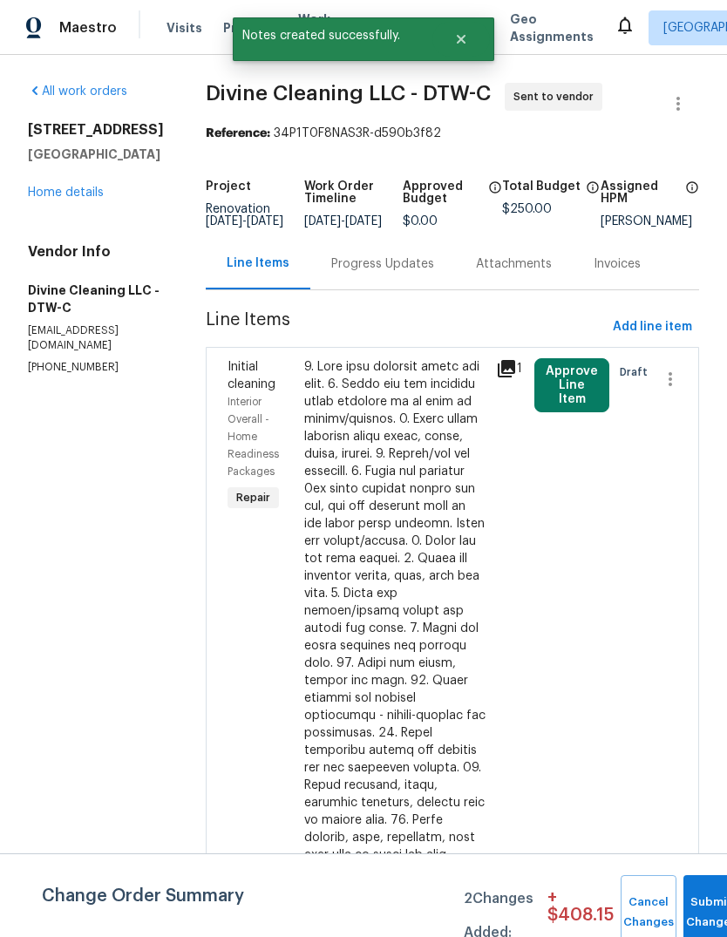
click at [389, 286] on div "Progress Updates" at bounding box center [382, 263] width 145 height 51
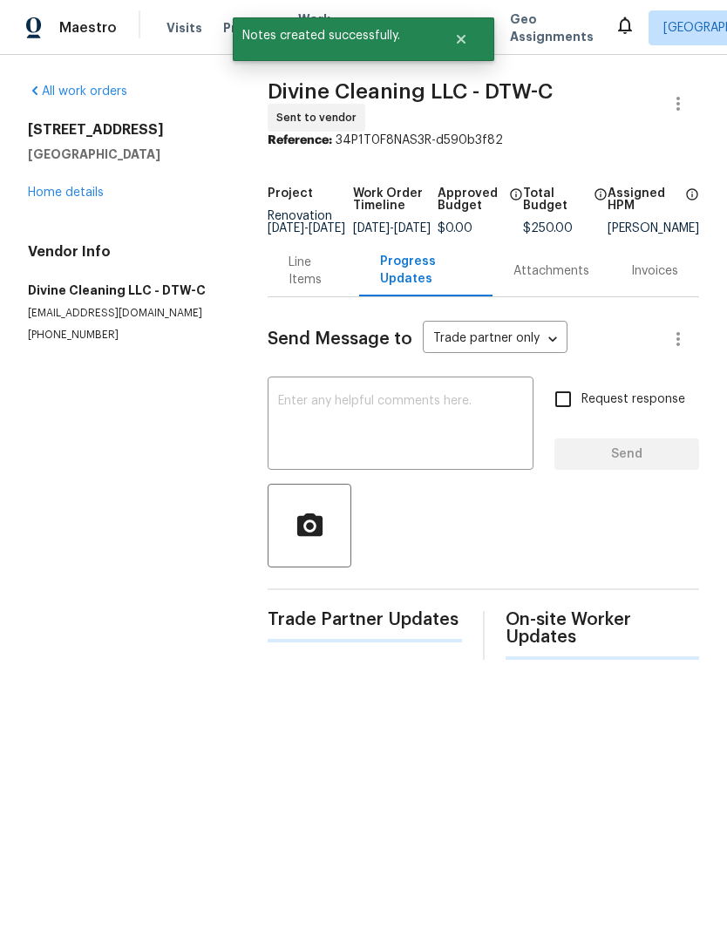
click at [346, 428] on textarea at bounding box center [400, 425] width 245 height 61
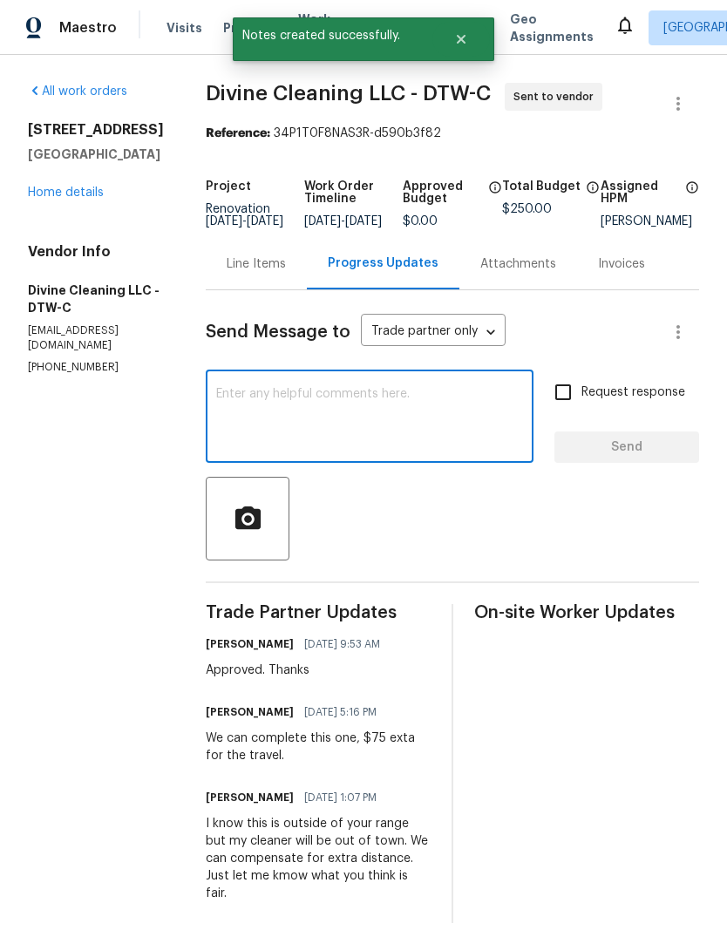
click at [270, 418] on textarea at bounding box center [369, 418] width 307 height 61
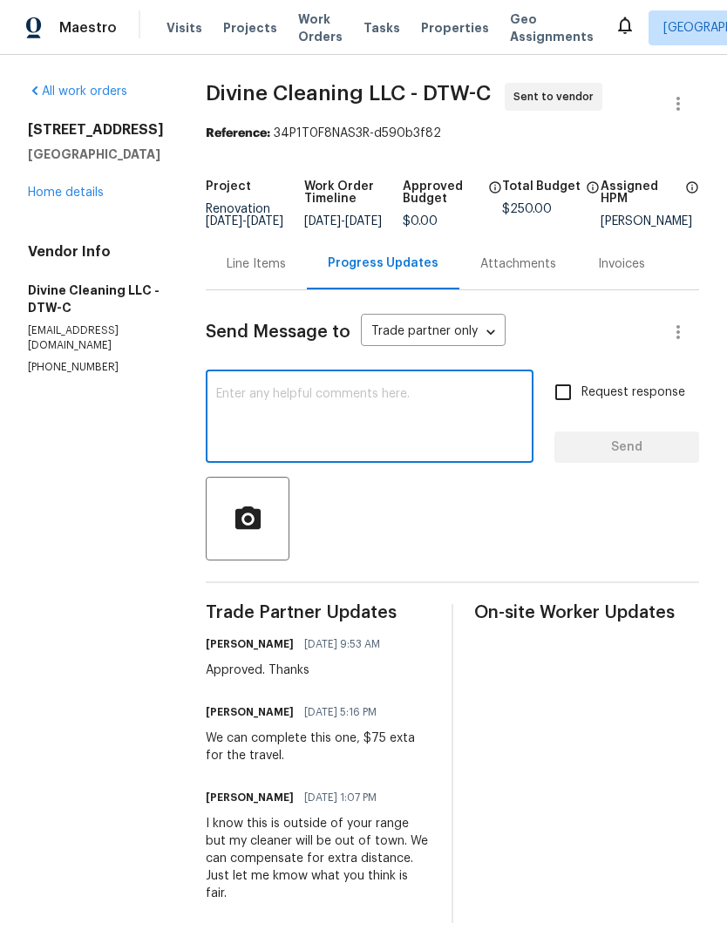
paste textarea "Please see updated timelines thanks."
type textarea "Please see updated timelines thanks."
click at [638, 458] on span "Send" at bounding box center [626, 448] width 117 height 22
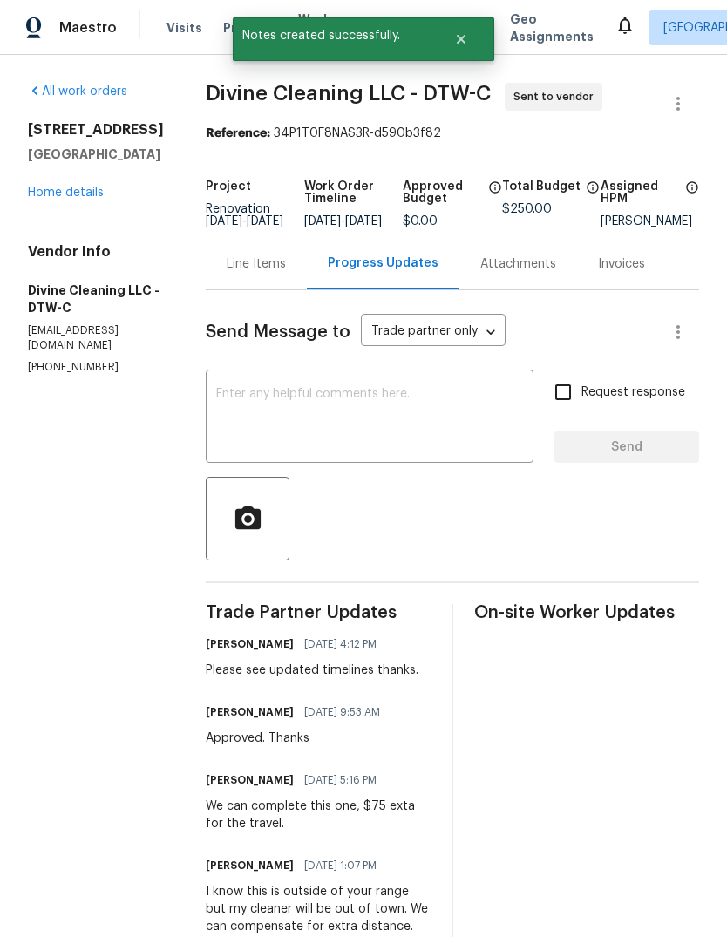
click at [85, 193] on link "Home details" at bounding box center [66, 192] width 76 height 12
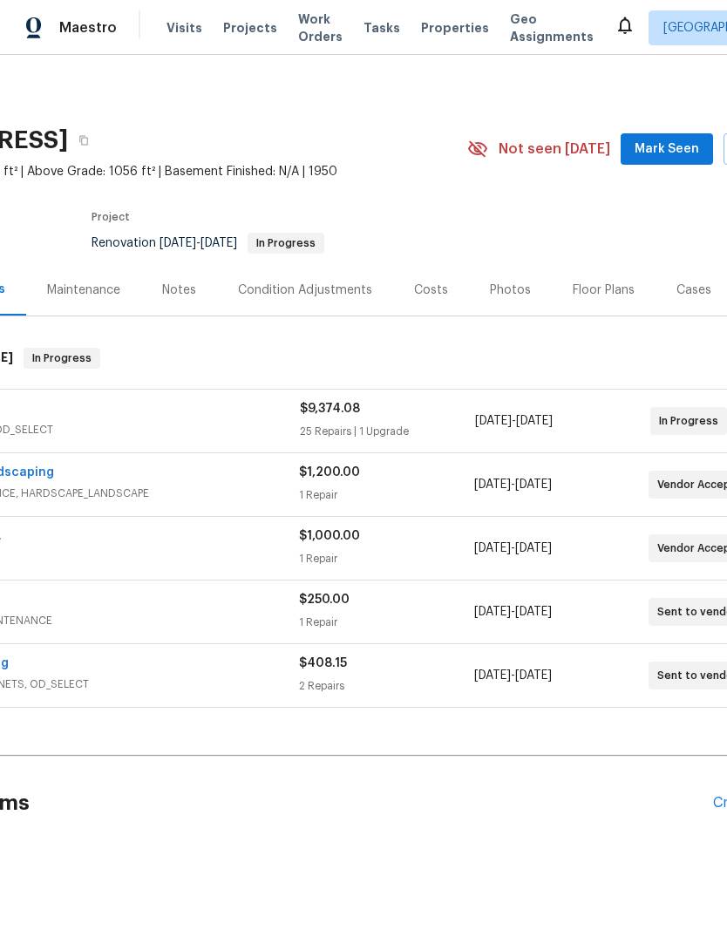
scroll to position [0, 173]
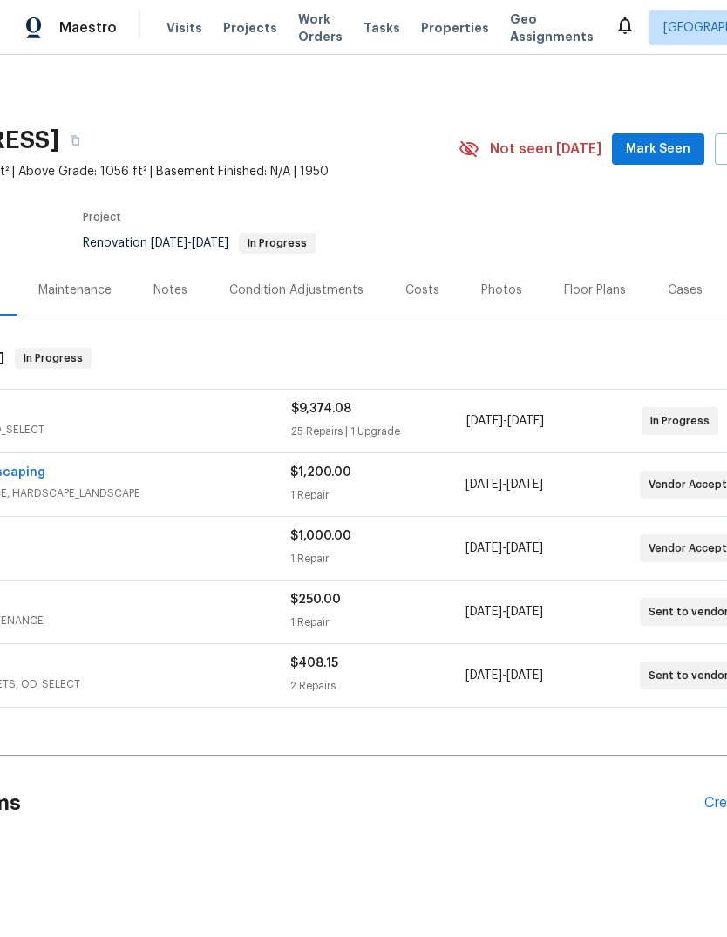
click at [653, 138] on button "Mark Seen" at bounding box center [658, 149] width 92 height 32
click at [160, 284] on div "Notes" at bounding box center [170, 289] width 34 height 17
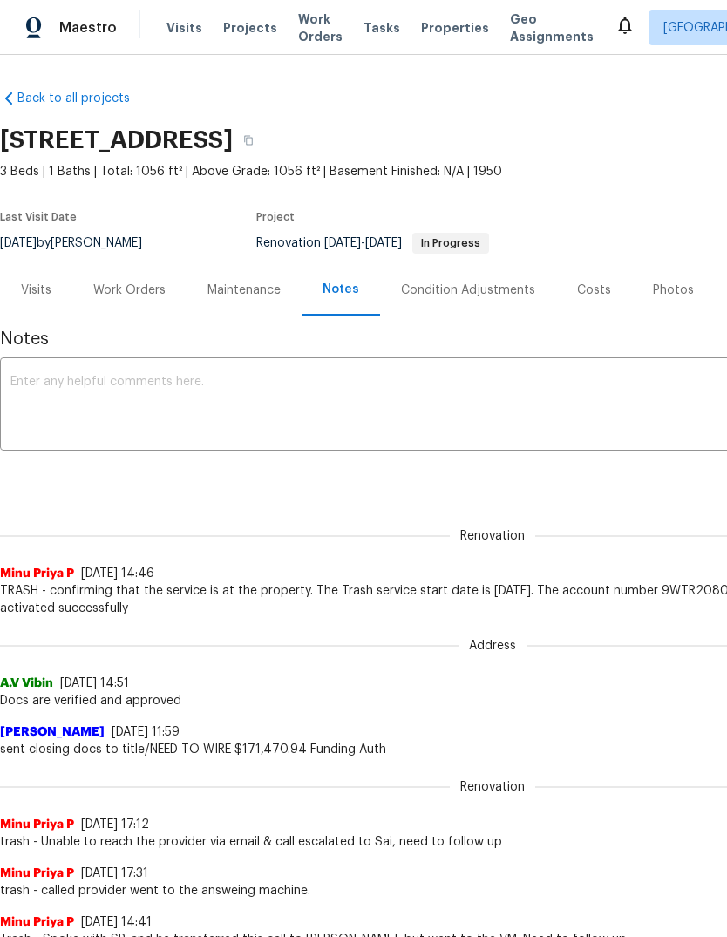
scroll to position [0, -1]
click at [344, 406] on textarea at bounding box center [492, 406] width 964 height 61
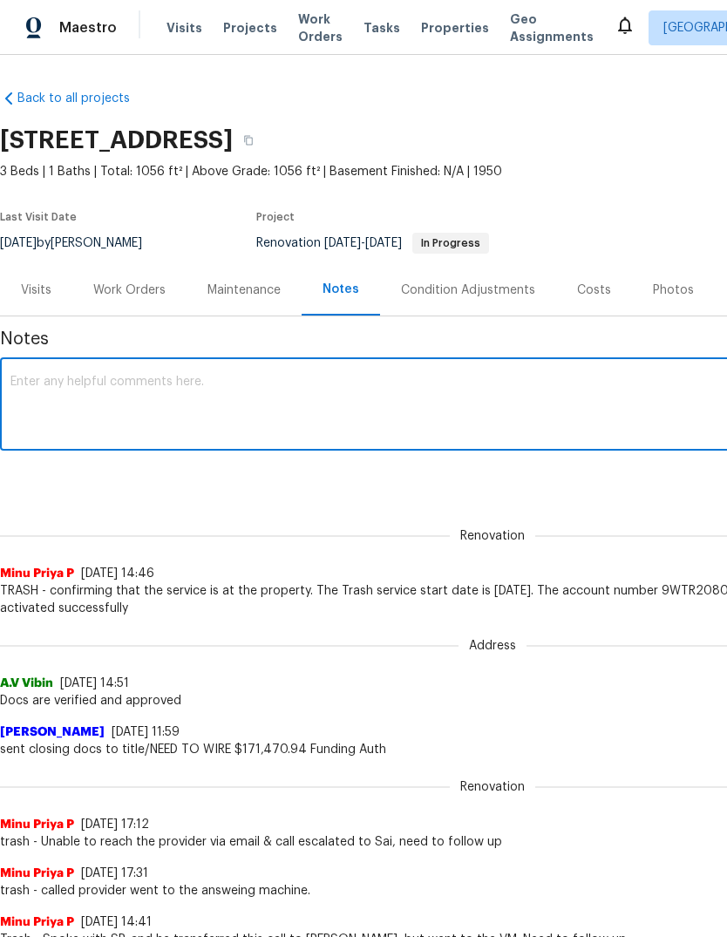
scroll to position [0, 0]
click at [65, 403] on textarea at bounding box center [492, 406] width 964 height 61
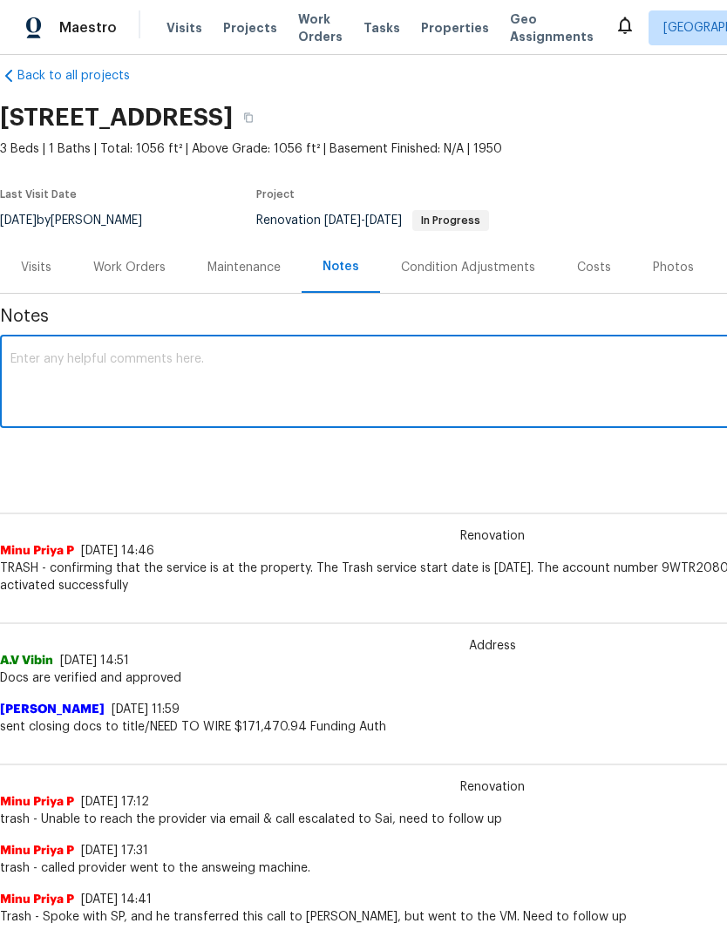
scroll to position [26, -1]
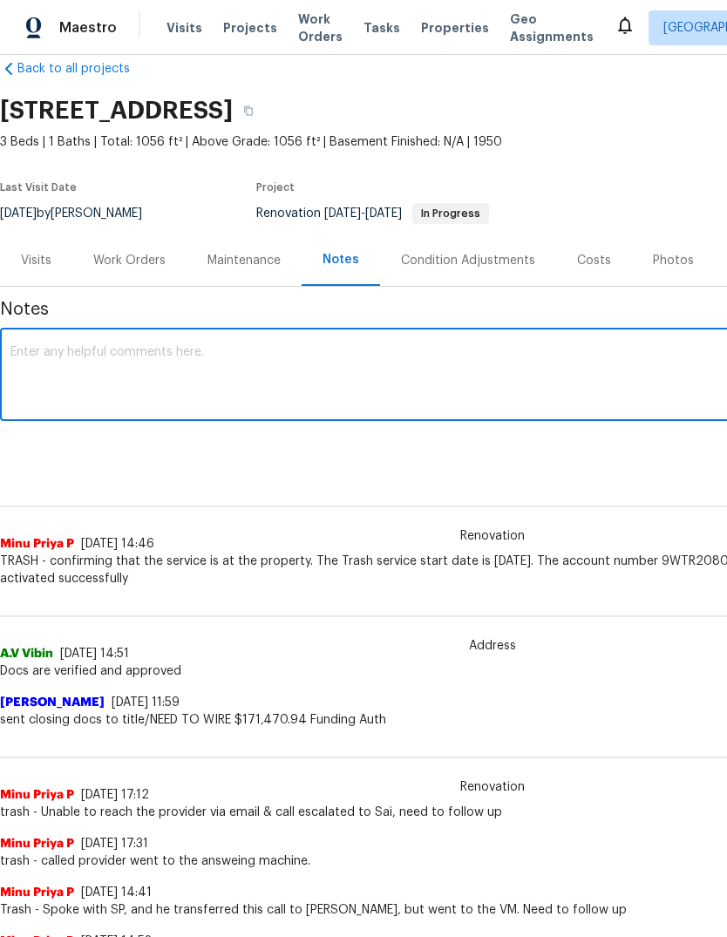
paste textarea "Please see updated timelines thanks."
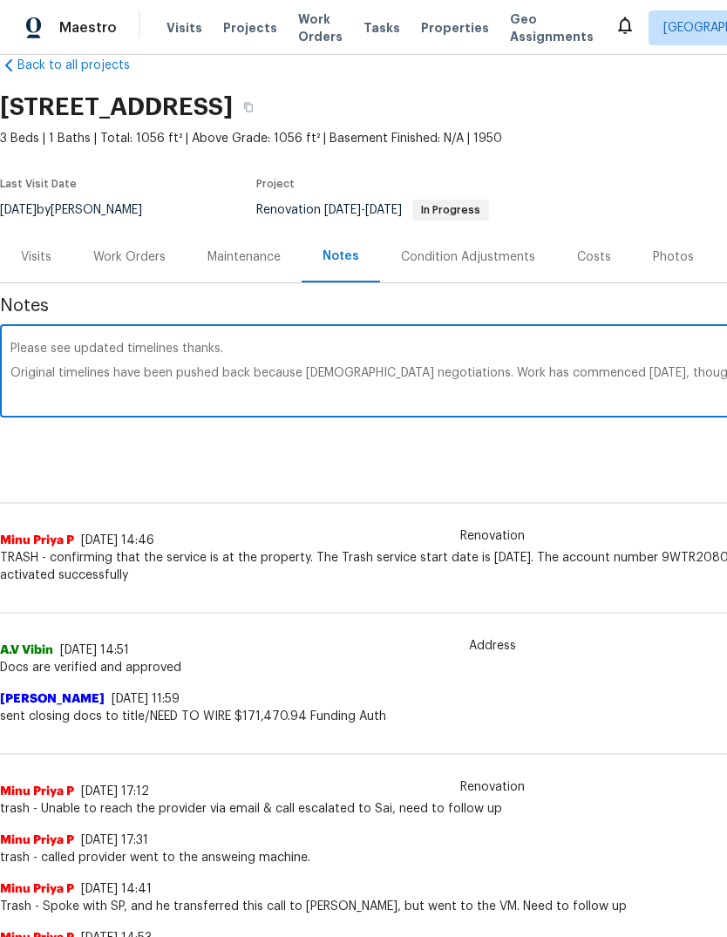
scroll to position [33, 258]
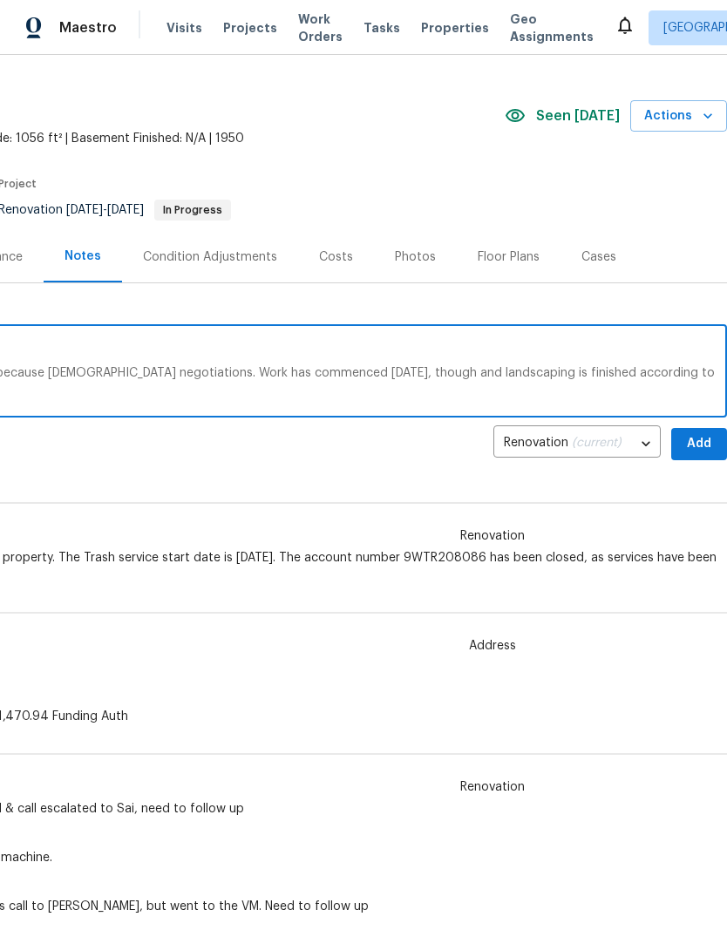
type textarea "Please see updated timelines thanks. Original timelines have been pushed back b…"
click at [704, 444] on span "Add" at bounding box center [699, 444] width 28 height 22
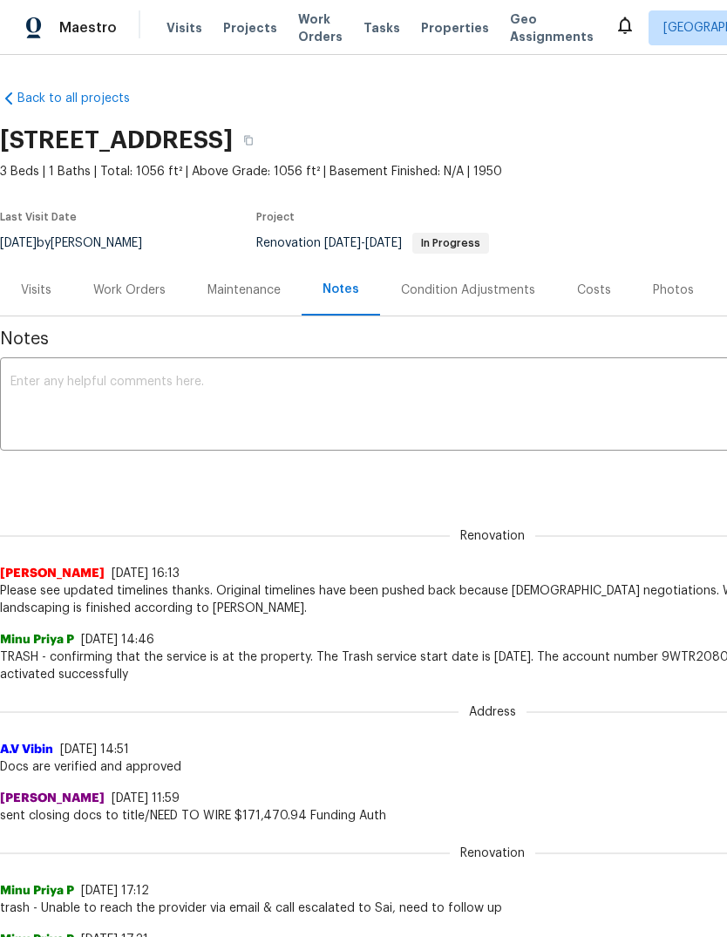
click at [436, 34] on span "Properties" at bounding box center [455, 27] width 68 height 17
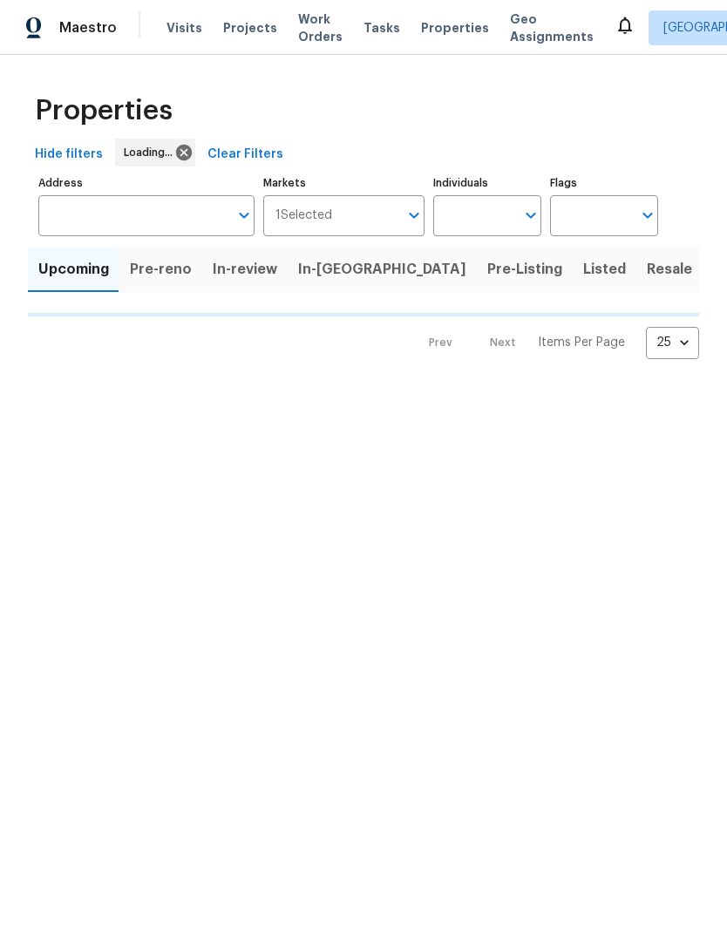
click at [437, 37] on div "Visits Projects Work Orders Tasks Properties Geo Assignments" at bounding box center [390, 27] width 448 height 35
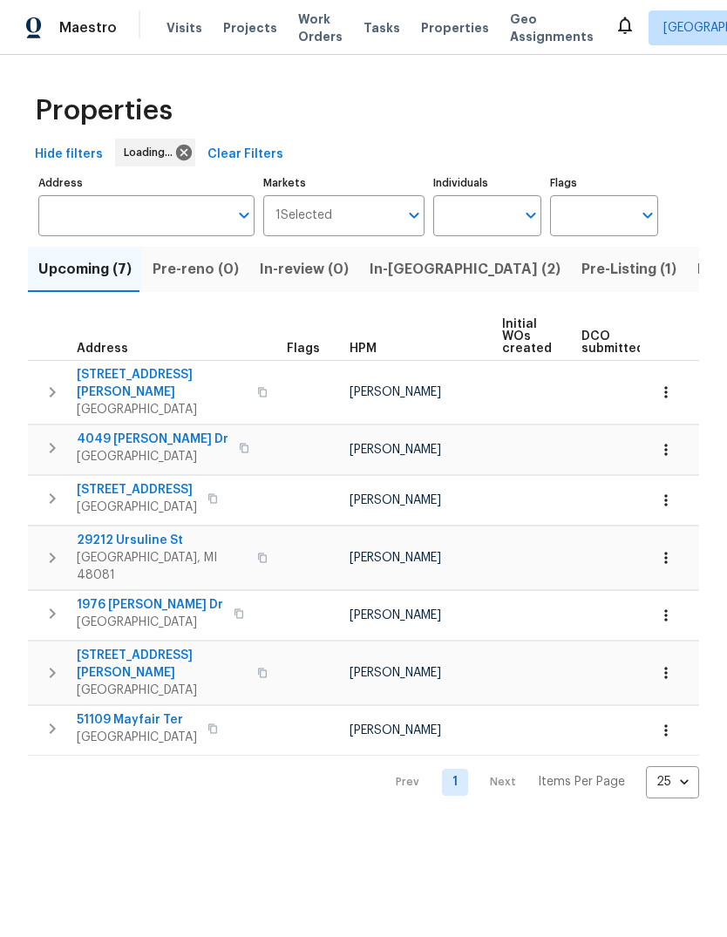
click at [403, 262] on span "In-[GEOGRAPHIC_DATA] (2)" at bounding box center [464, 269] width 191 height 24
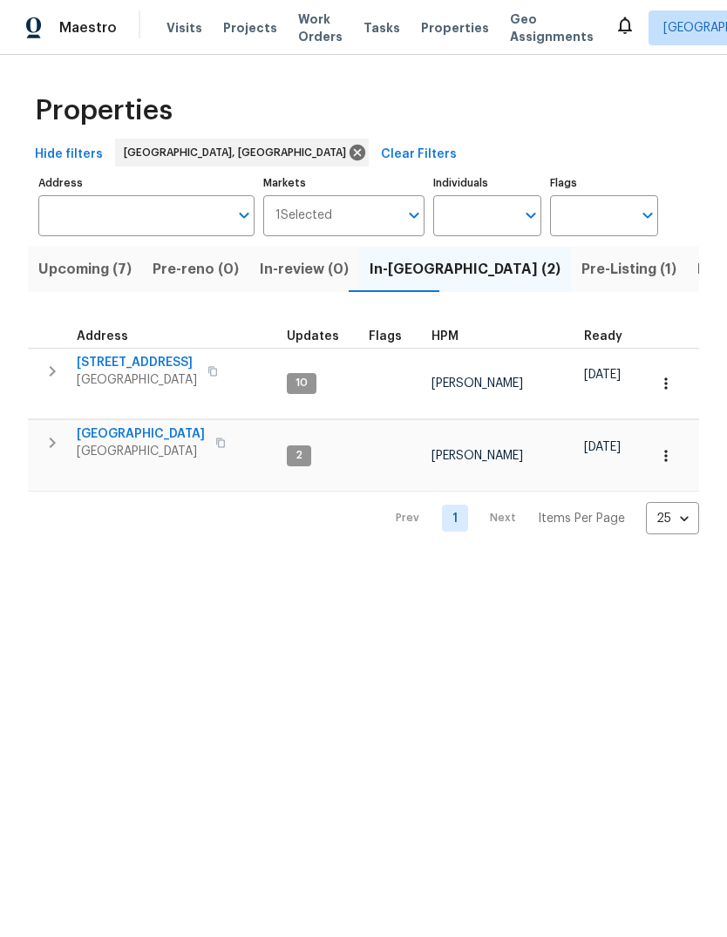
click at [91, 288] on button "Upcoming (7)" at bounding box center [85, 269] width 114 height 45
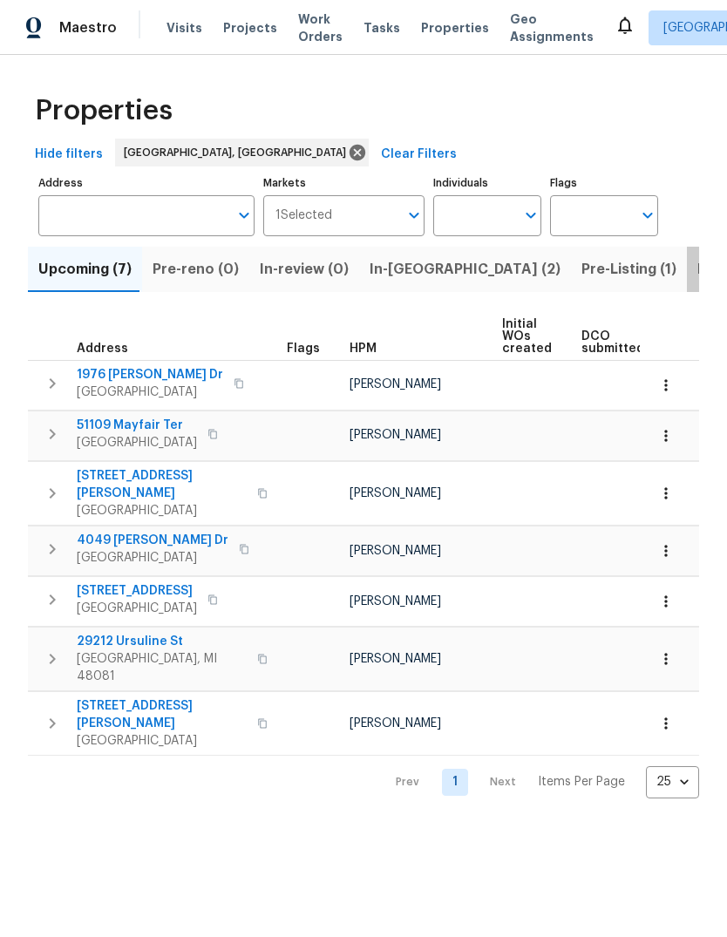
click at [697, 276] on span "Listed (14)" at bounding box center [733, 269] width 73 height 24
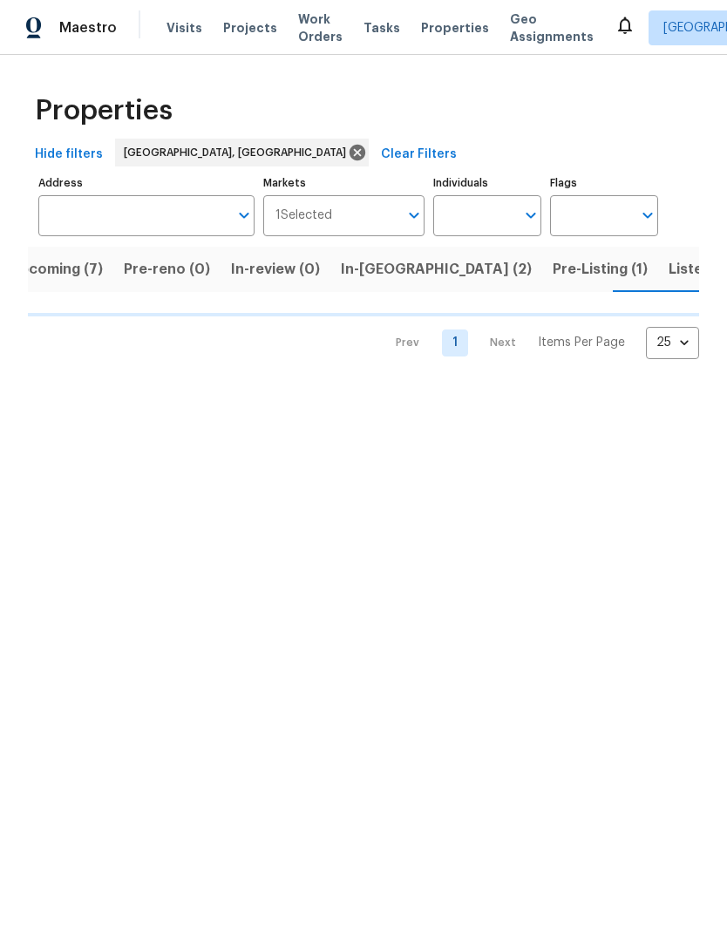
scroll to position [0, 29]
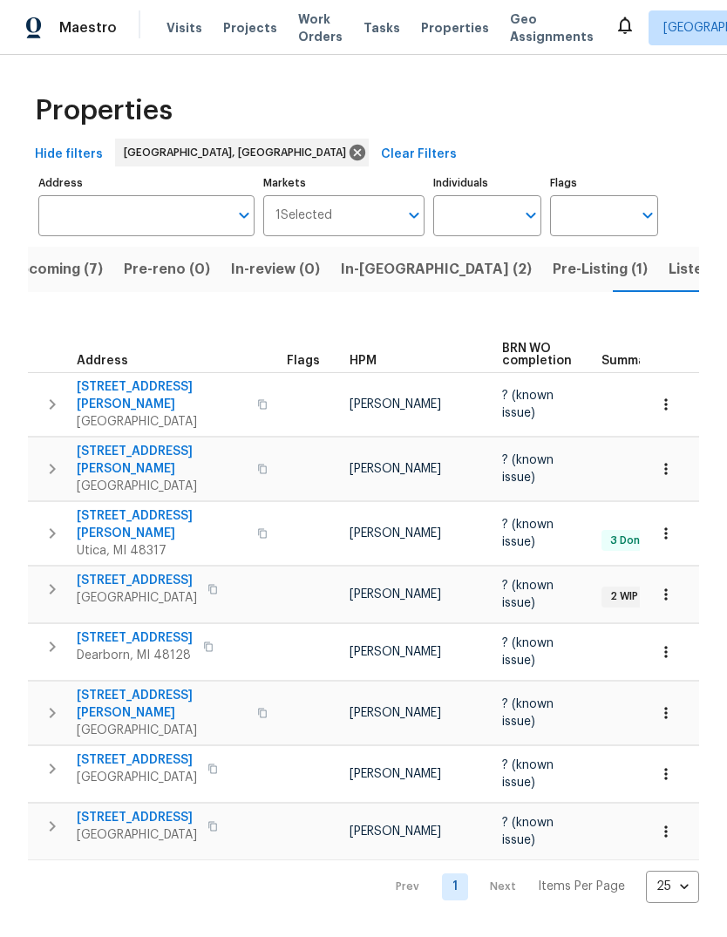
click at [668, 268] on span "Listed (14)" at bounding box center [704, 269] width 73 height 24
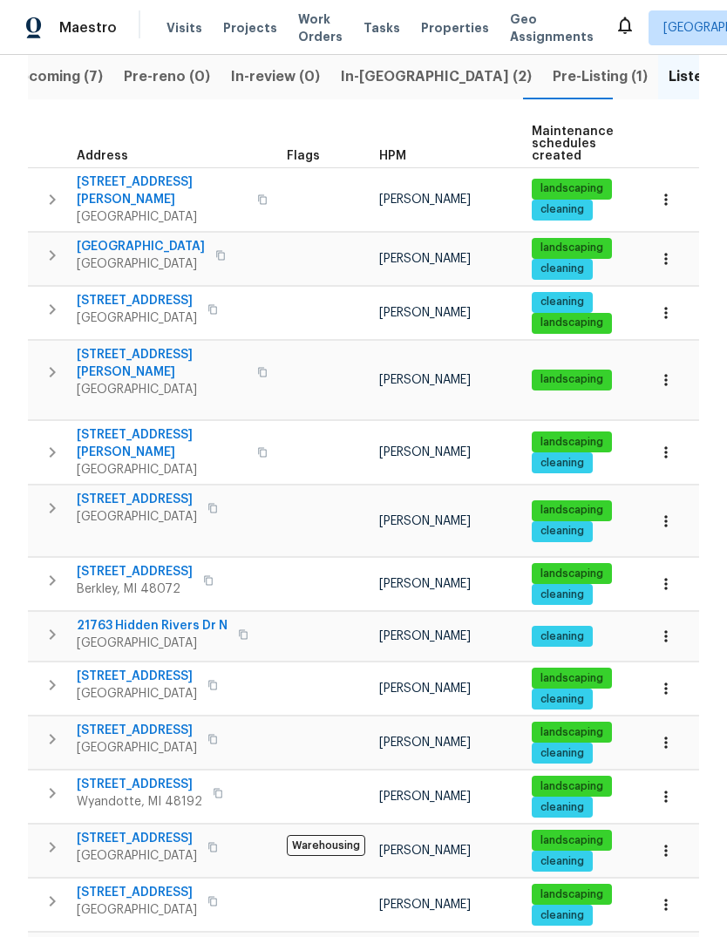
click at [134, 936] on span "[STREET_ADDRESS][PERSON_NAME]" at bounding box center [162, 955] width 170 height 35
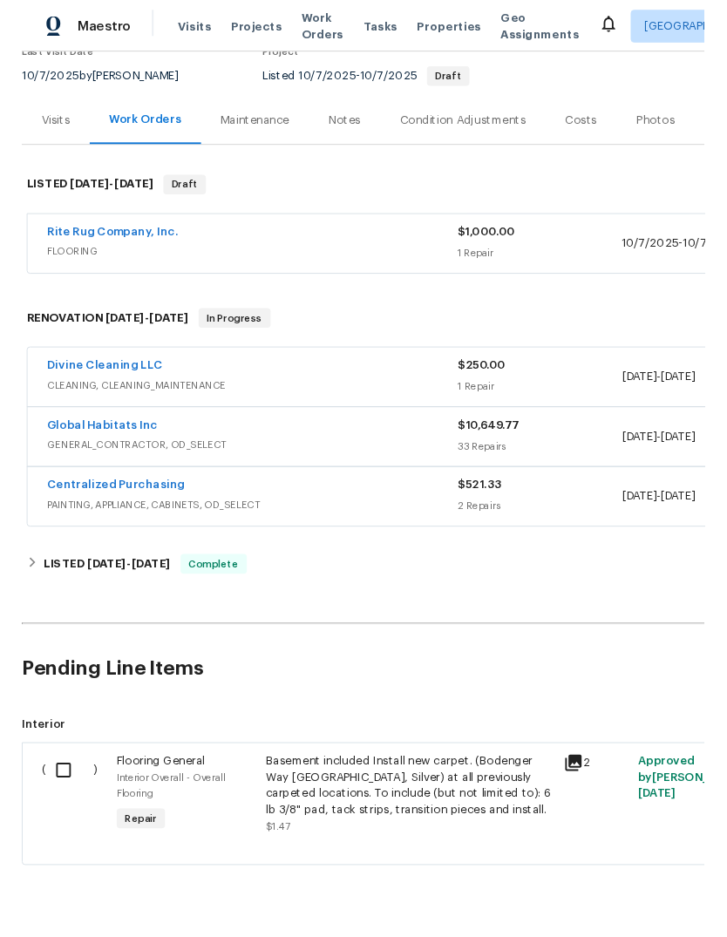
scroll to position [162, 0]
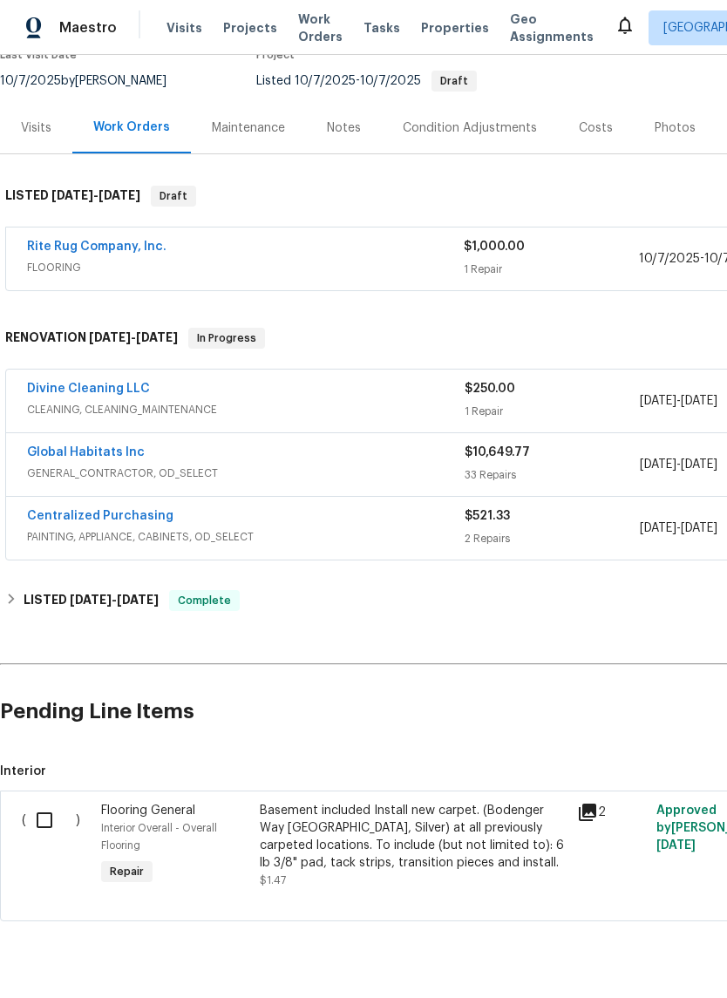
click at [131, 250] on link "Rite Rug Company, Inc." at bounding box center [96, 246] width 139 height 12
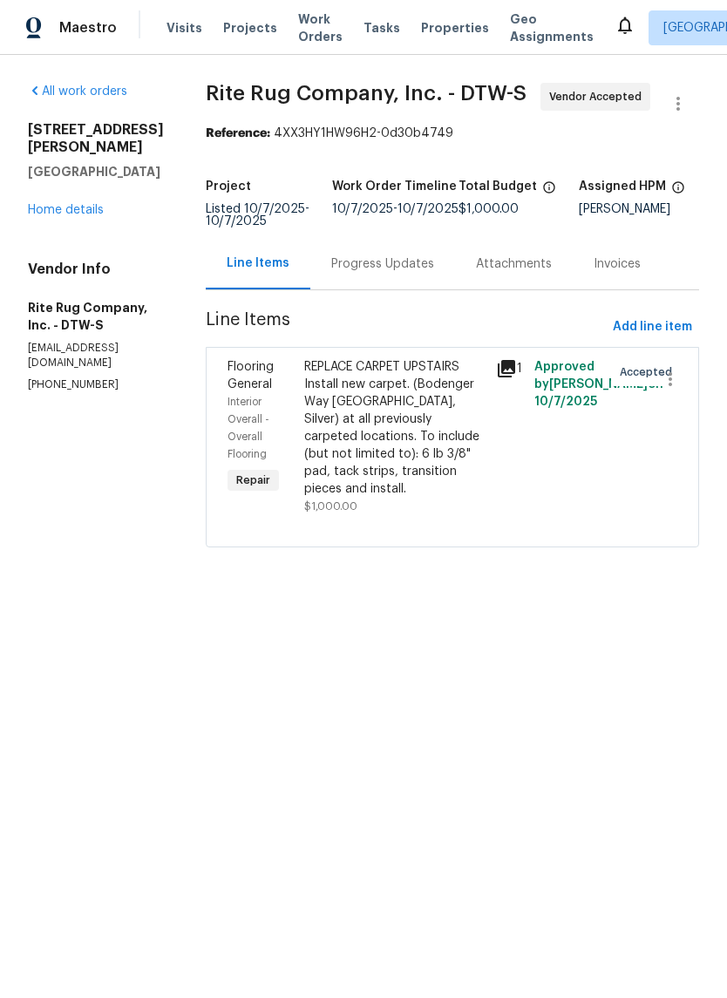
click at [411, 265] on div "Progress Updates" at bounding box center [382, 263] width 145 height 51
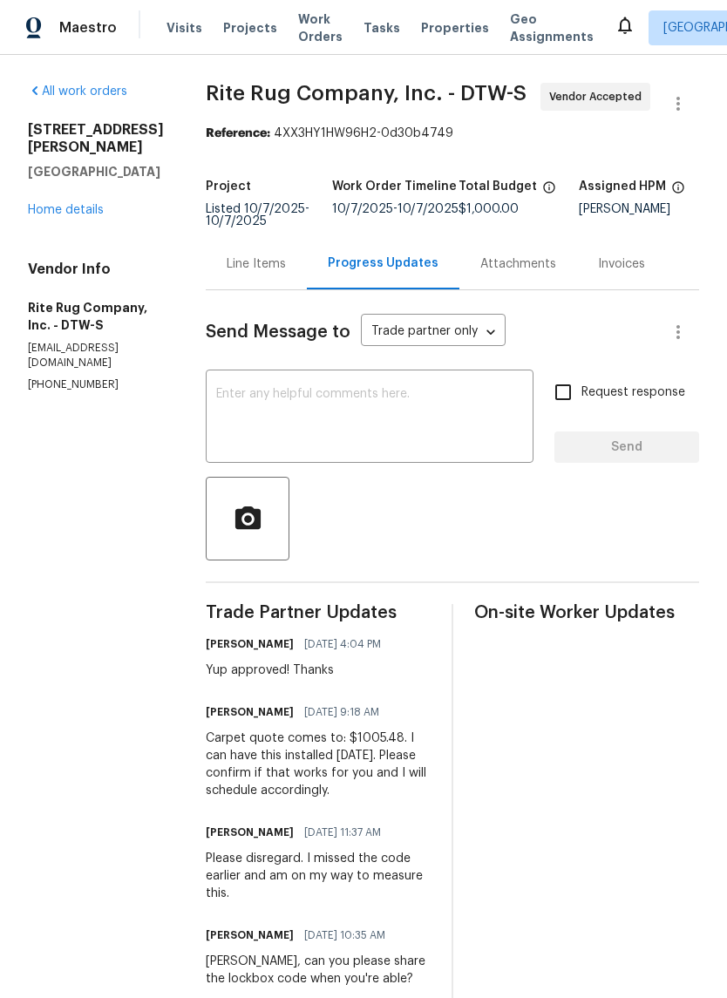
click at [457, 417] on textarea at bounding box center [369, 418] width 307 height 61
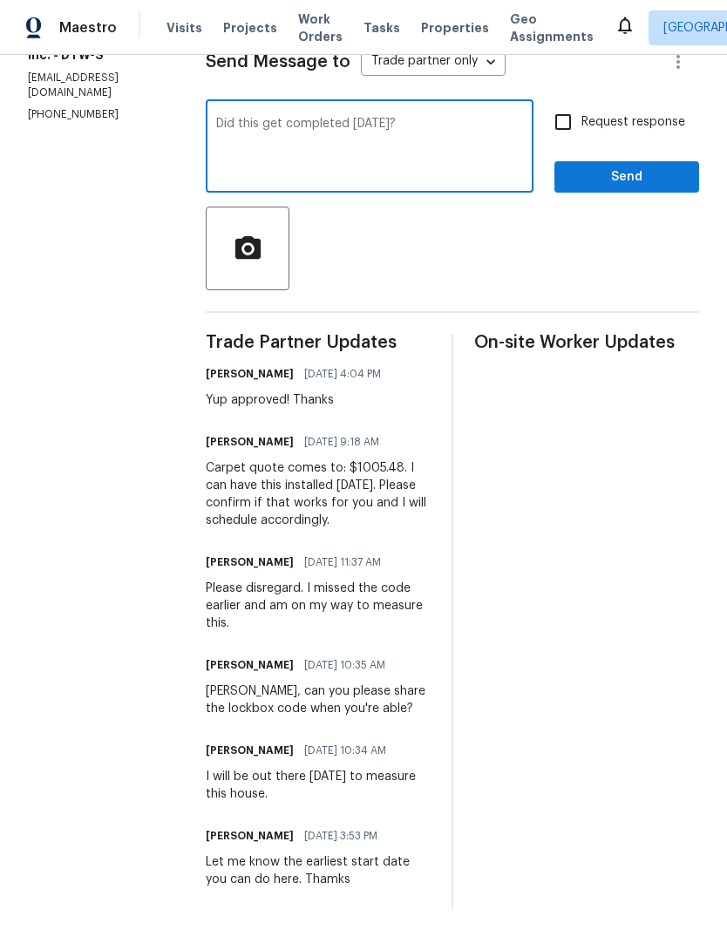
scroll to position [288, 0]
type textarea "Did this get completed [DATE]?"
click at [631, 114] on span "Request response" at bounding box center [633, 122] width 104 height 18
click at [581, 114] on input "Request response" at bounding box center [563, 122] width 37 height 37
checkbox input "true"
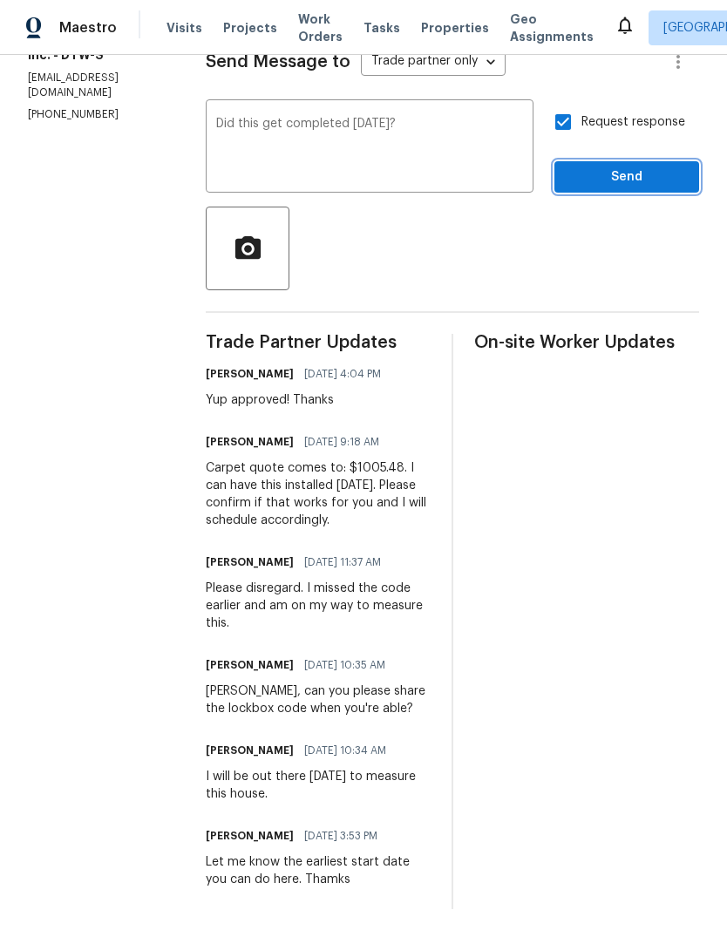
click at [643, 183] on button "Send" at bounding box center [626, 177] width 145 height 32
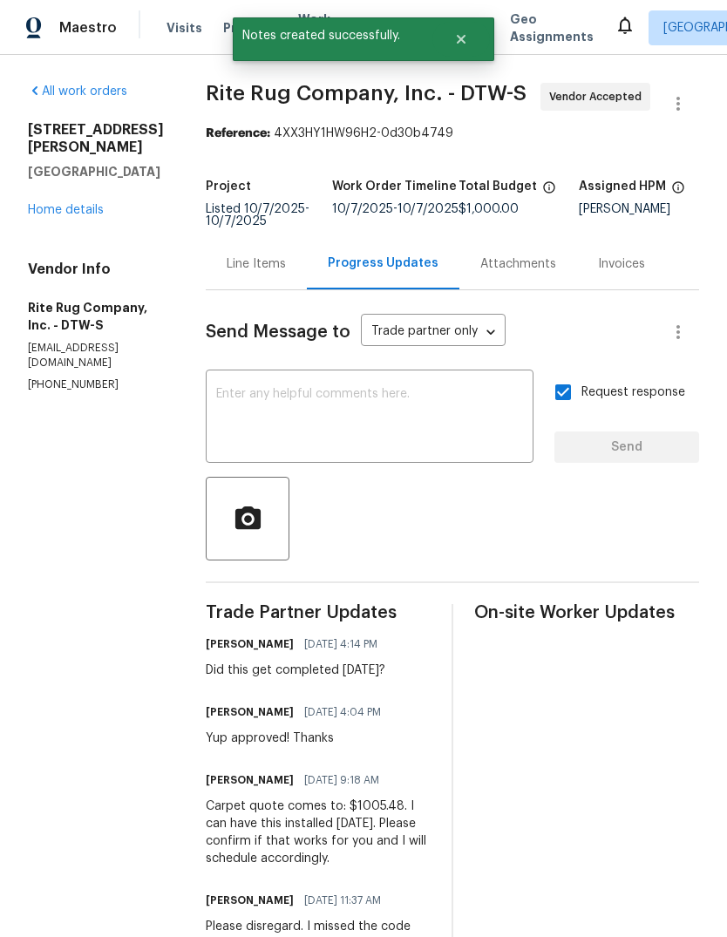
click at [85, 210] on div "All work orders [STREET_ADDRESS][PERSON_NAME] Home details Vendor Info Rite Rug…" at bounding box center [96, 237] width 136 height 309
click at [89, 204] on link "Home details" at bounding box center [66, 210] width 76 height 12
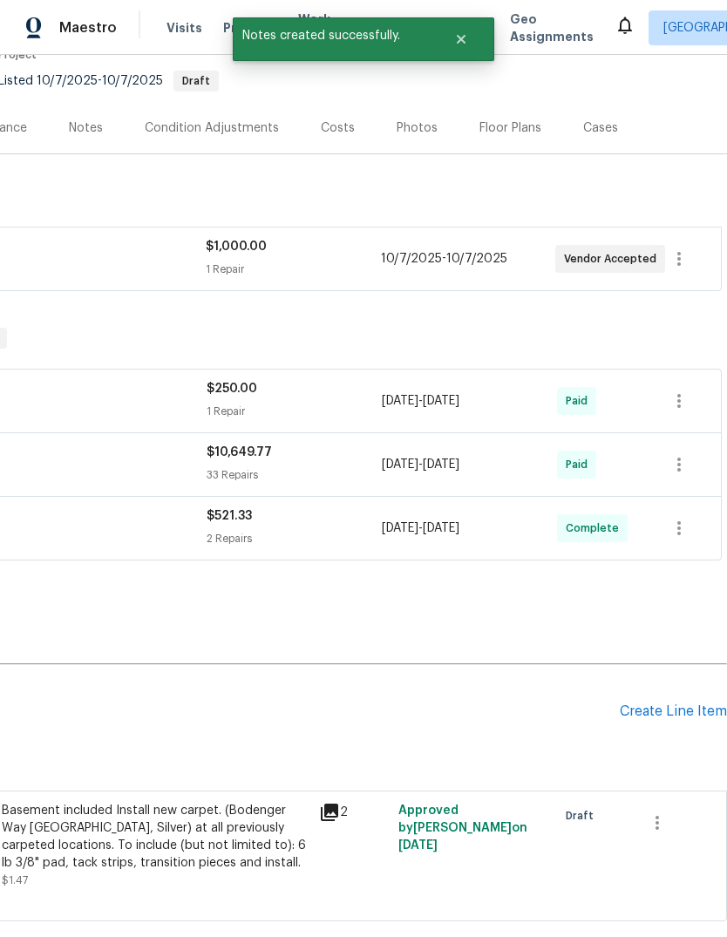
scroll to position [162, 258]
click at [678, 712] on div "Create Line Item" at bounding box center [673, 711] width 107 height 17
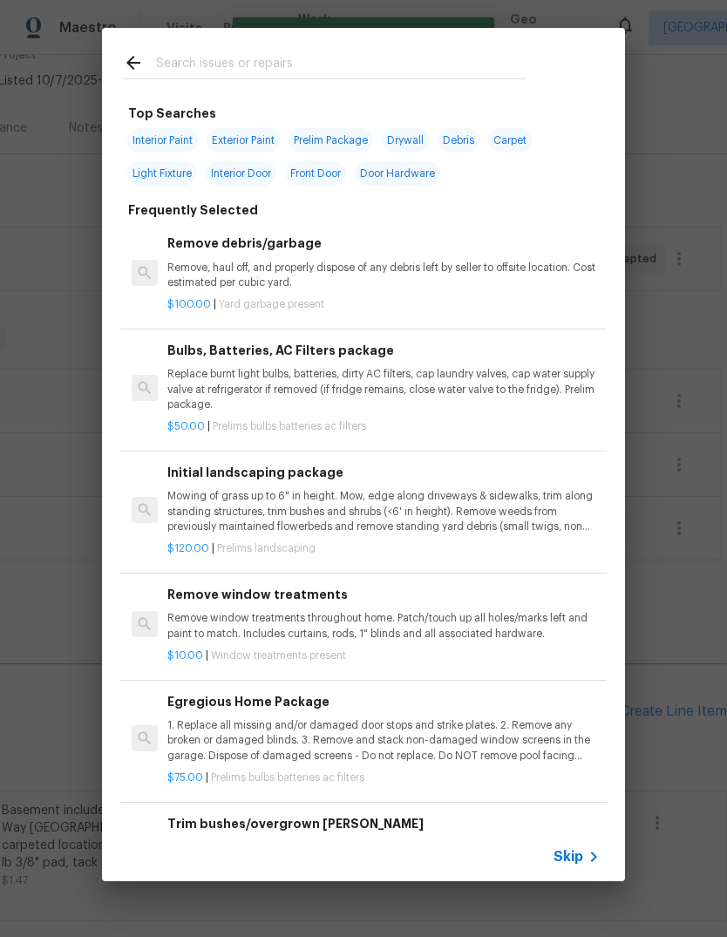
click at [307, 75] on input "text" at bounding box center [340, 65] width 369 height 26
type input "Gas"
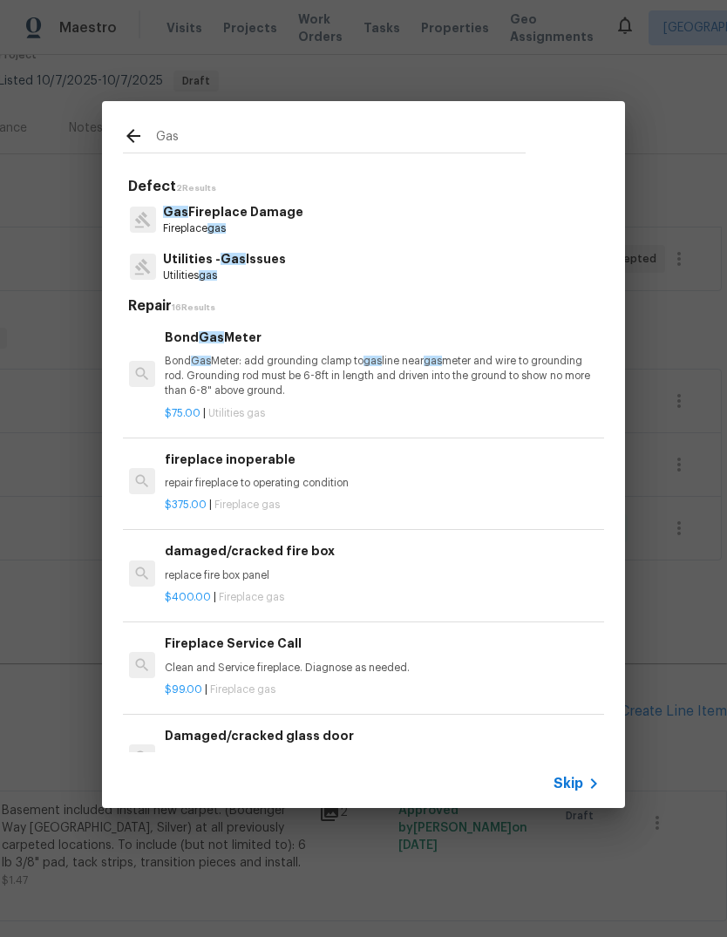
scroll to position [3, 3]
click at [467, 368] on p "Bond Gas Meter: add grounding clamp to gas line near gas meter and wire to grou…" at bounding box center [381, 376] width 432 height 44
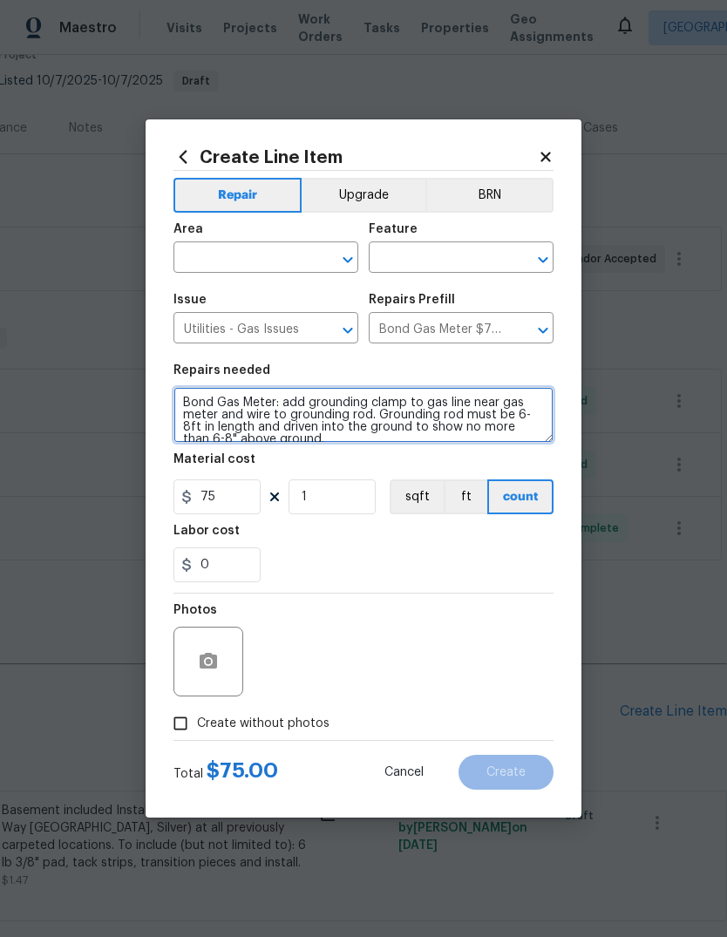
click at [369, 412] on textarea "Bond Gas Meter: add grounding clamp to gas line near gas meter and wire to grou…" at bounding box center [363, 415] width 380 height 56
click at [369, 411] on textarea "Bond Gas Meter: add grounding clamp to gas line near gas meter and wire to grou…" at bounding box center [363, 415] width 380 height 56
click at [373, 413] on textarea "Bond Gas Meter: add grounding clamp to gas line near gas meter and wire to grou…" at bounding box center [363, 415] width 380 height 56
click at [383, 414] on textarea "Bond Gas Meter: add grounding clamp to gas line near gas meter and wire to grou…" at bounding box center [363, 415] width 380 height 56
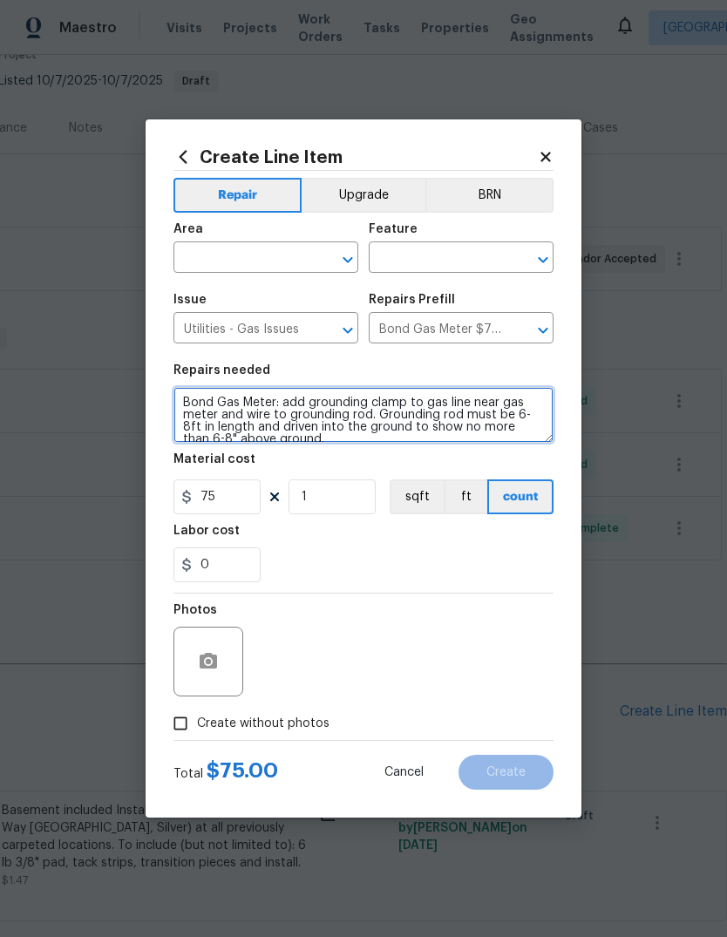
click at [382, 413] on textarea "Bond Gas Meter: add grounding clamp to gas line near gas meter and wire to grou…" at bounding box center [363, 415] width 380 height 56
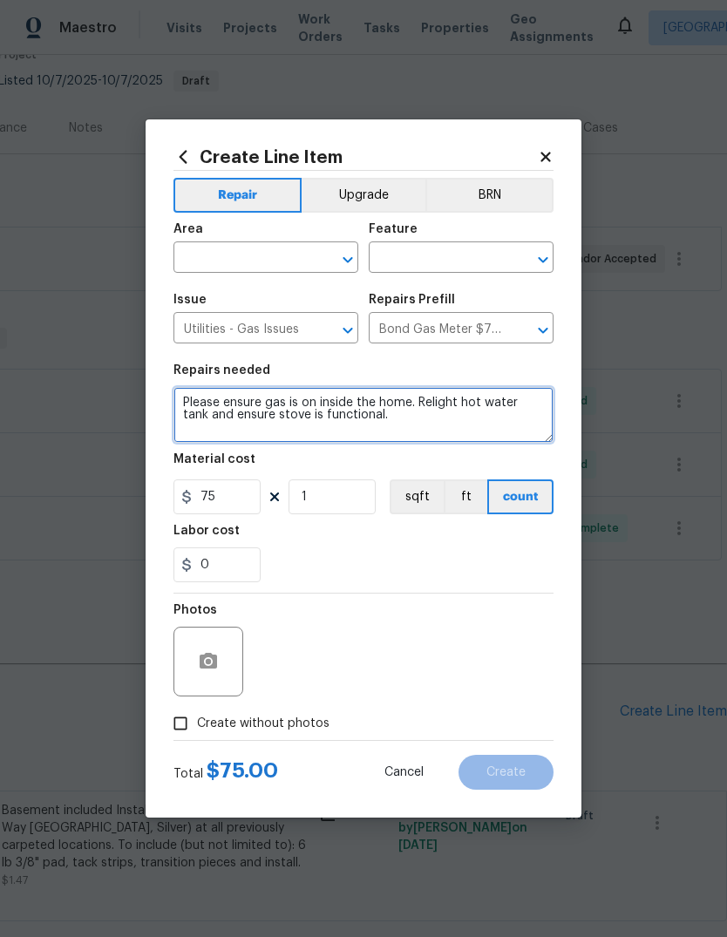
type textarea "Please ensure gas is on inside the home. Relight hot water tank and ensure stov…"
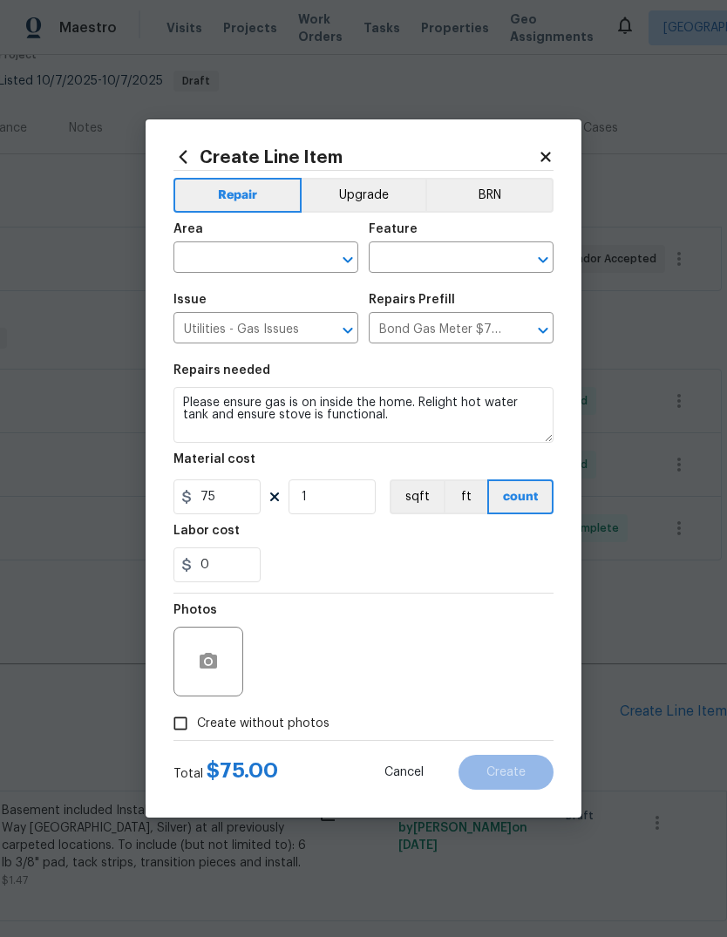
click at [338, 526] on div "Labor cost" at bounding box center [363, 536] width 380 height 23
click at [251, 731] on span "Create without photos" at bounding box center [263, 723] width 132 height 18
click at [197, 731] on input "Create without photos" at bounding box center [180, 723] width 33 height 33
checkbox input "true"
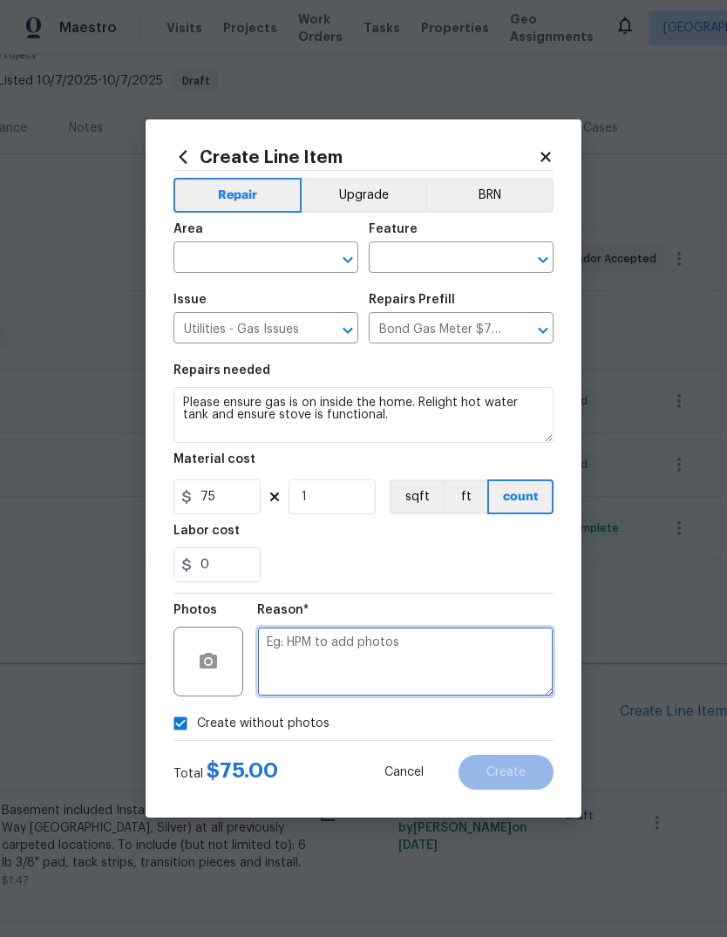
click at [347, 653] on textarea at bounding box center [405, 661] width 296 height 70
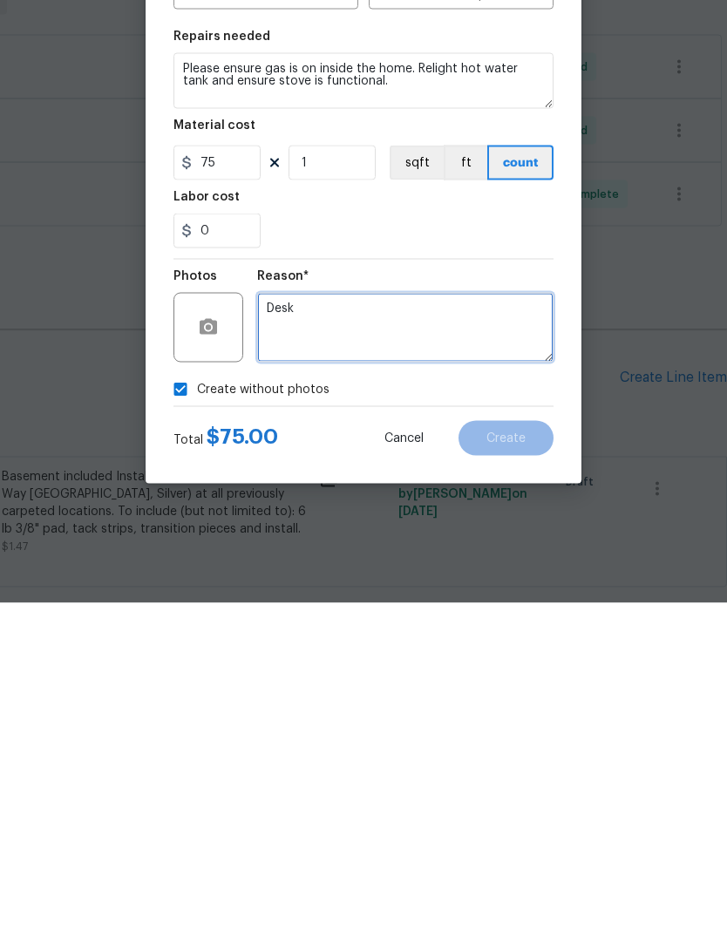
click at [430, 626] on textarea "Desk" at bounding box center [405, 661] width 296 height 70
type textarea "Desk"
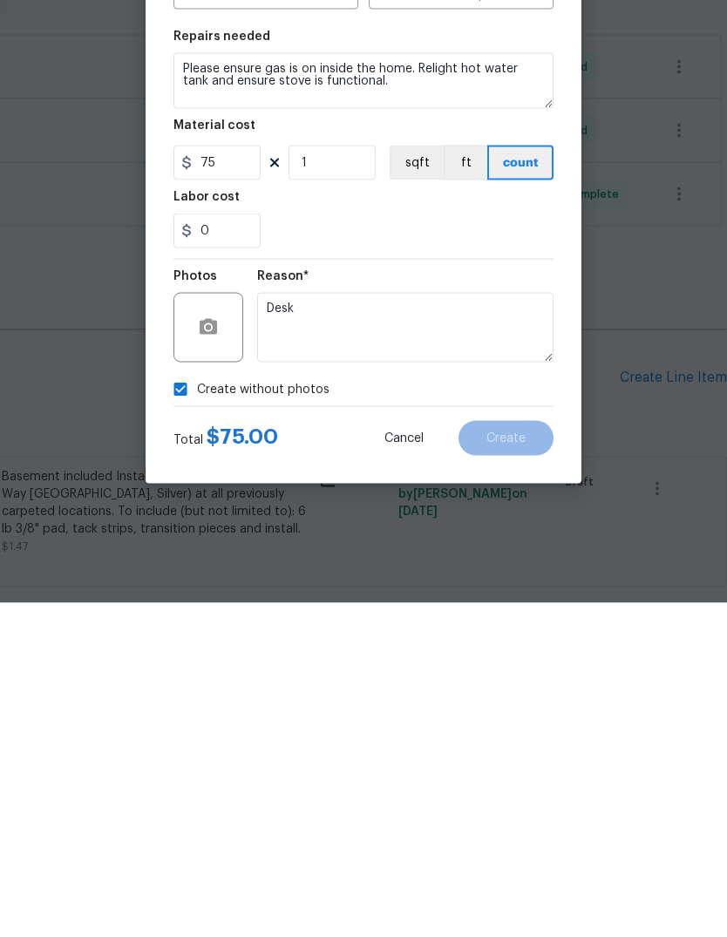
click at [525, 354] on section "Repairs needed Please ensure gas is on inside the home. Relight hot water tank …" at bounding box center [363, 473] width 380 height 239
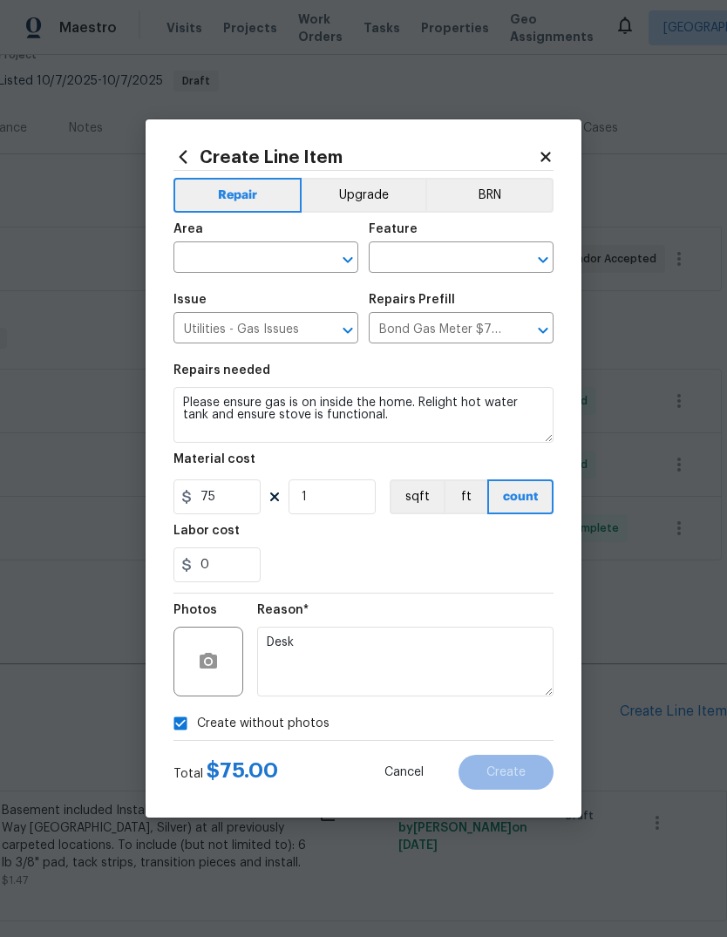
click at [273, 249] on input "text" at bounding box center [241, 259] width 136 height 27
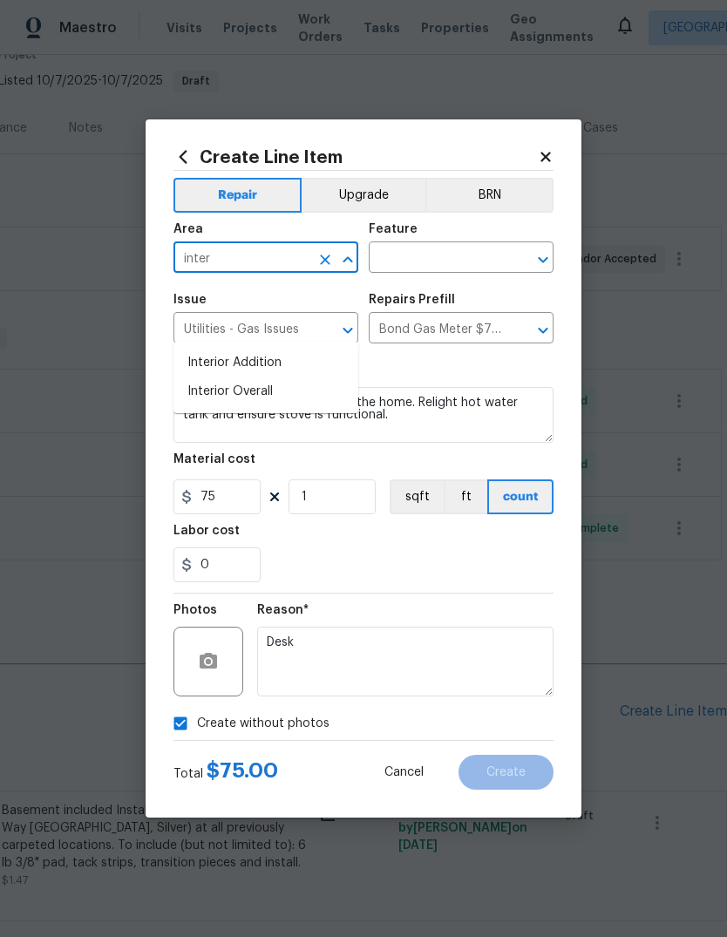
click at [262, 377] on li "Interior Overall" at bounding box center [265, 391] width 185 height 29
type input "Interior Overall"
click at [477, 261] on input "text" at bounding box center [437, 259] width 136 height 27
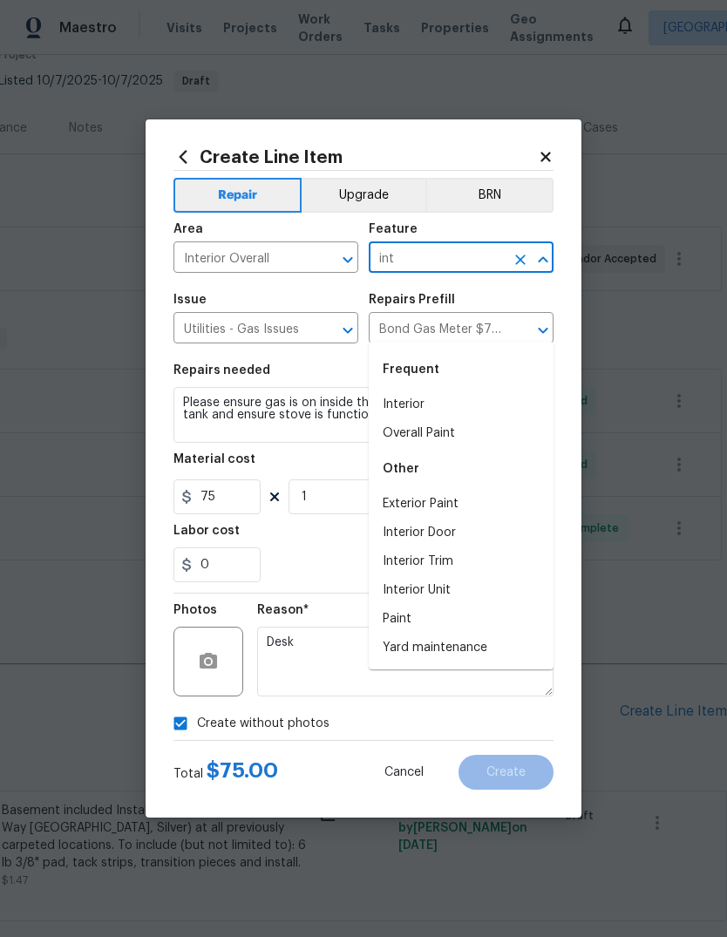
click at [477, 390] on li "Interior" at bounding box center [461, 404] width 185 height 29
type input "Interior"
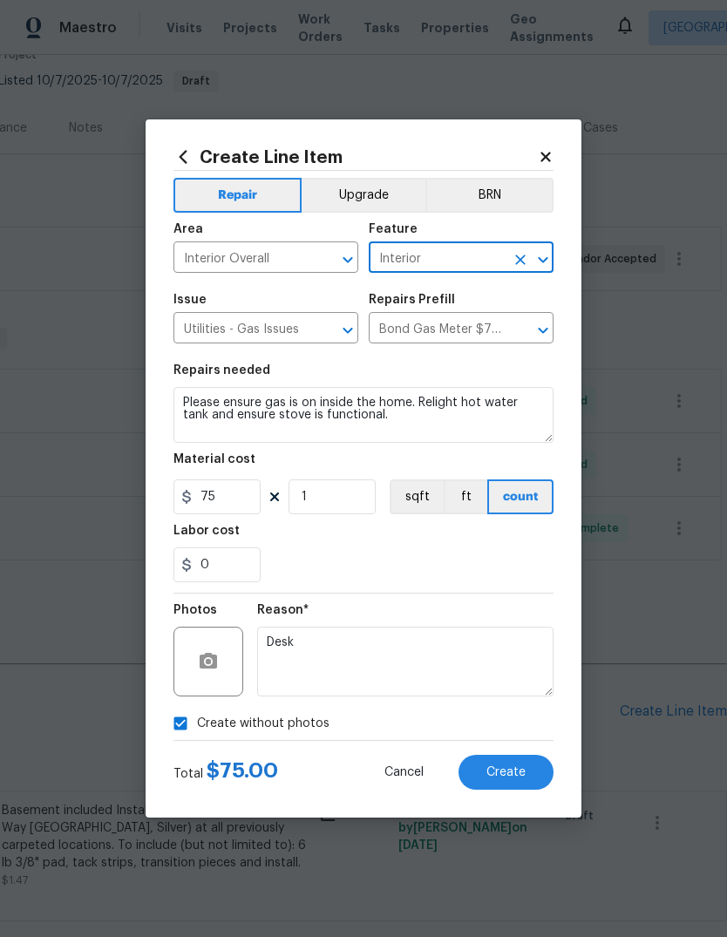
click at [456, 543] on div "Labor cost" at bounding box center [363, 536] width 380 height 23
click at [514, 775] on span "Create" at bounding box center [505, 772] width 39 height 13
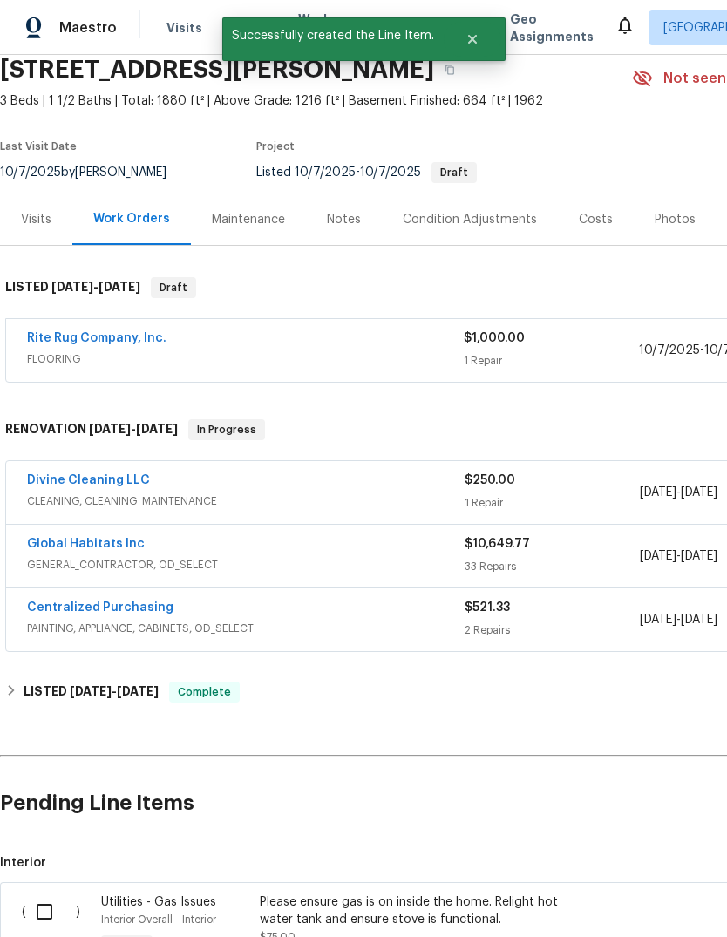
scroll to position [71, 0]
click at [43, 893] on input "checkbox" at bounding box center [51, 911] width 50 height 37
checkbox input "true"
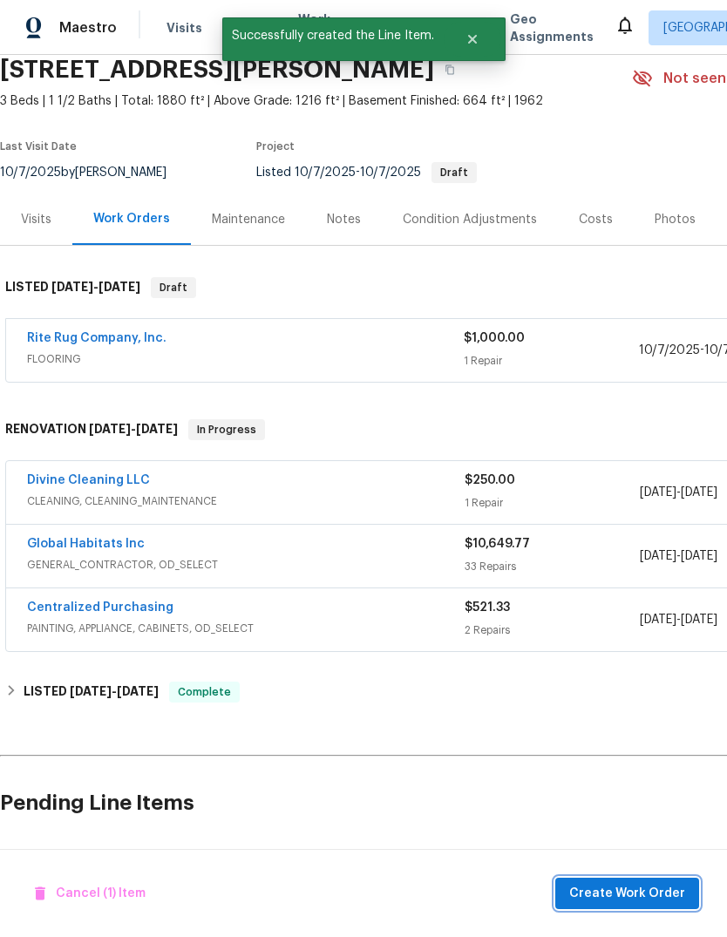
click at [636, 897] on span "Create Work Order" at bounding box center [627, 894] width 116 height 22
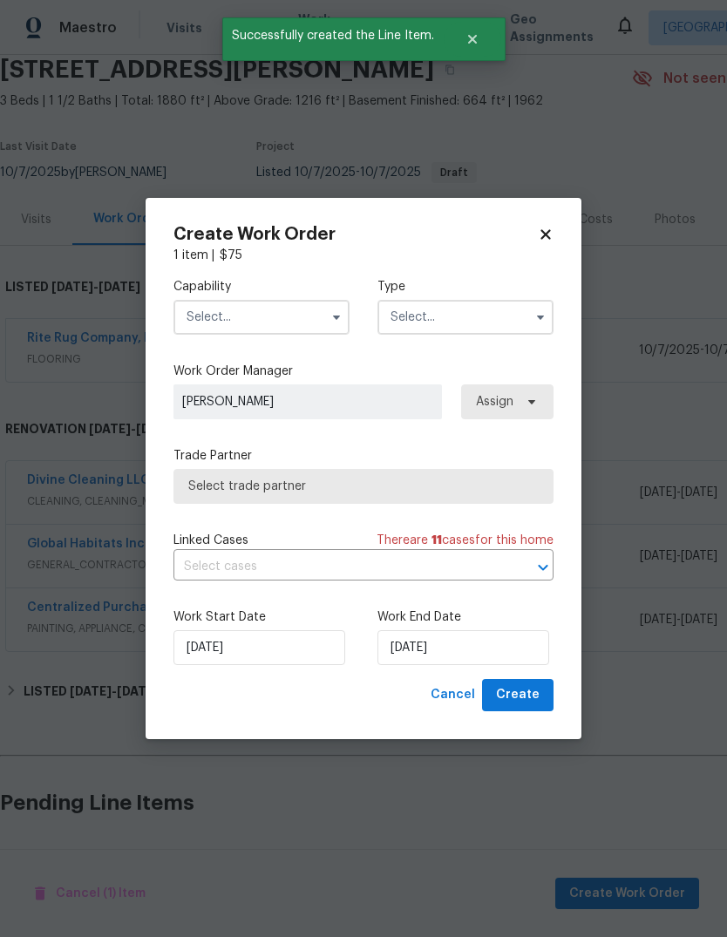
click at [321, 330] on input "text" at bounding box center [261, 317] width 176 height 35
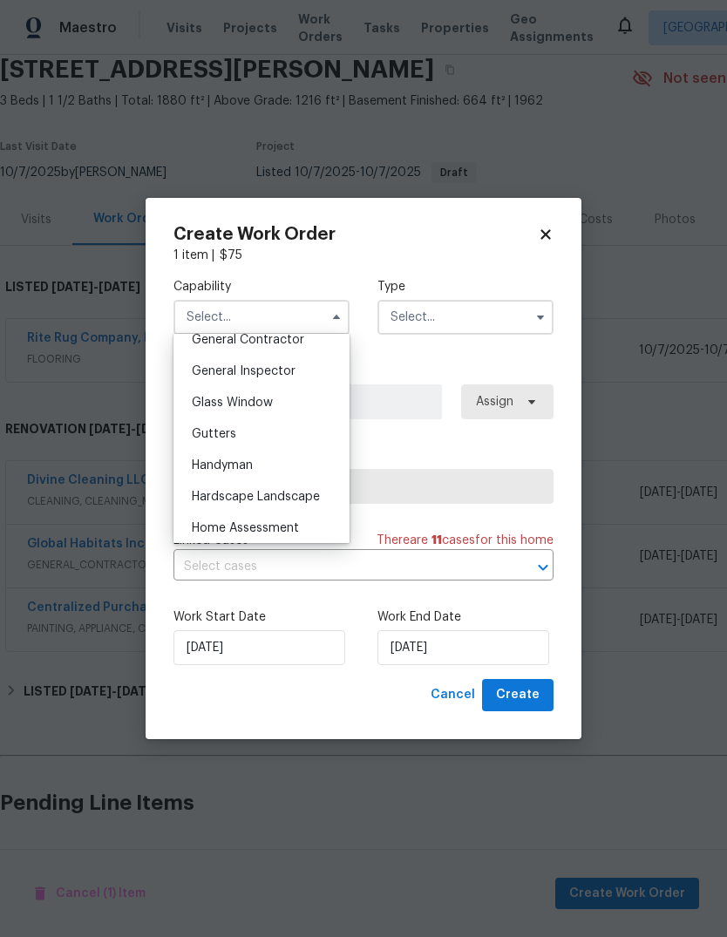
scroll to position [848, 0]
click at [268, 469] on div "Handyman" at bounding box center [261, 464] width 167 height 31
type input "Handyman"
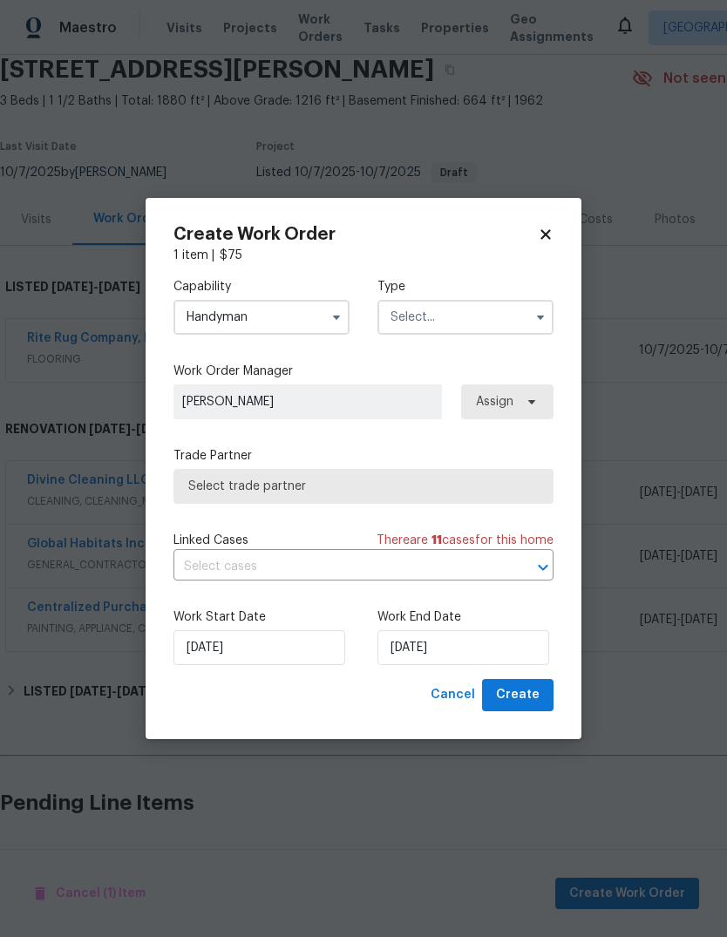
click at [462, 315] on input "text" at bounding box center [465, 317] width 176 height 35
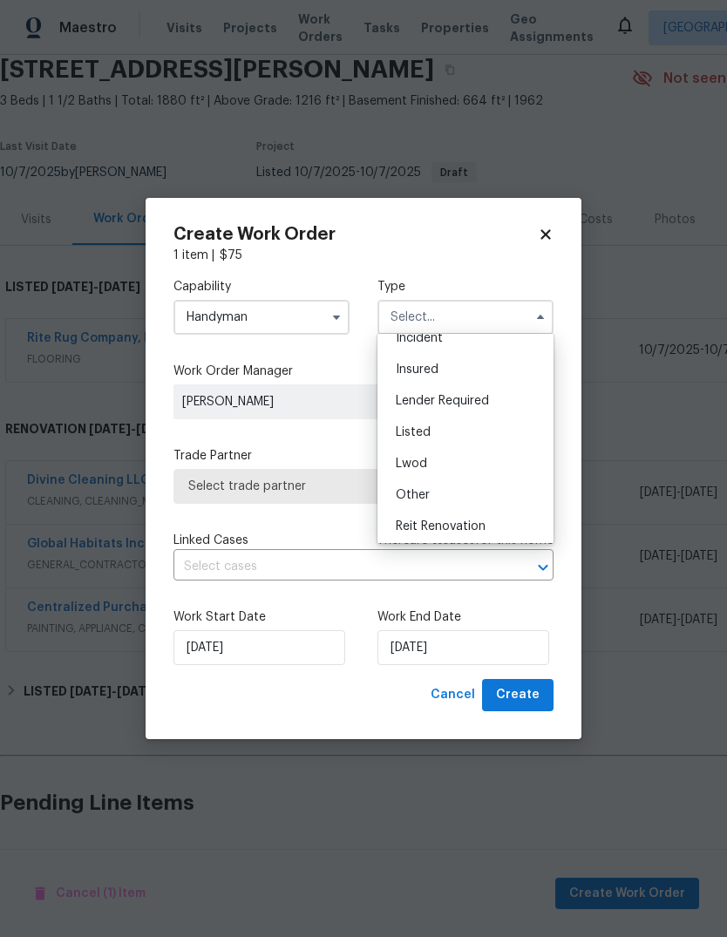
scroll to position [91, 0]
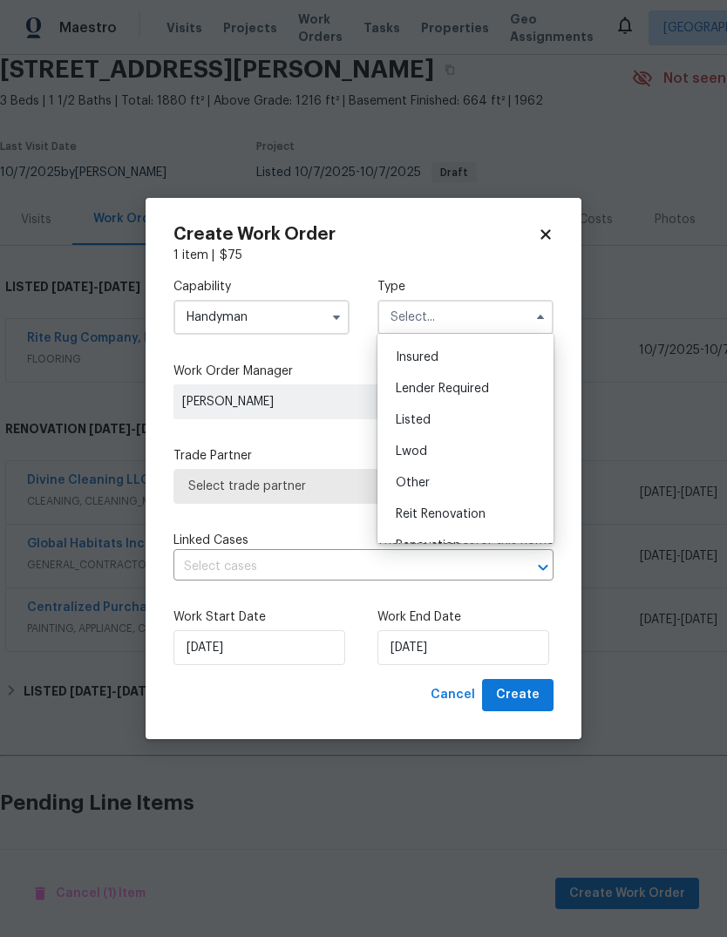
click at [491, 413] on div "Listed" at bounding box center [465, 419] width 167 height 31
type input "Listed"
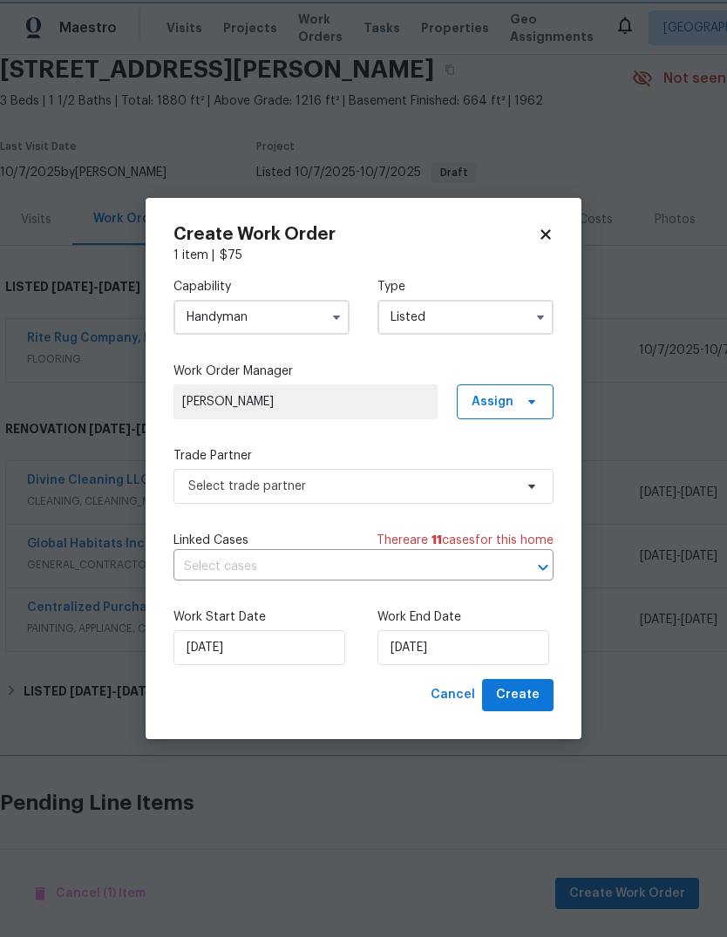
scroll to position [0, 0]
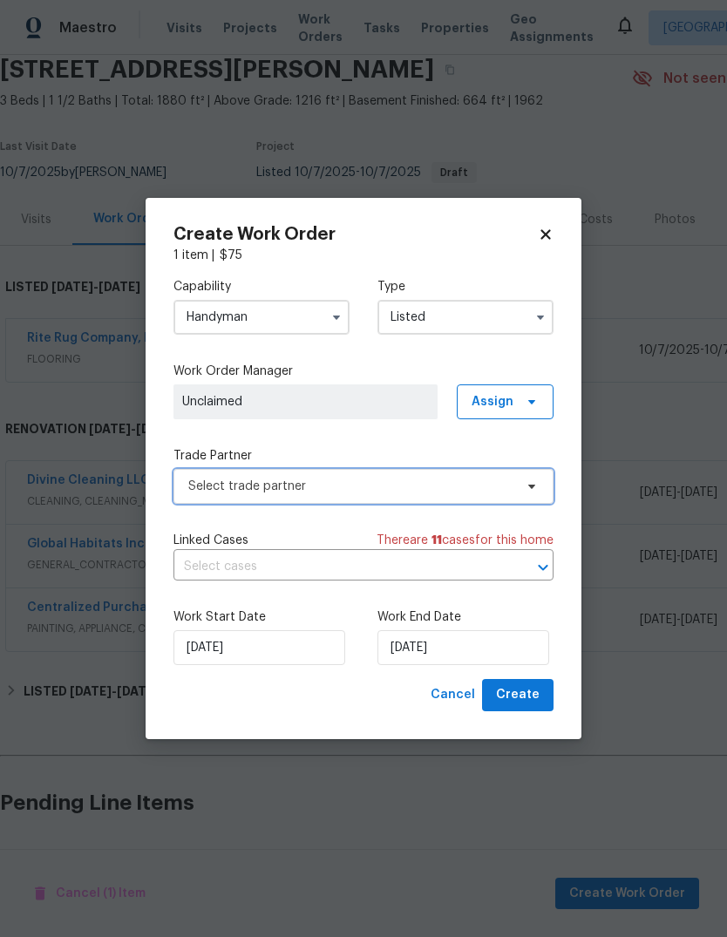
click at [416, 480] on span "Select trade partner" at bounding box center [350, 485] width 325 height 17
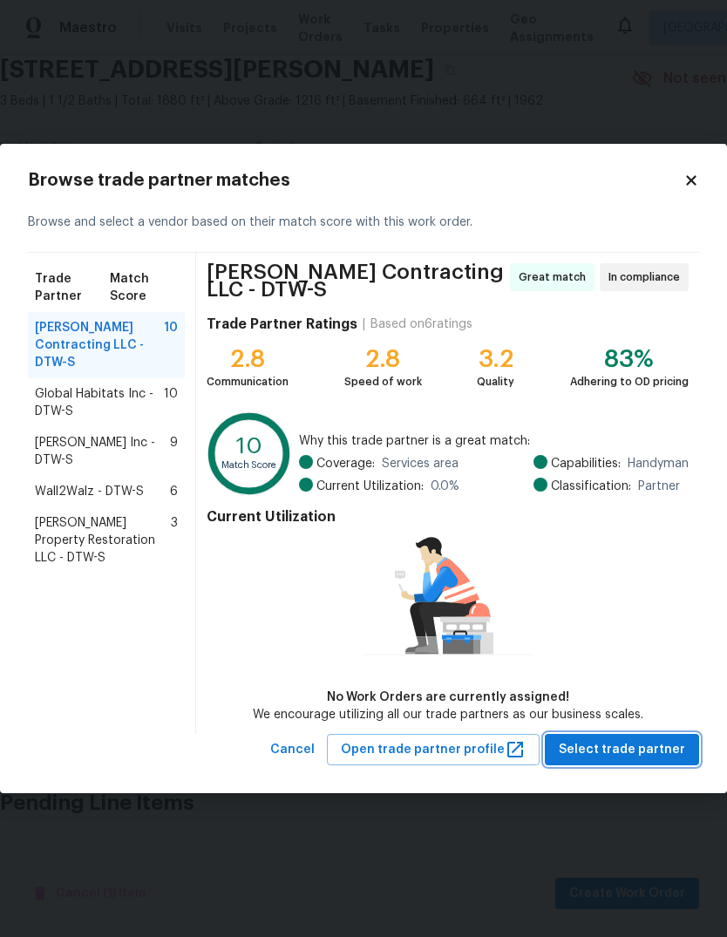
click at [627, 738] on button "Select trade partner" at bounding box center [622, 750] width 154 height 32
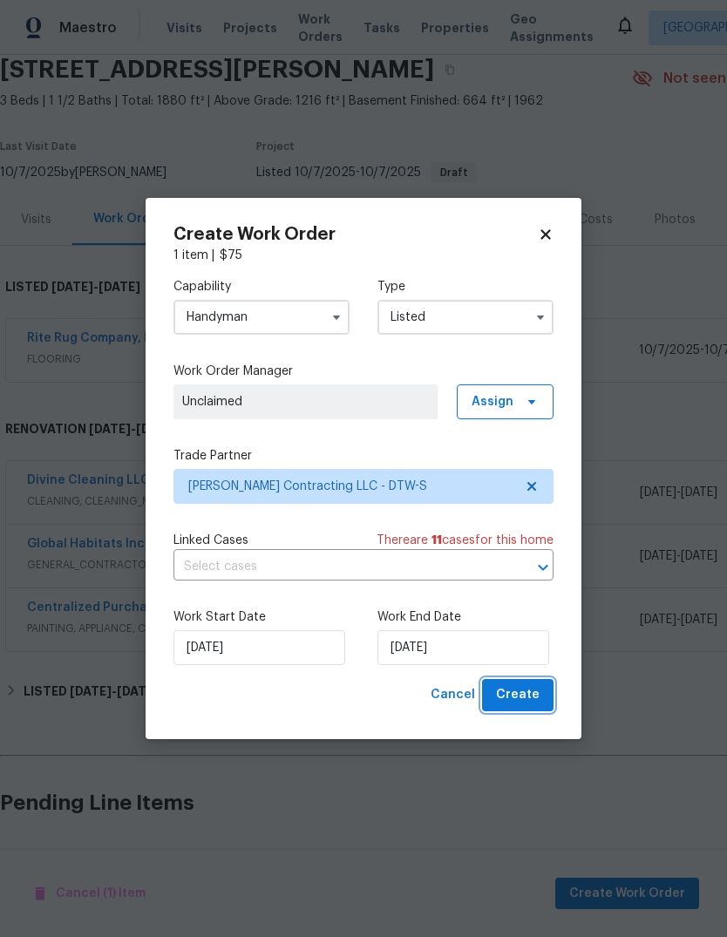
click at [532, 698] on span "Create" at bounding box center [518, 695] width 44 height 22
checkbox input "false"
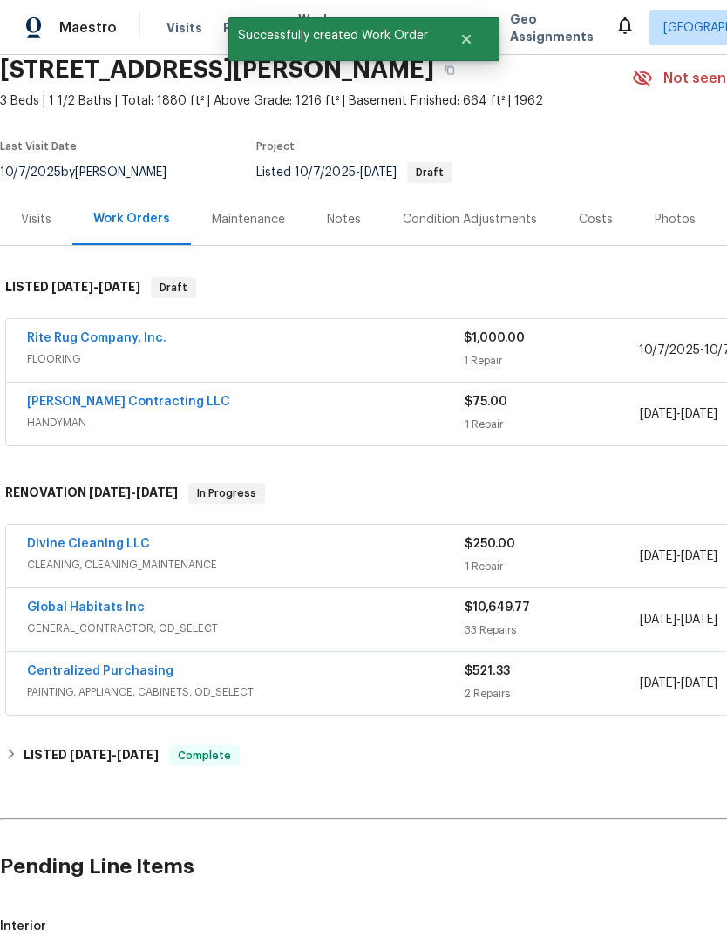
click at [141, 396] on link "Solano Contracting LLC" at bounding box center [128, 402] width 203 height 12
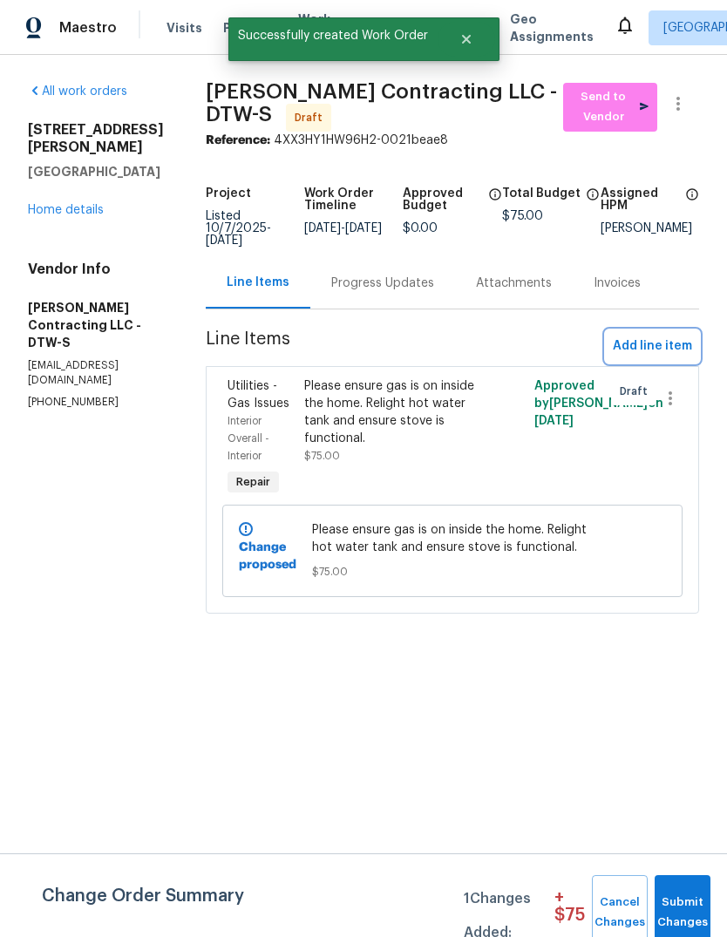
click at [660, 345] on span "Add line item" at bounding box center [652, 346] width 79 height 22
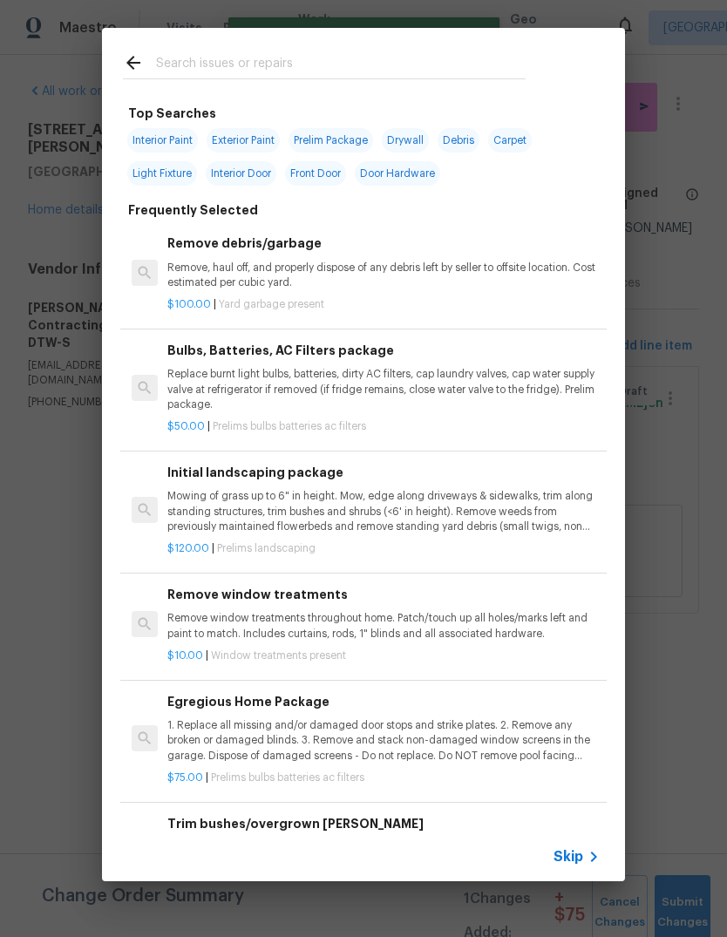
click at [413, 44] on div at bounding box center [324, 62] width 444 height 69
click at [434, 47] on div at bounding box center [324, 62] width 444 height 69
click at [336, 69] on input "text" at bounding box center [340, 65] width 369 height 26
type input "Carpet"
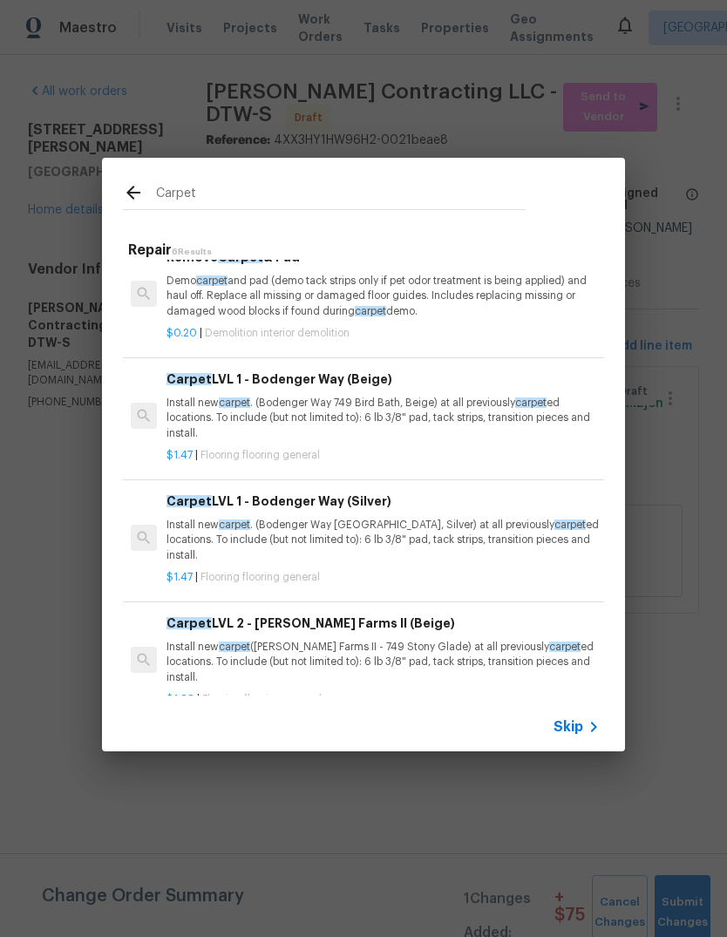
scroll to position [25, 1]
click at [443, 522] on p "Install new carpet . (Bodenger Way 945 Winter Ash, Silver) at all previously ca…" at bounding box center [382, 540] width 432 height 44
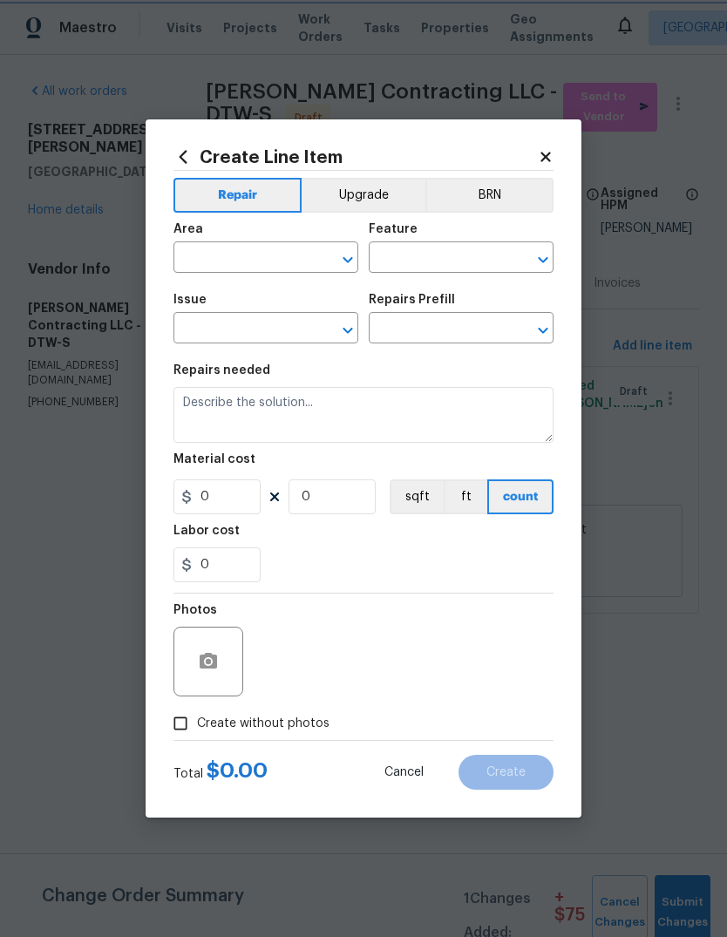
type input "Overall Flooring"
type input "Flooring General"
type textarea "Install new carpet. (Bodenger Way 945 Winter Ash, Silver) at all previously car…"
type input "1"
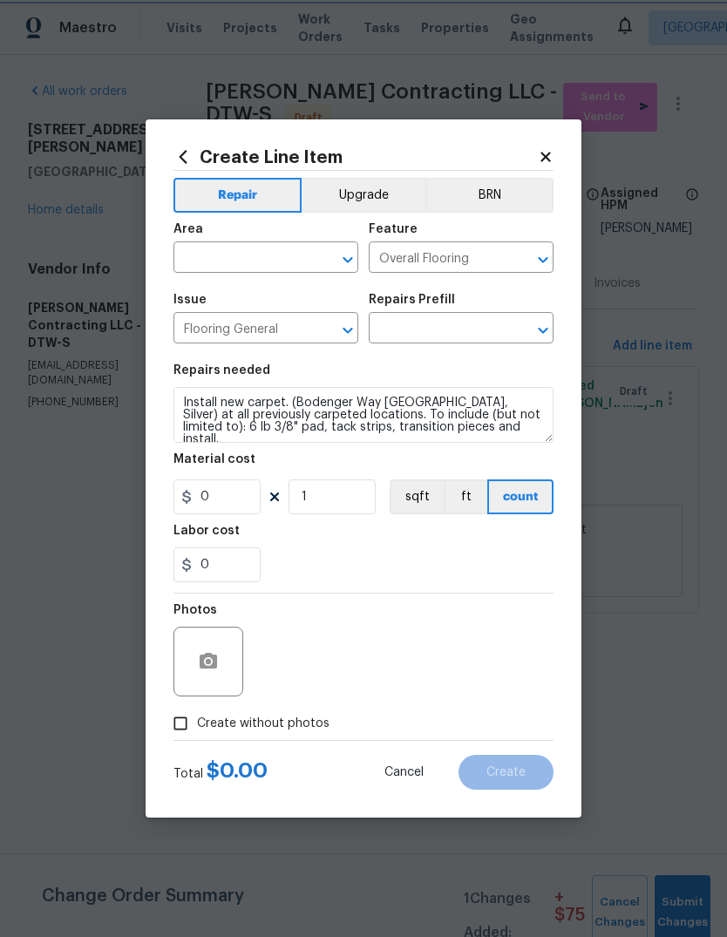
type input "Carpet LVL 1 - Bodenger Way (Silver) $1.47"
type input "1.47"
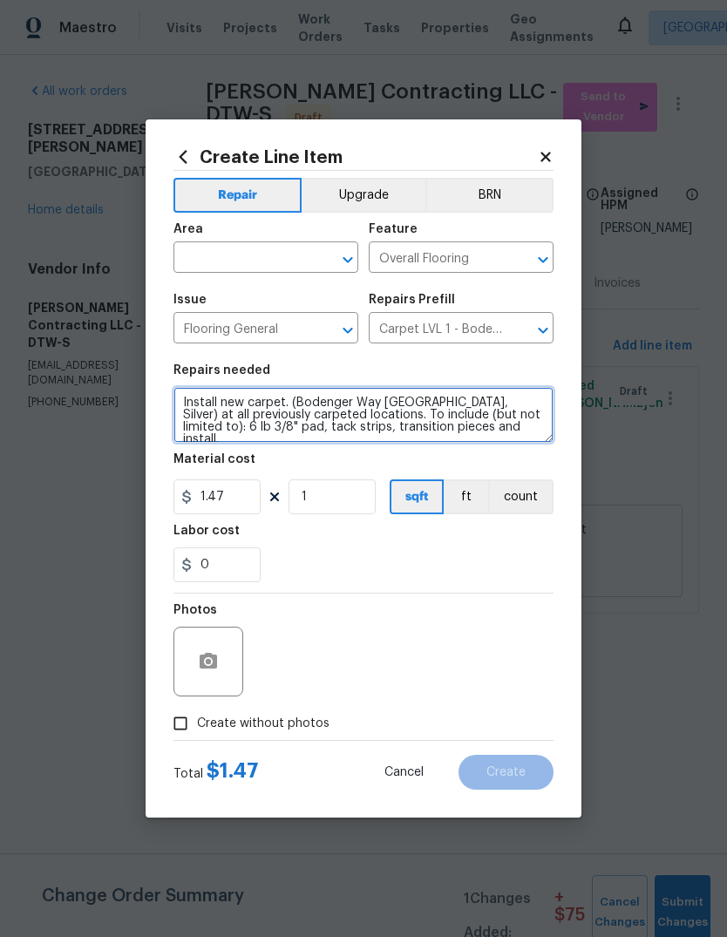
click at [281, 400] on textarea "Install new carpet. (Bodenger Way 945 Winter Ash, Silver) at all previously car…" at bounding box center [363, 415] width 380 height 56
click at [292, 413] on textarea "Install new carpet. (Bodenger Way 945 Winter Ash, Silver) at all previously car…" at bounding box center [363, 415] width 380 height 56
click at [302, 419] on textarea "Install new carpet. (Bodenger Way 945 Winter Ash, Silver) at all previously car…" at bounding box center [363, 415] width 380 height 56
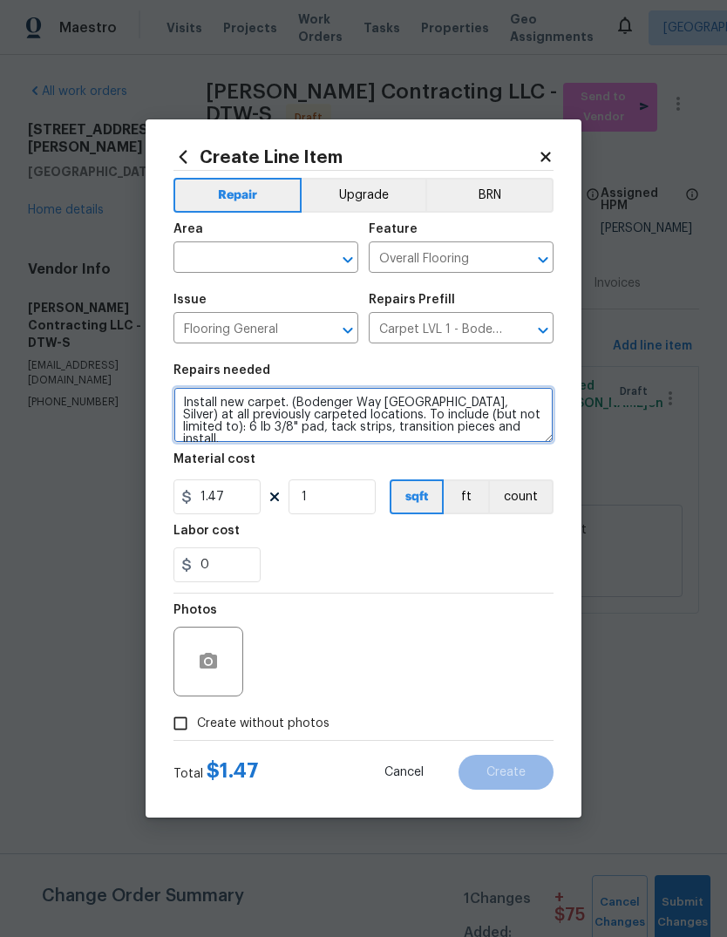
click at [302, 418] on textarea "Install new carpet. (Bodenger Way 945 Winter Ash, Silver) at all previously car…" at bounding box center [363, 415] width 380 height 56
type textarea "Carpet was changed in the hallways and bedrooms. Please assess and let HPM know…"
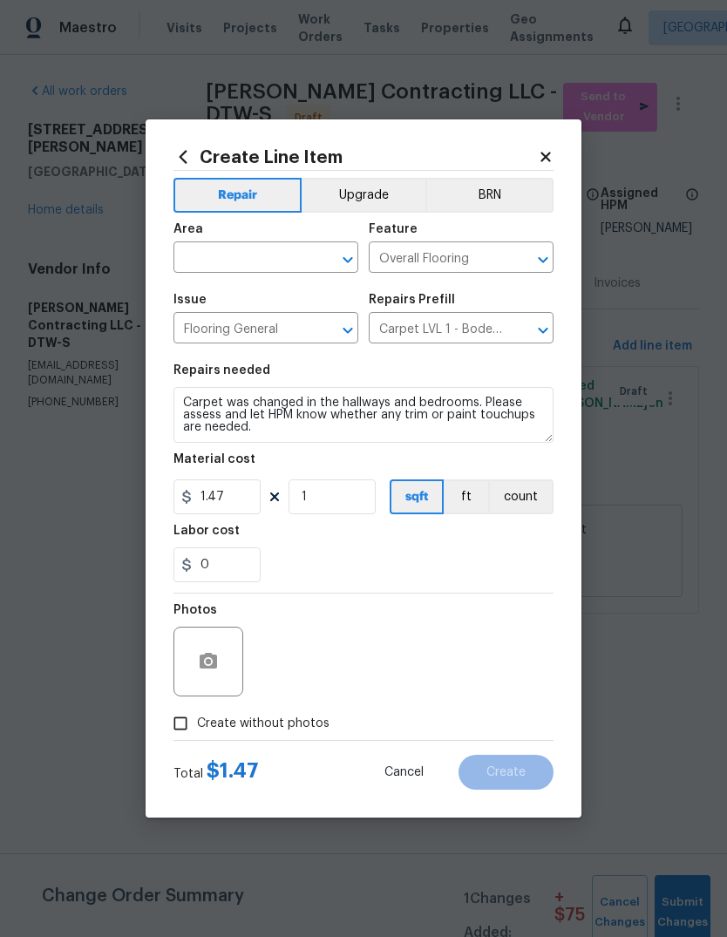
click at [261, 256] on input "text" at bounding box center [241, 259] width 136 height 27
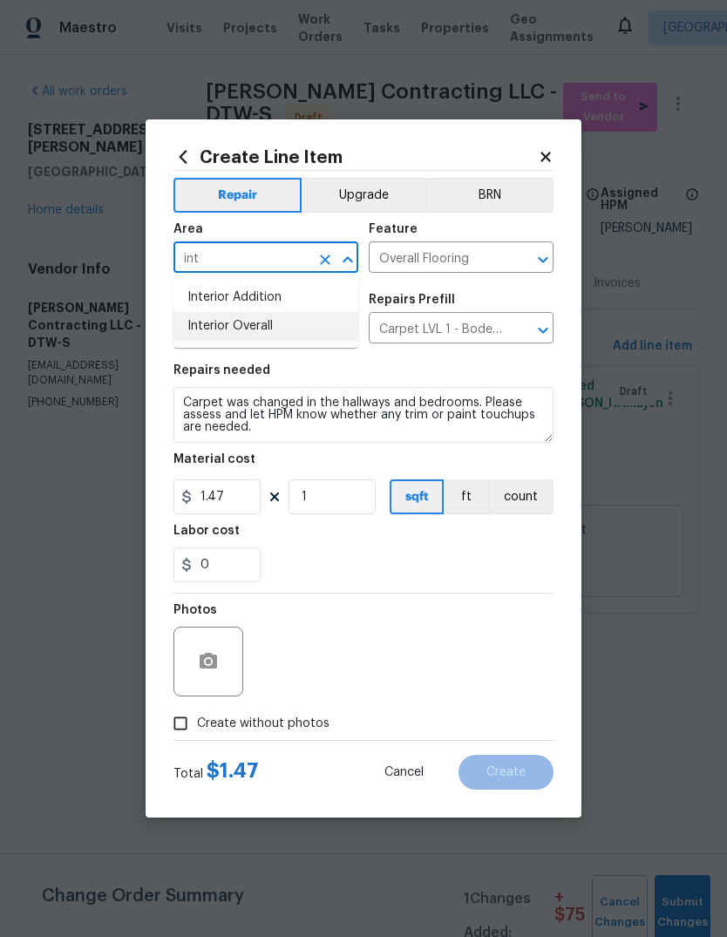
click at [305, 326] on li "Interior Overall" at bounding box center [265, 326] width 185 height 29
type input "Interior Overall"
click at [230, 498] on input "1.47" at bounding box center [216, 496] width 87 height 35
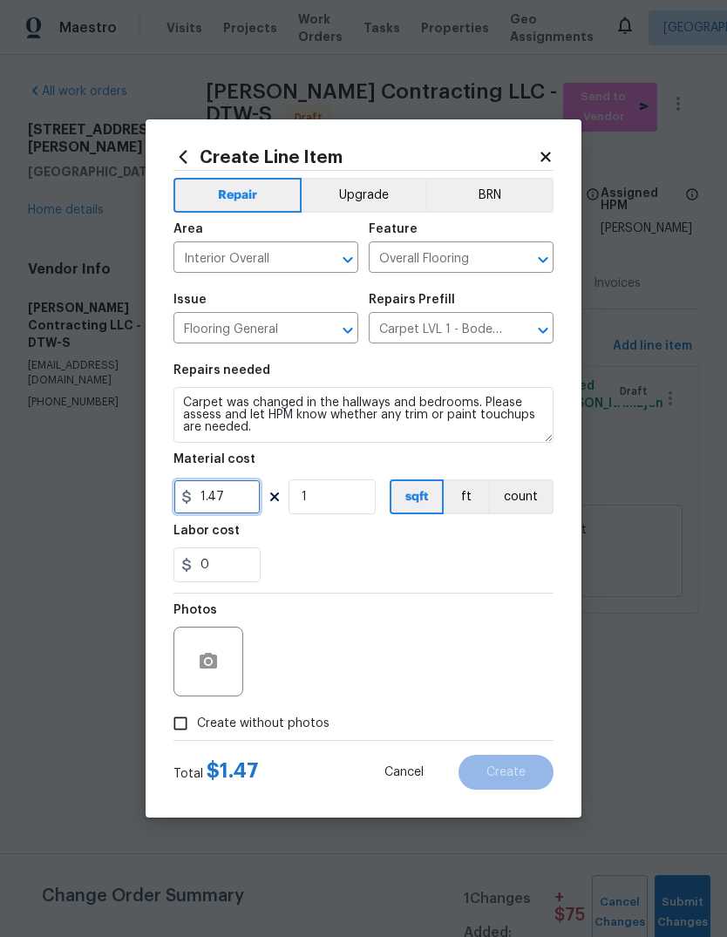
click at [230, 498] on input "1.47" at bounding box center [216, 496] width 87 height 35
click at [230, 501] on input "1.47" at bounding box center [216, 496] width 87 height 35
type input "10"
click at [491, 533] on div "Labor cost" at bounding box center [363, 536] width 380 height 23
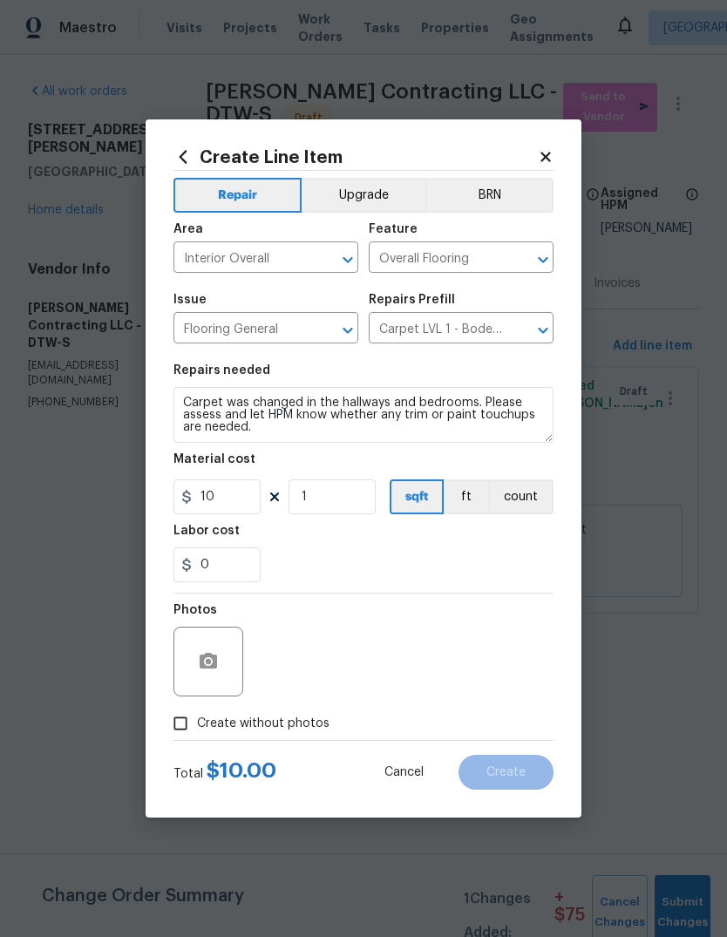
click at [301, 717] on span "Create without photos" at bounding box center [263, 723] width 132 height 18
click at [197, 717] on input "Create without photos" at bounding box center [180, 723] width 33 height 33
checkbox input "true"
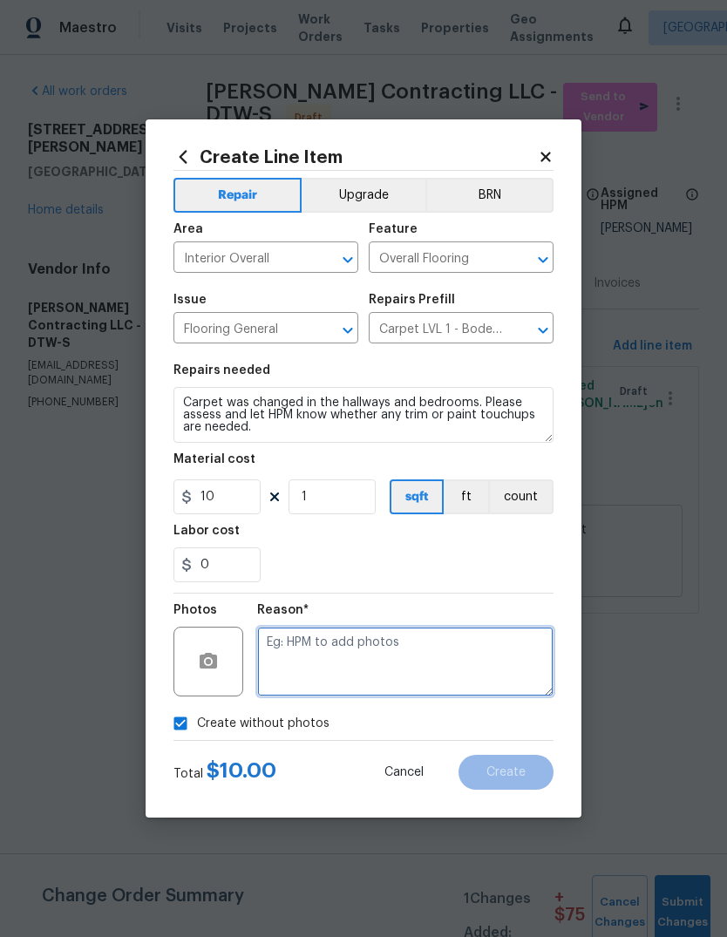
click at [371, 652] on textarea at bounding box center [405, 661] width 296 height 70
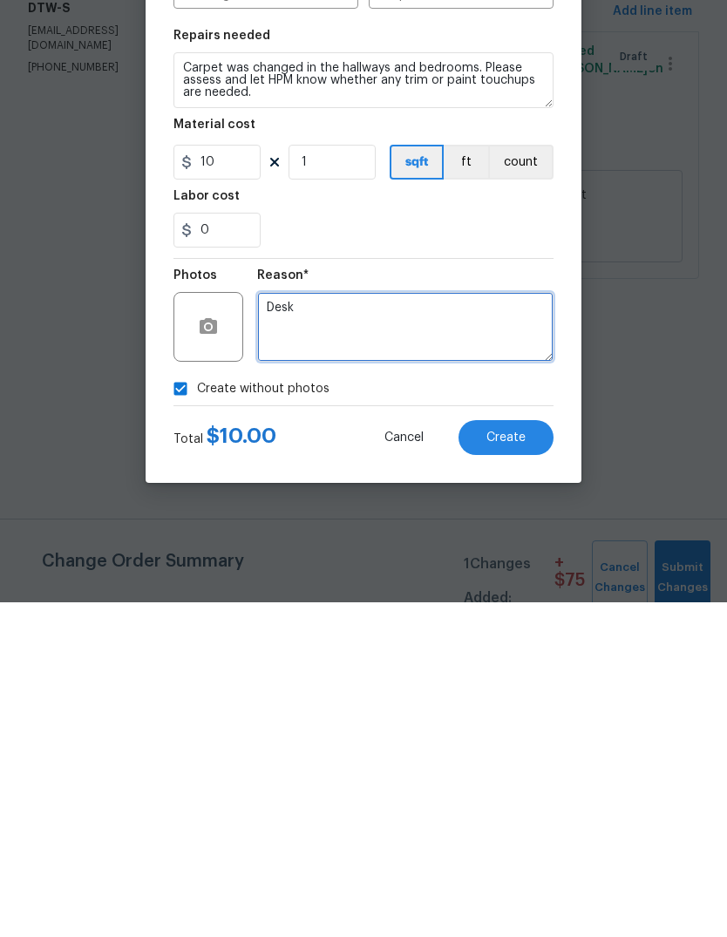
type textarea "Desk"
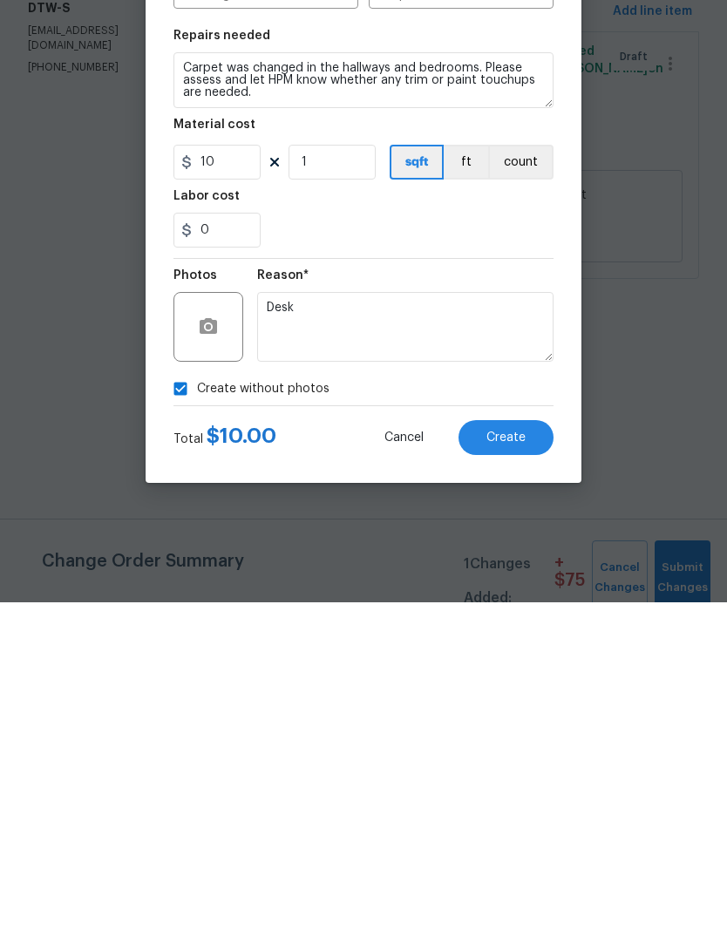
click at [529, 755] on button "Create" at bounding box center [505, 772] width 95 height 35
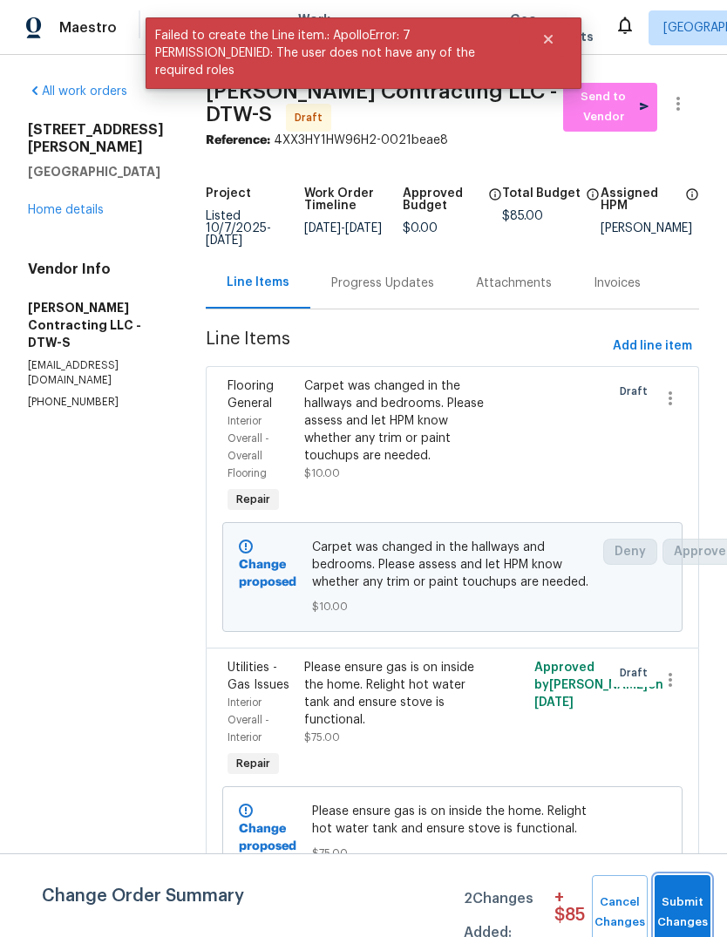
click at [678, 905] on span "Submit Changes" at bounding box center [682, 912] width 38 height 40
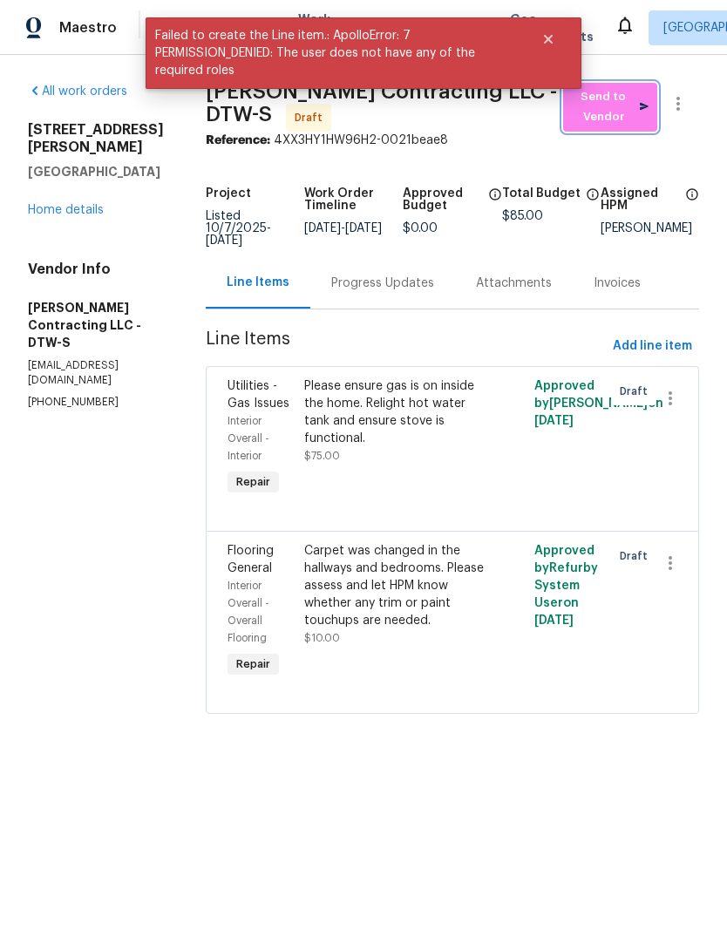
click at [626, 108] on span "Send to Vendor" at bounding box center [610, 107] width 77 height 40
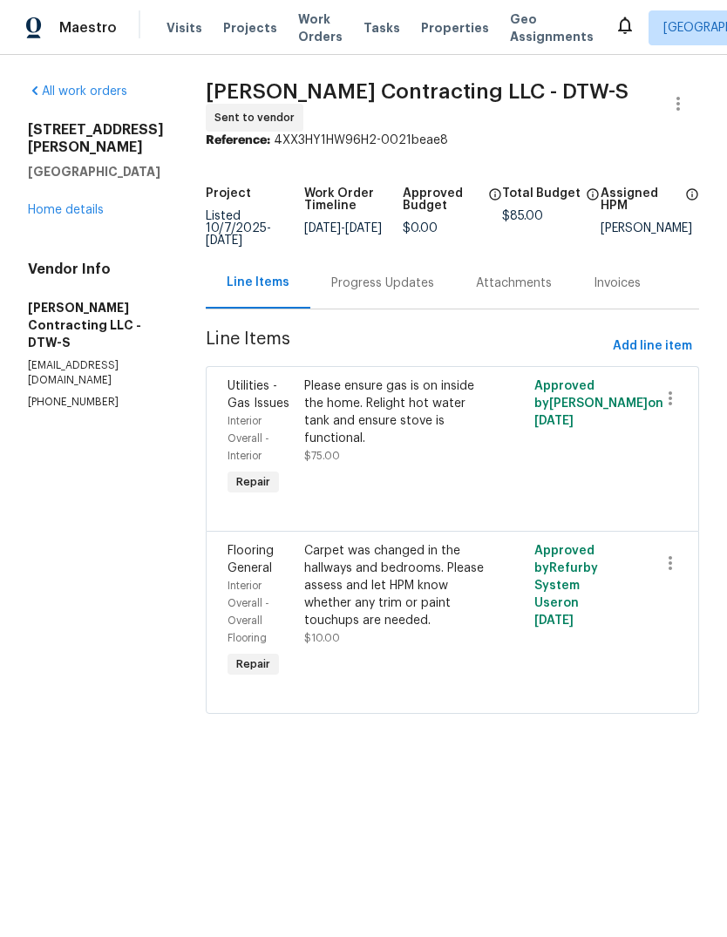
click at [89, 204] on link "Home details" at bounding box center [66, 210] width 76 height 12
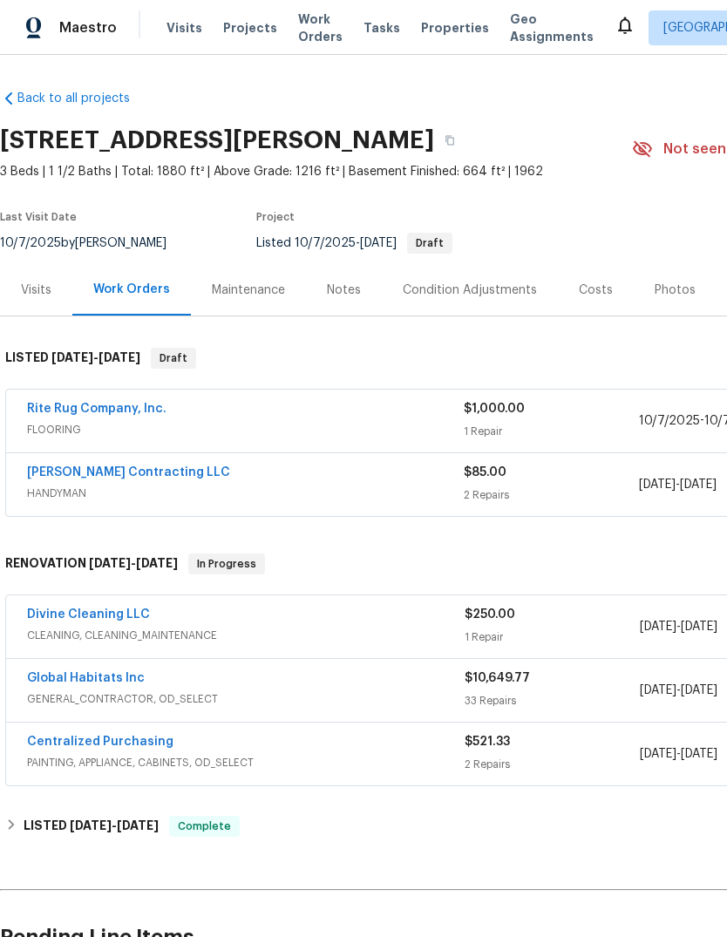
click at [442, 30] on span "Properties" at bounding box center [455, 27] width 68 height 17
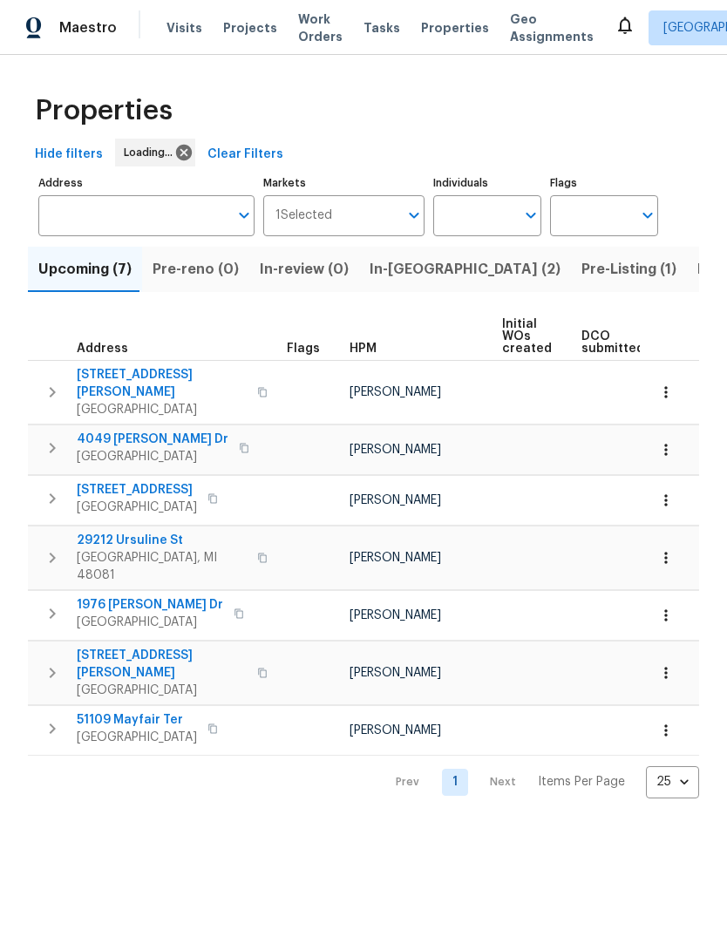
click at [412, 271] on span "In-[GEOGRAPHIC_DATA] (2)" at bounding box center [464, 269] width 191 height 24
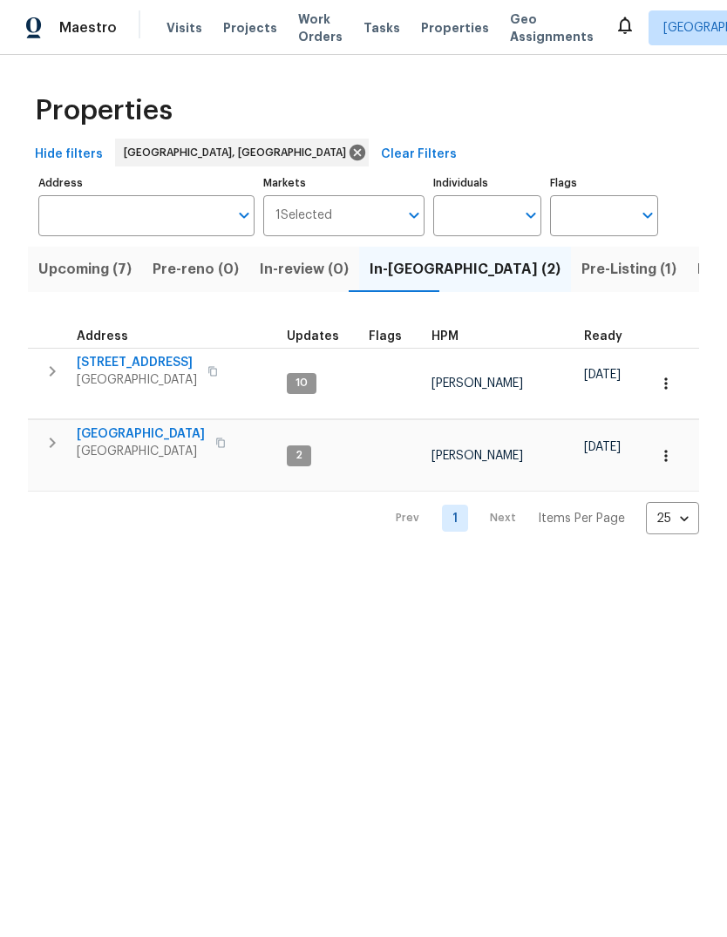
click at [571, 282] on button "Pre-Listing (1)" at bounding box center [629, 269] width 116 height 45
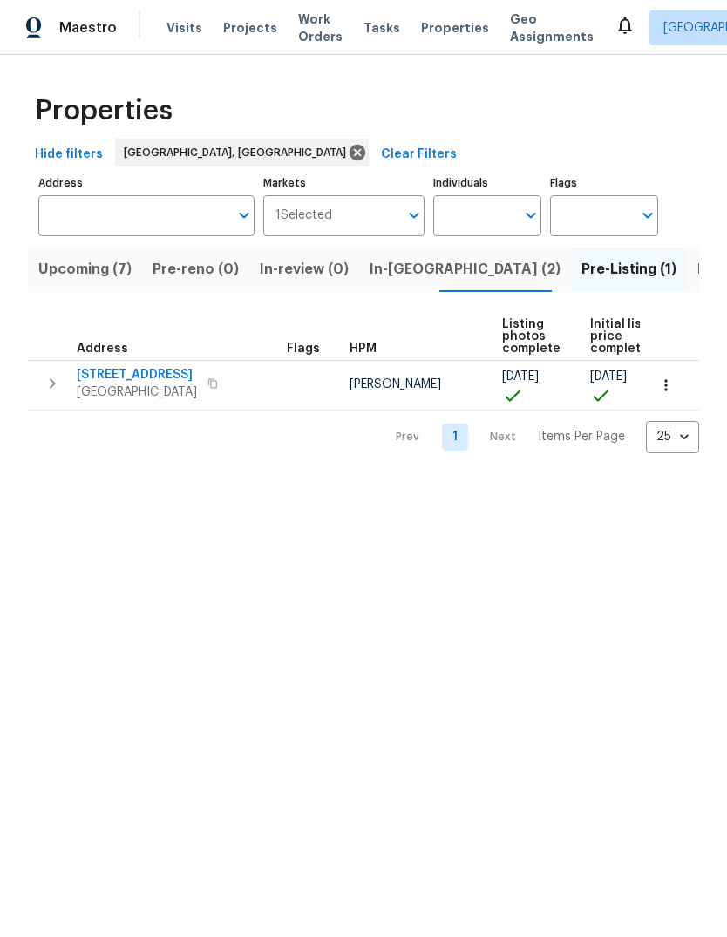
click at [697, 267] on span "Listed (14)" at bounding box center [733, 269] width 73 height 24
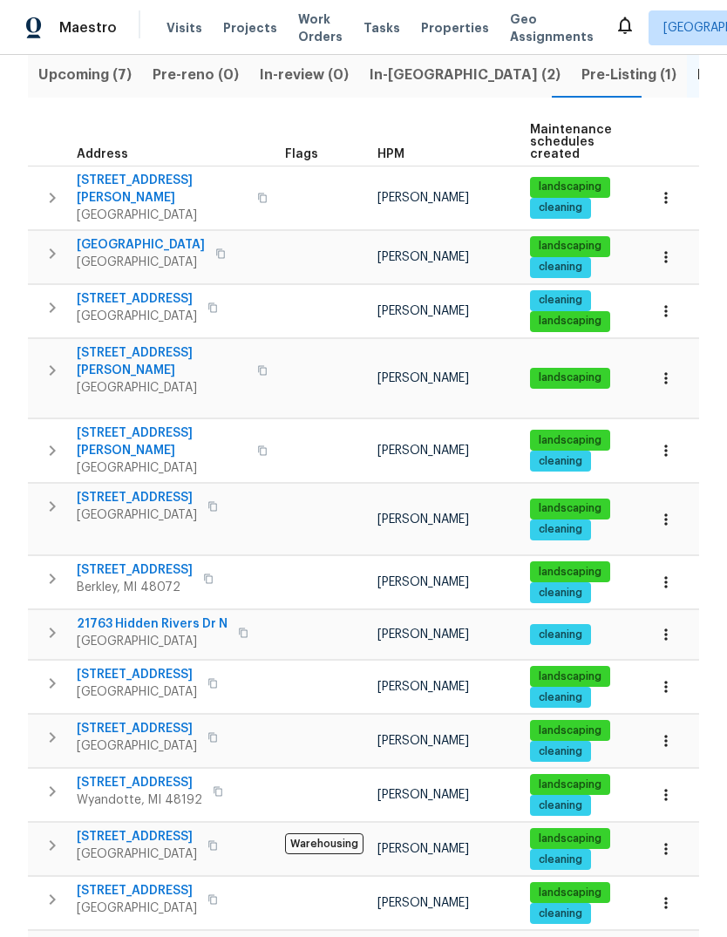
scroll to position [193, 0]
